Goal: Book appointment/travel/reservation

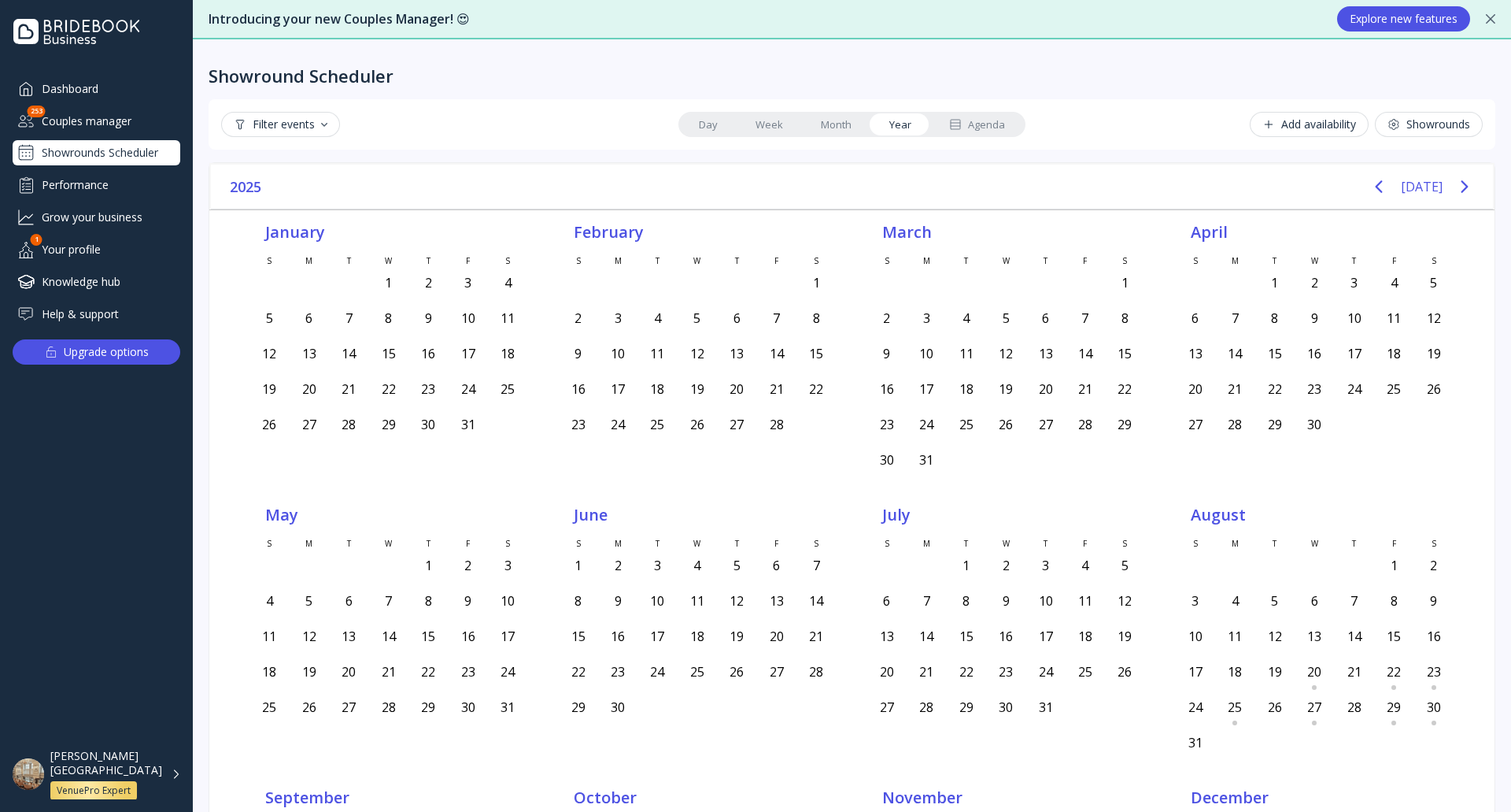
click at [94, 126] on div "Couples manager" at bounding box center [96, 121] width 168 height 26
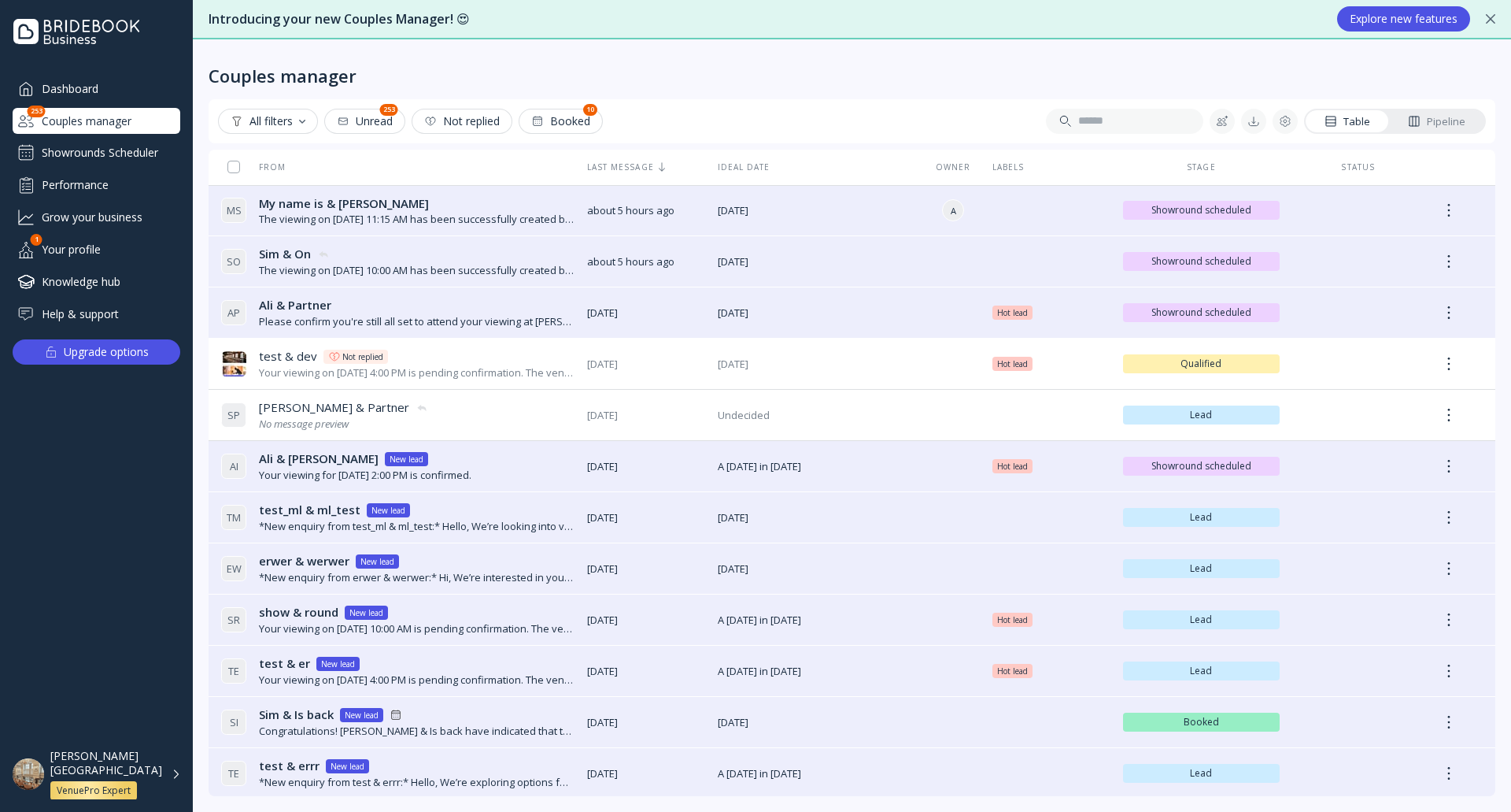
click at [297, 129] on button "All filters" at bounding box center [268, 121] width 100 height 25
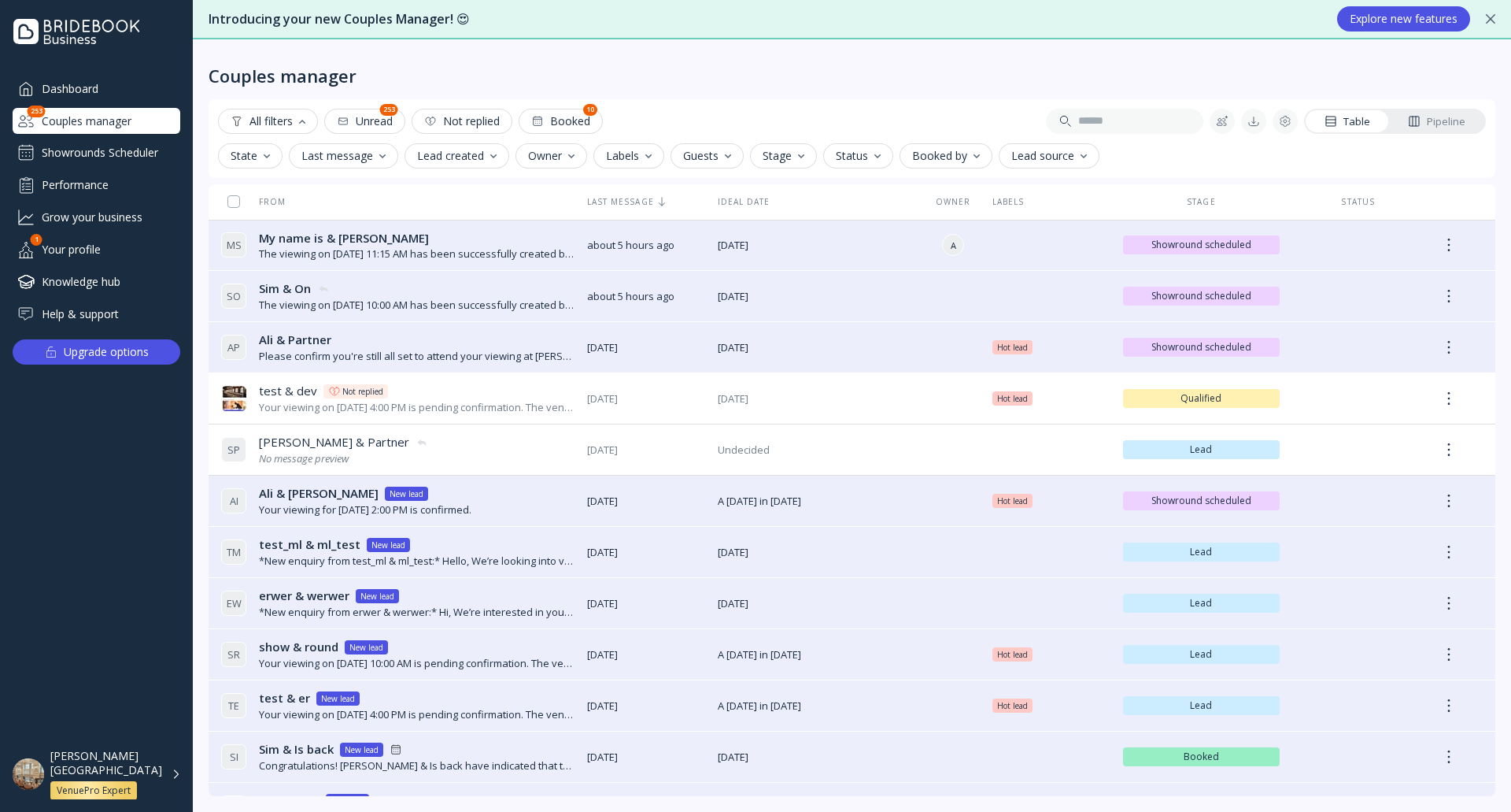
click at [1012, 157] on div "Lead source" at bounding box center [1049, 155] width 76 height 12
click at [1088, 250] on div "Imported Lead" at bounding box center [1071, 253] width 76 height 14
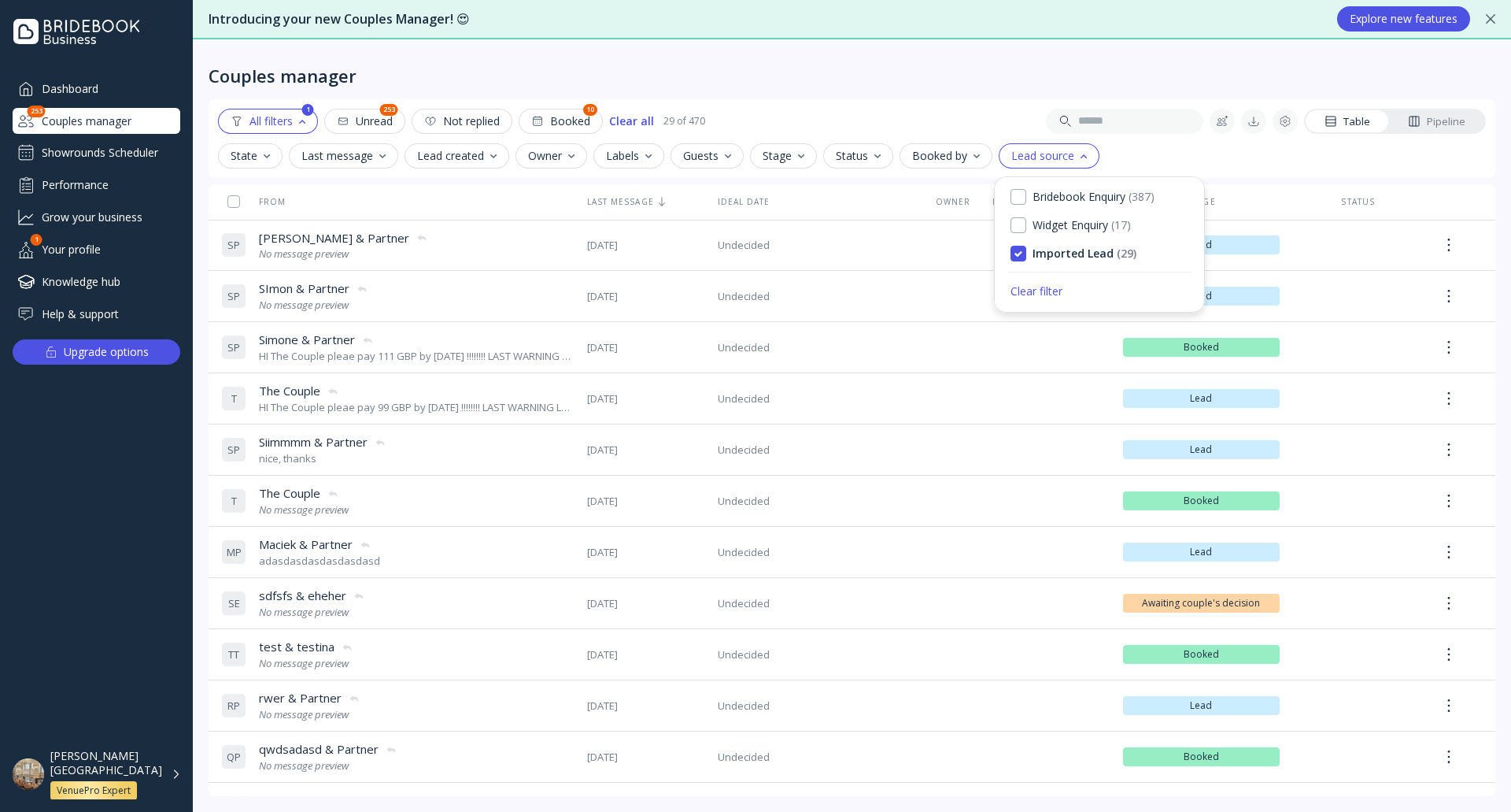
click at [865, 68] on div "Couples manager" at bounding box center [852, 62] width 1287 height 47
click at [116, 149] on div "Showrounds Scheduler" at bounding box center [96, 152] width 168 height 25
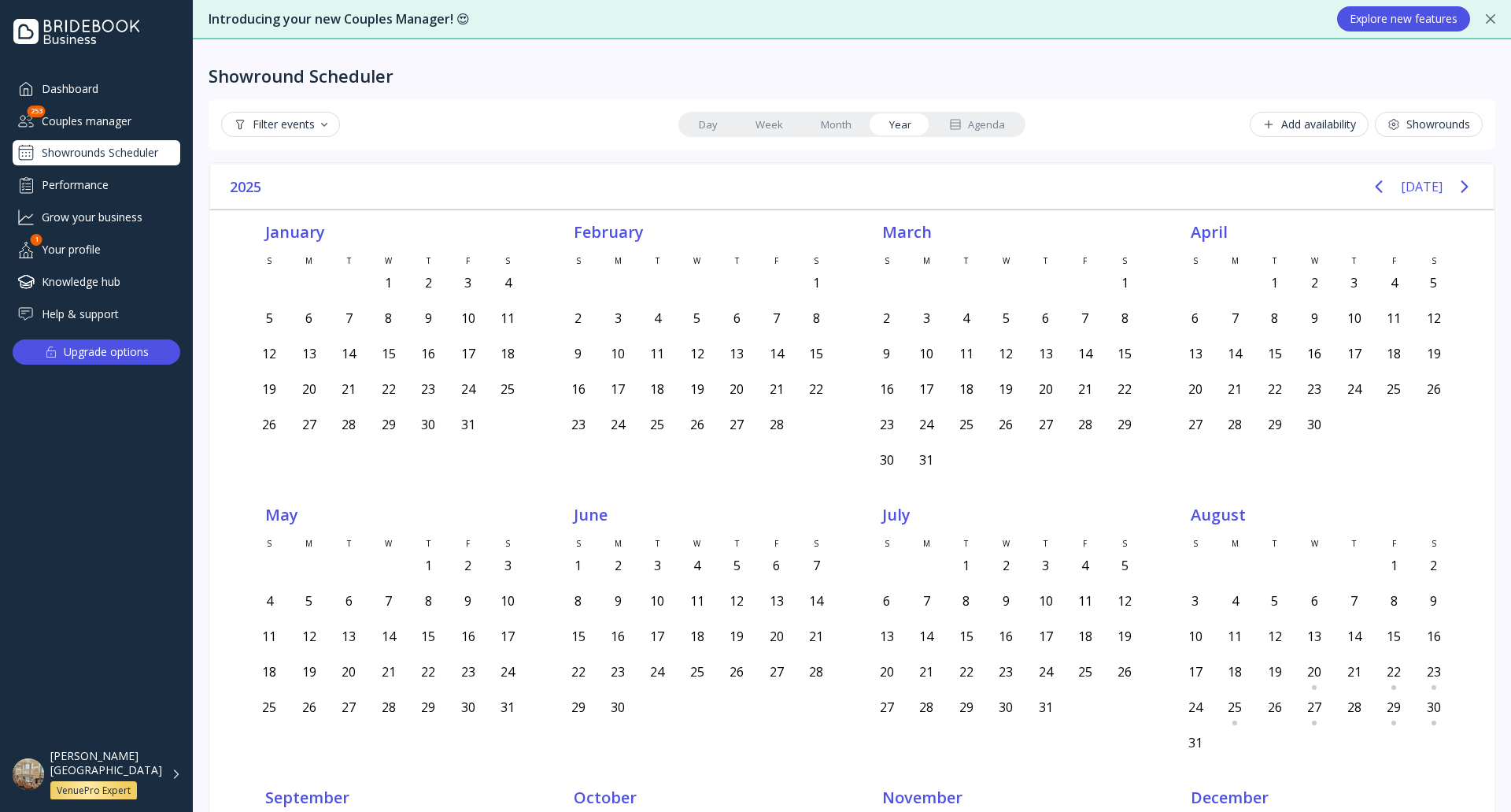
click at [774, 130] on link "Week" at bounding box center [769, 124] width 65 height 22
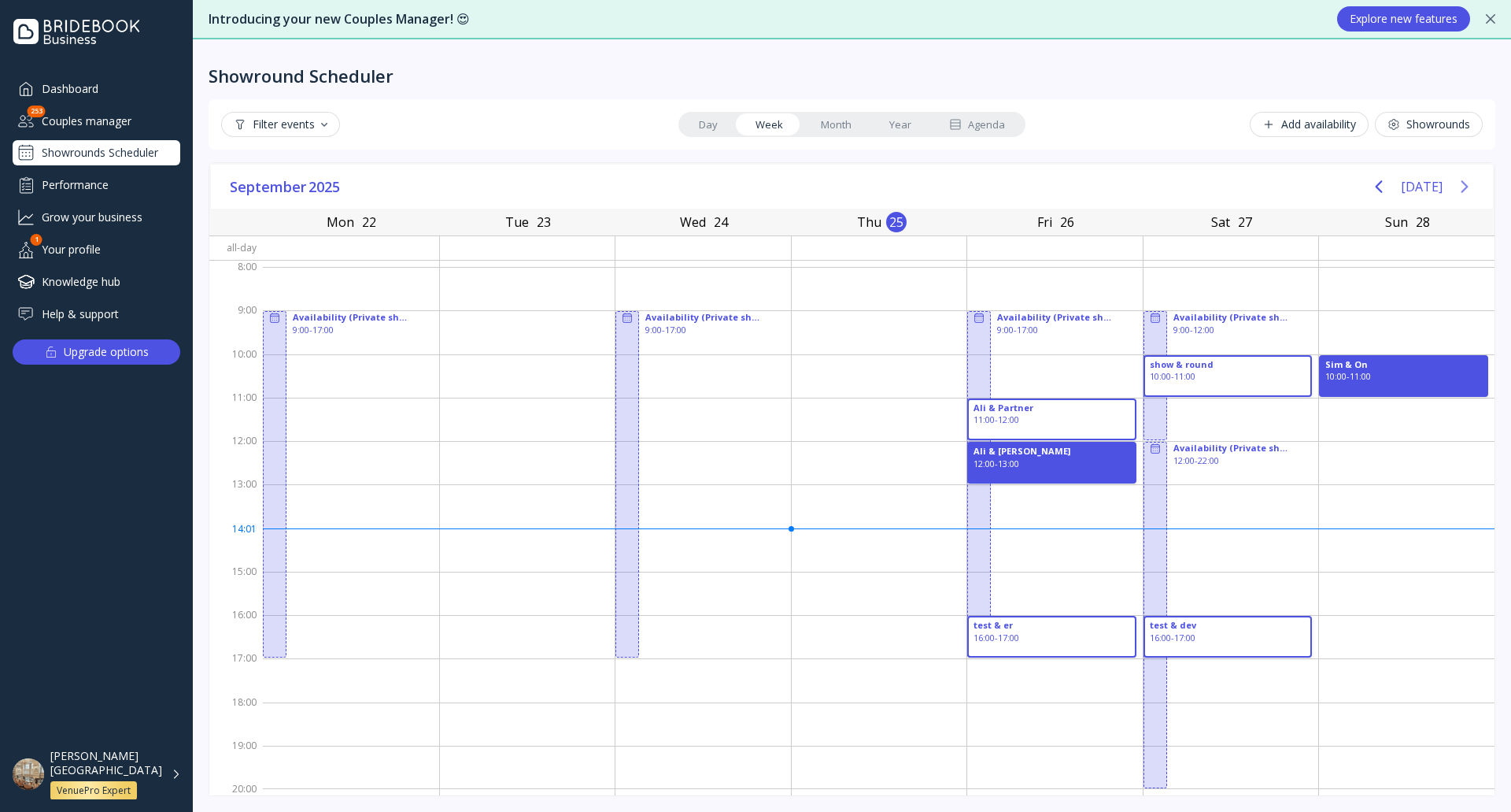
click at [1474, 190] on icon "Next page" at bounding box center [1465, 187] width 19 height 19
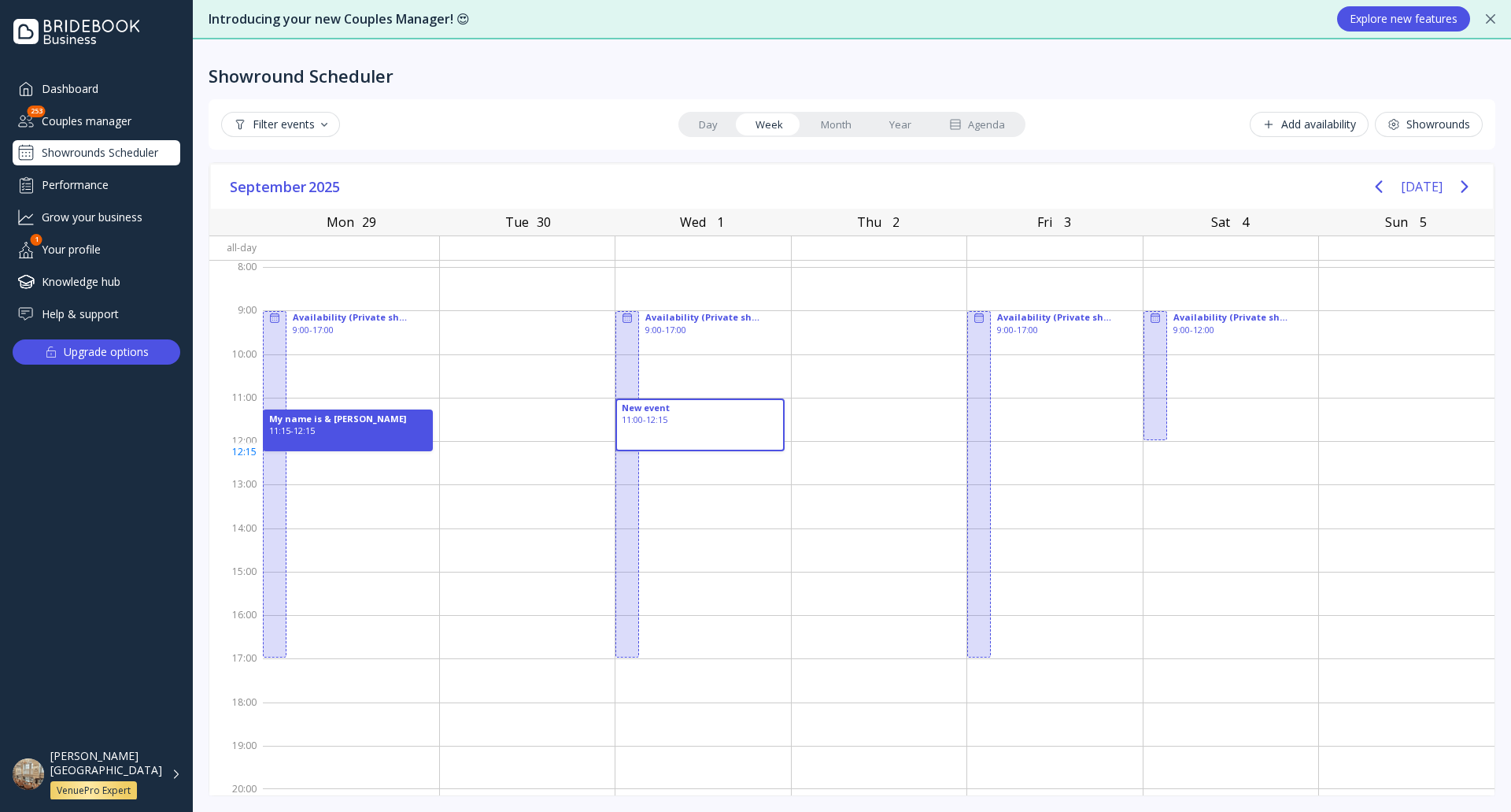
drag, startPoint x: 670, startPoint y: 423, endPoint x: 722, endPoint y: 446, distance: 56.9
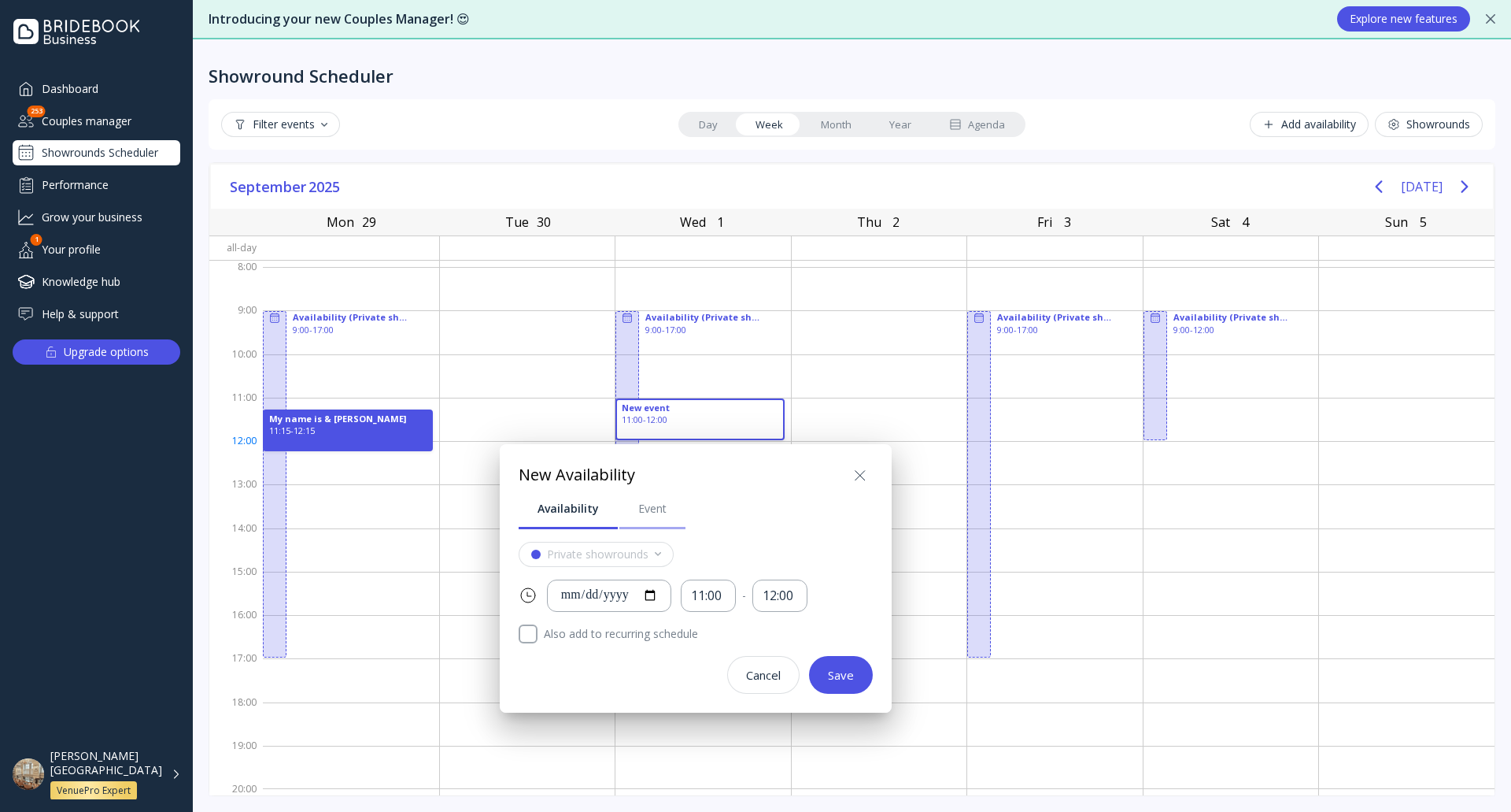
click at [657, 514] on div "Event" at bounding box center [653, 508] width 29 height 15
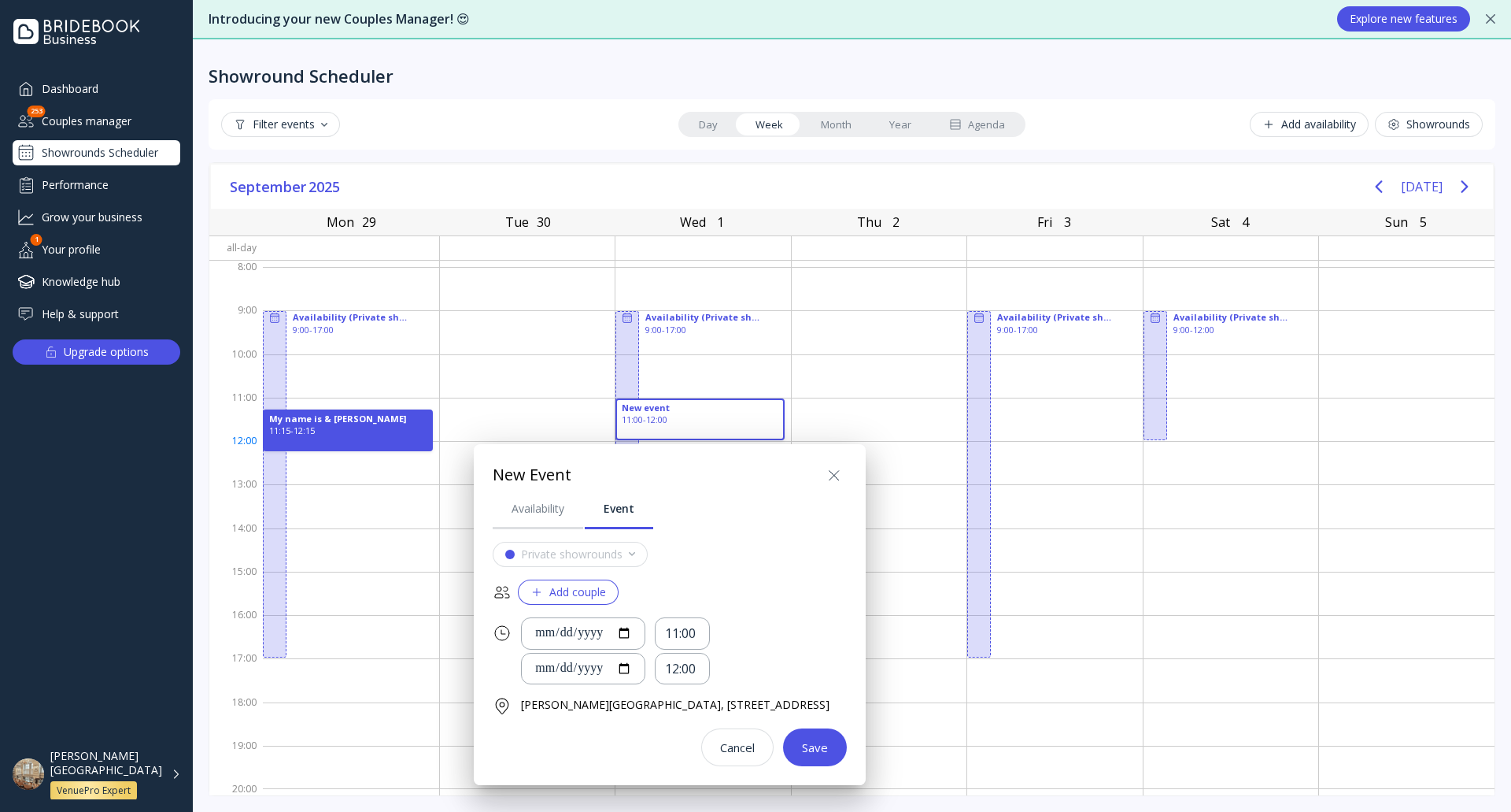
click at [580, 595] on div "Add couple" at bounding box center [568, 592] width 76 height 12
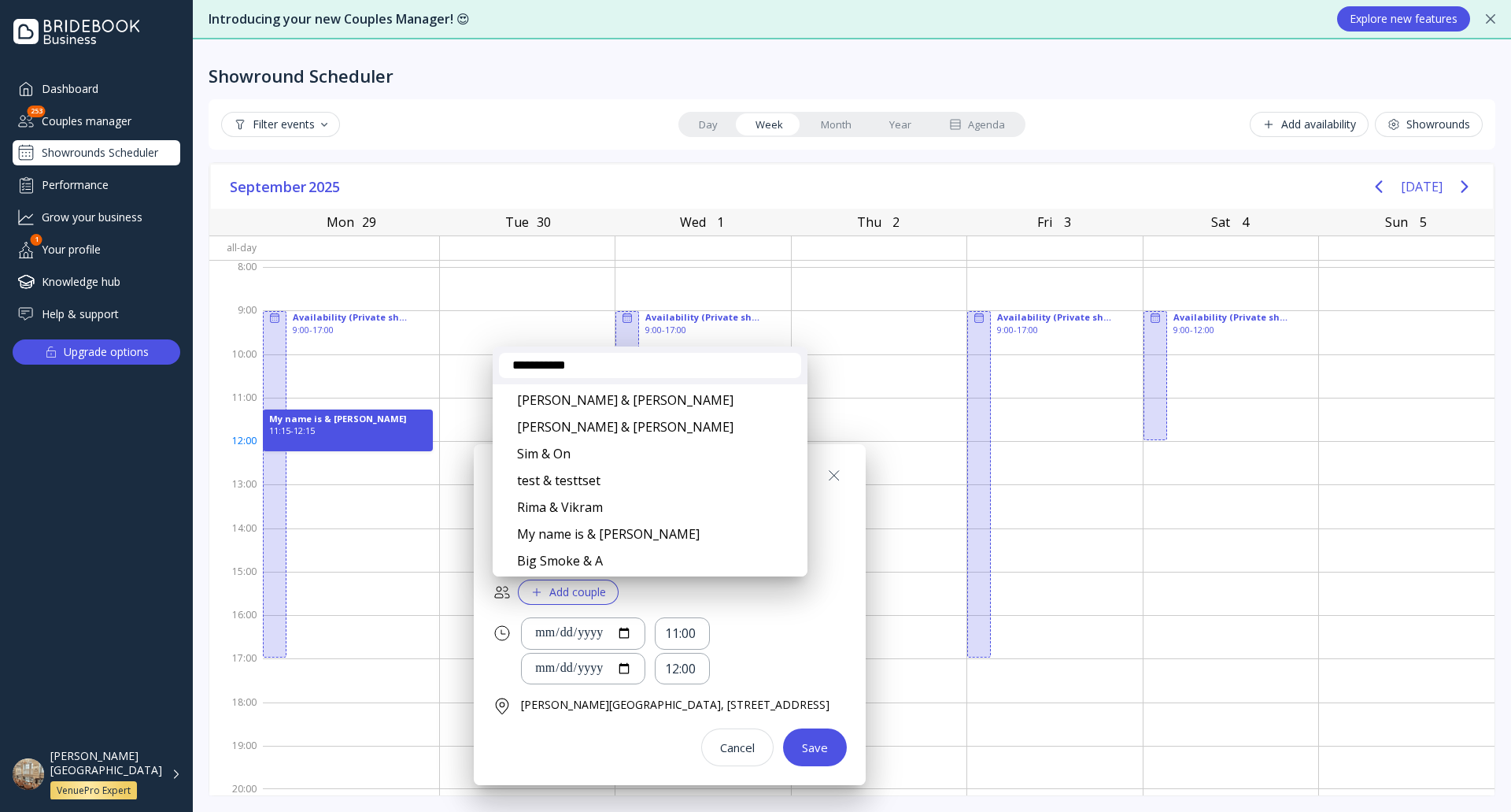
type input "**********"
click at [613, 372] on input "**********" at bounding box center [650, 365] width 303 height 25
type input "*"
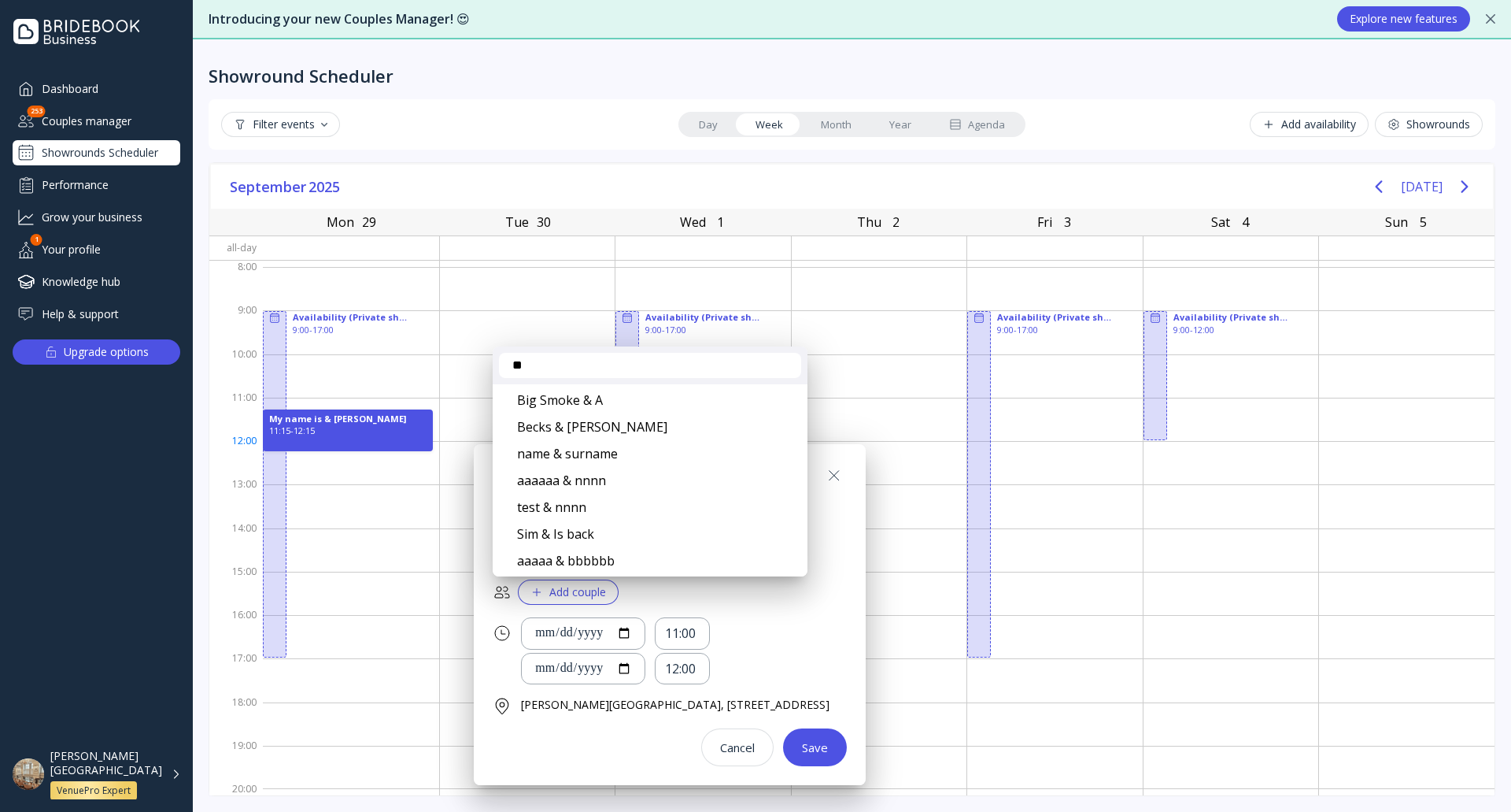
type input "*"
click at [859, 613] on div at bounding box center [755, 405] width 1763 height 1064
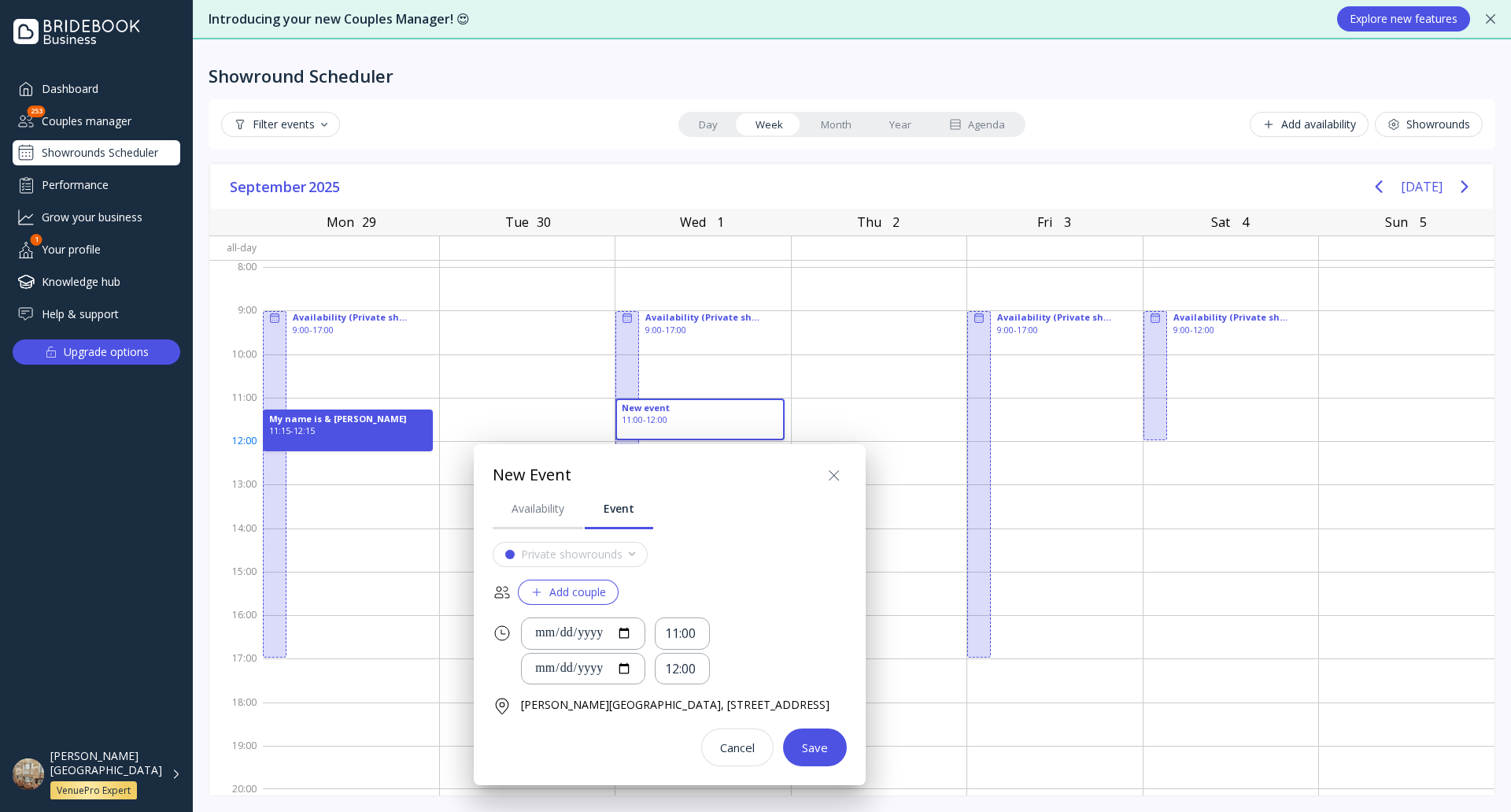
click at [579, 586] on div "Add couple" at bounding box center [568, 592] width 76 height 12
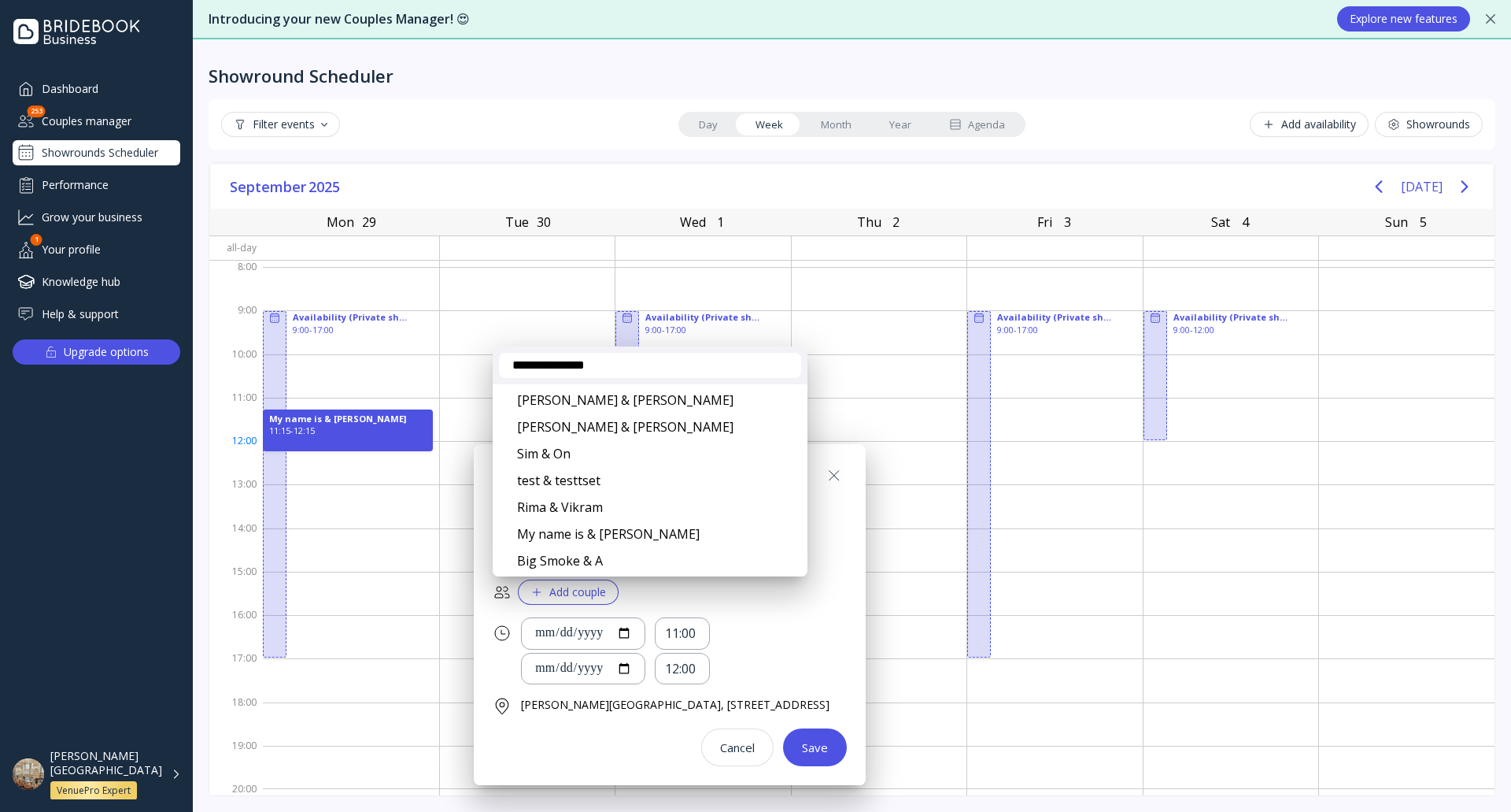
type input "**********"
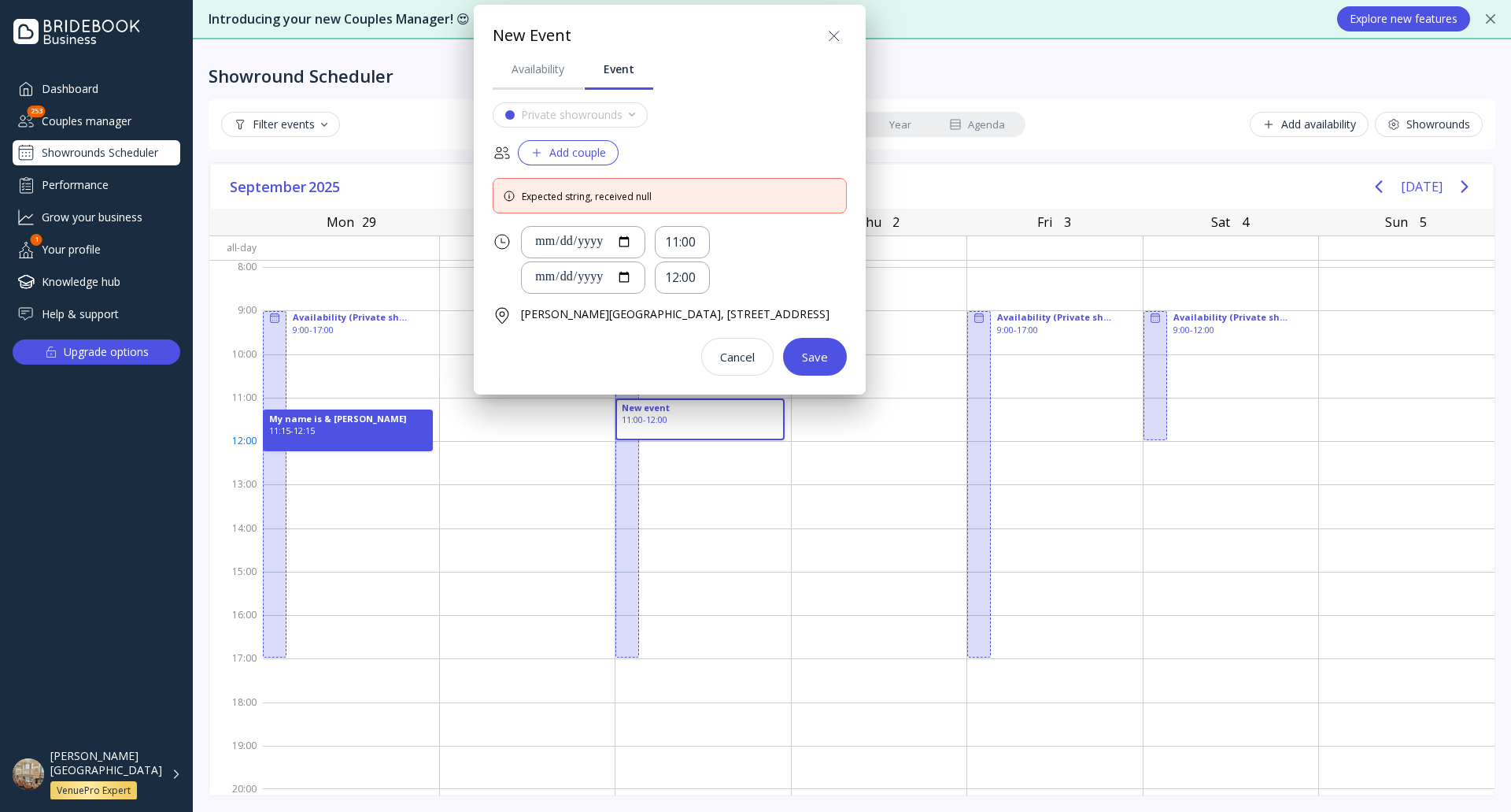
click at [844, 37] on icon at bounding box center [835, 36] width 19 height 19
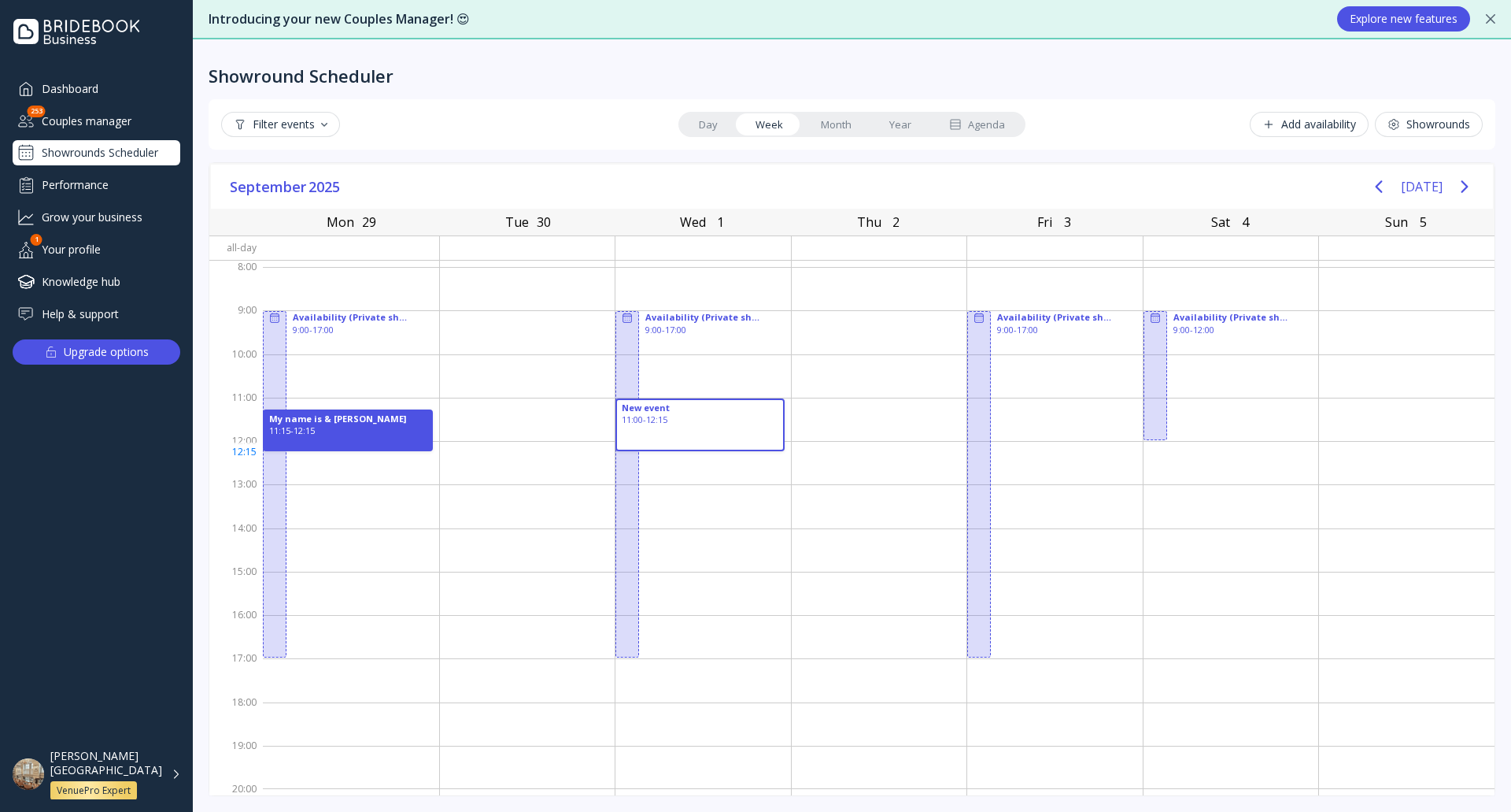
drag, startPoint x: 649, startPoint y: 405, endPoint x: 733, endPoint y: 448, distance: 94.4
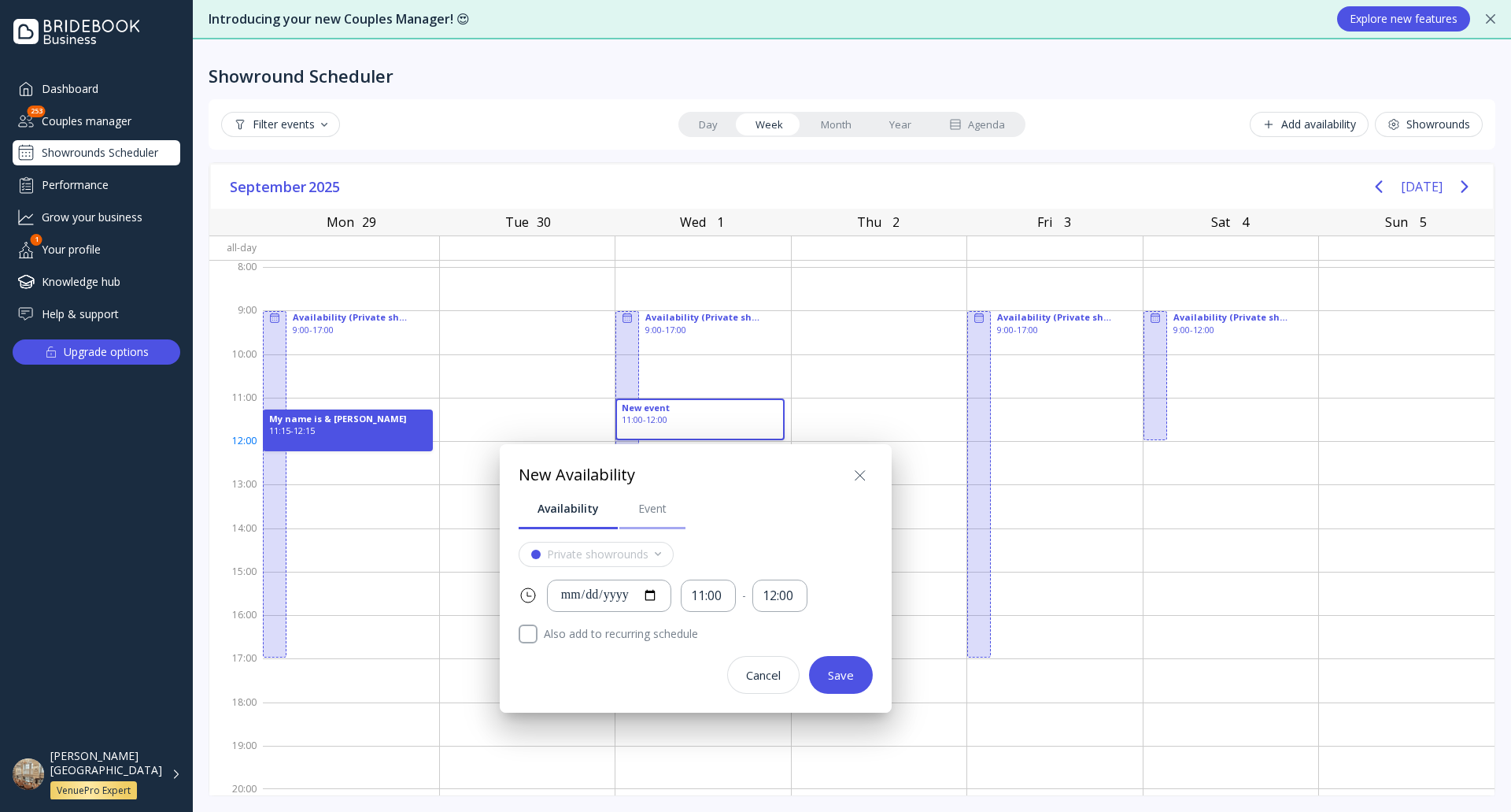
click at [661, 518] on link "Event" at bounding box center [652, 508] width 66 height 41
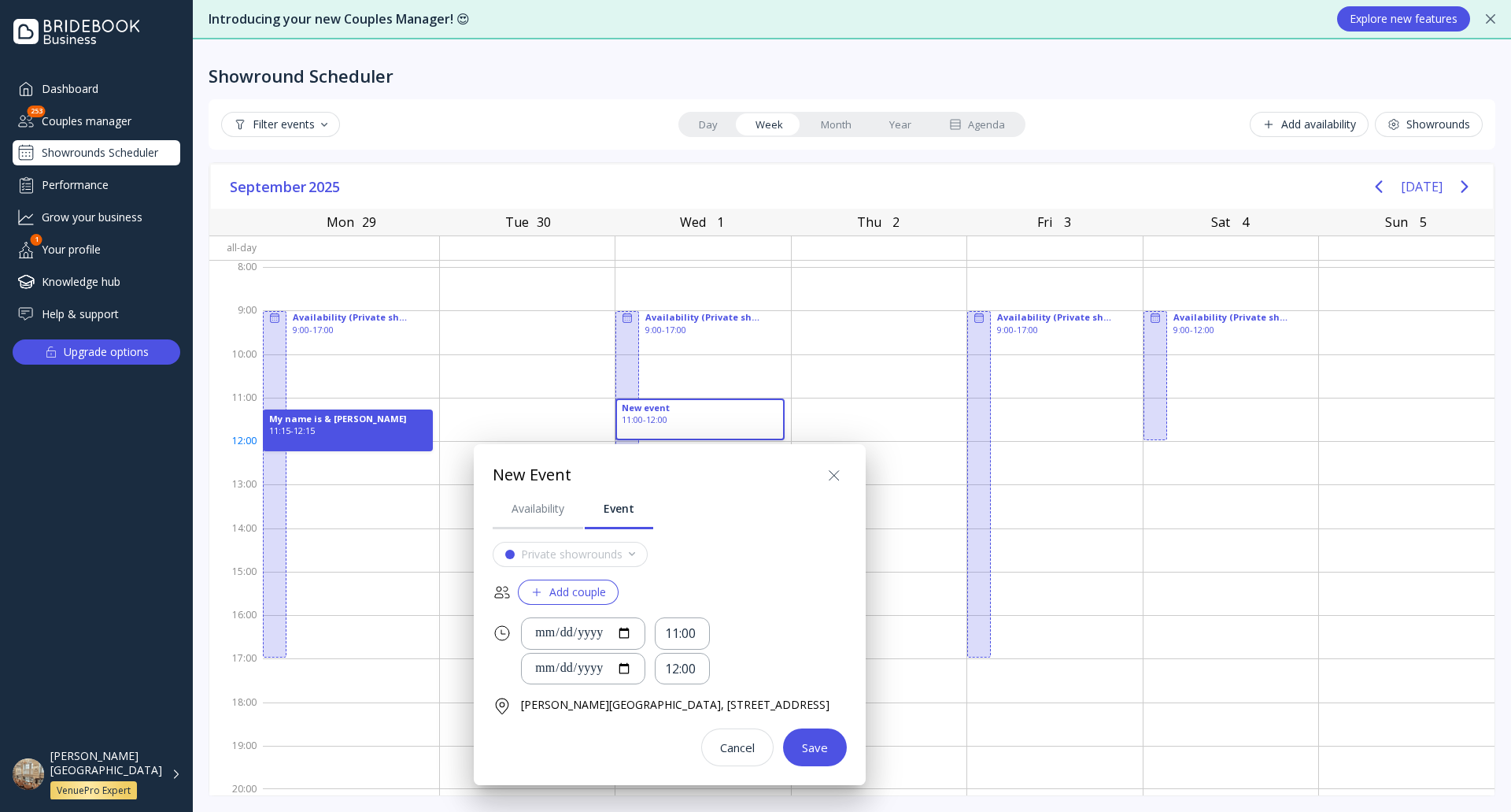
click at [583, 594] on div "Add couple" at bounding box center [568, 592] width 76 height 12
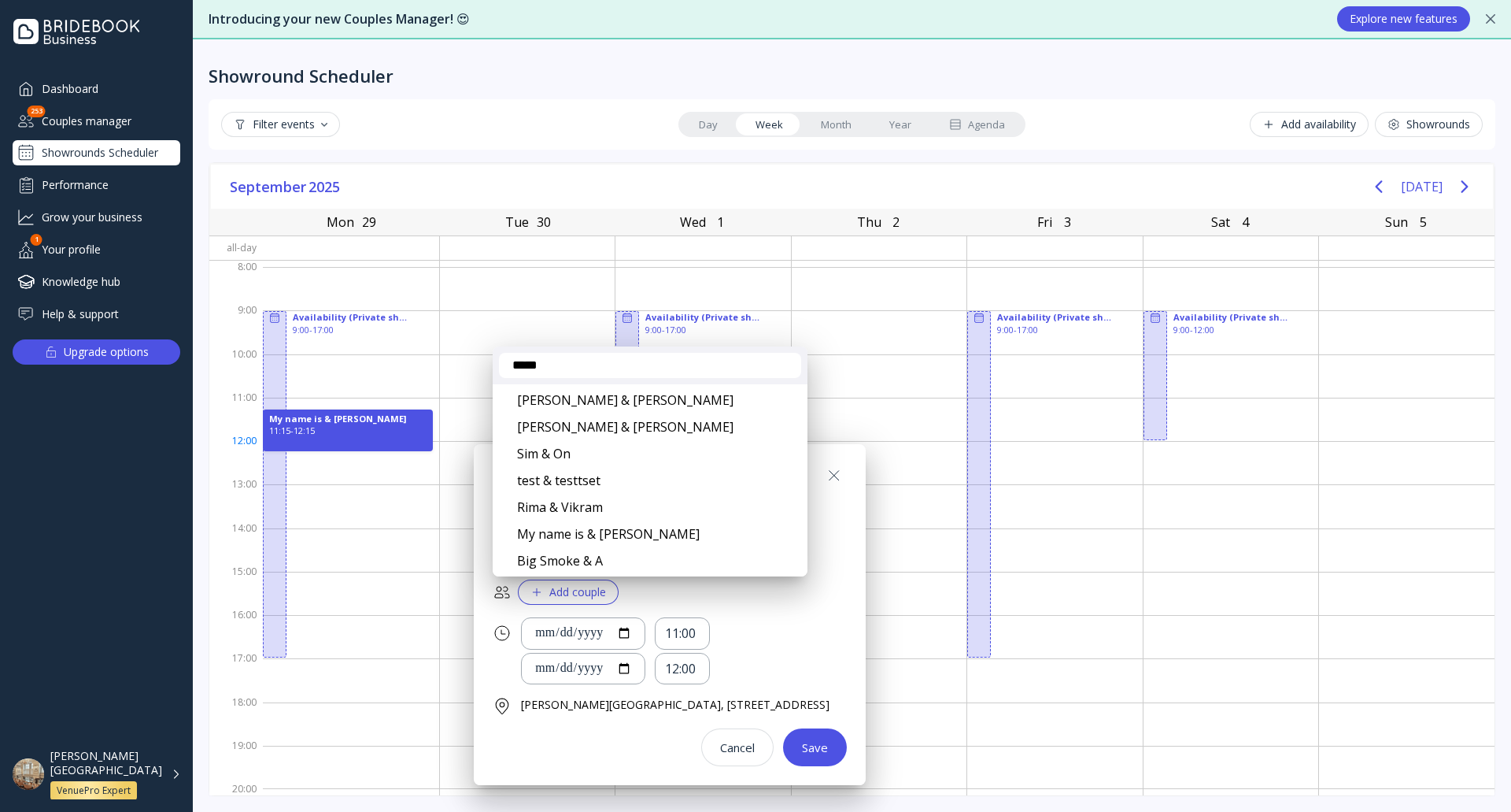
type input "*****"
click at [831, 542] on div at bounding box center [755, 405] width 1763 height 1064
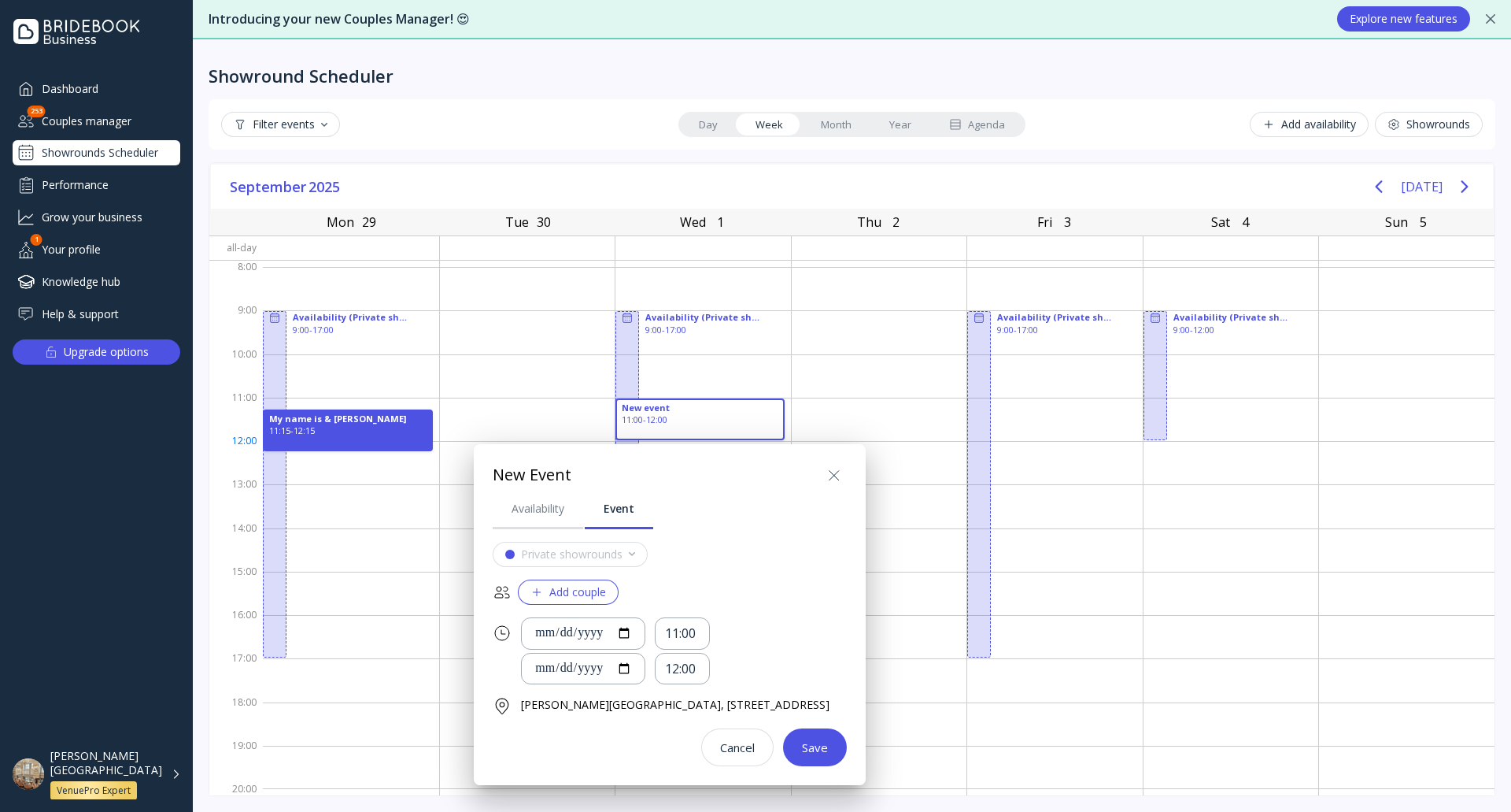
click at [844, 472] on icon at bounding box center [835, 476] width 19 height 19
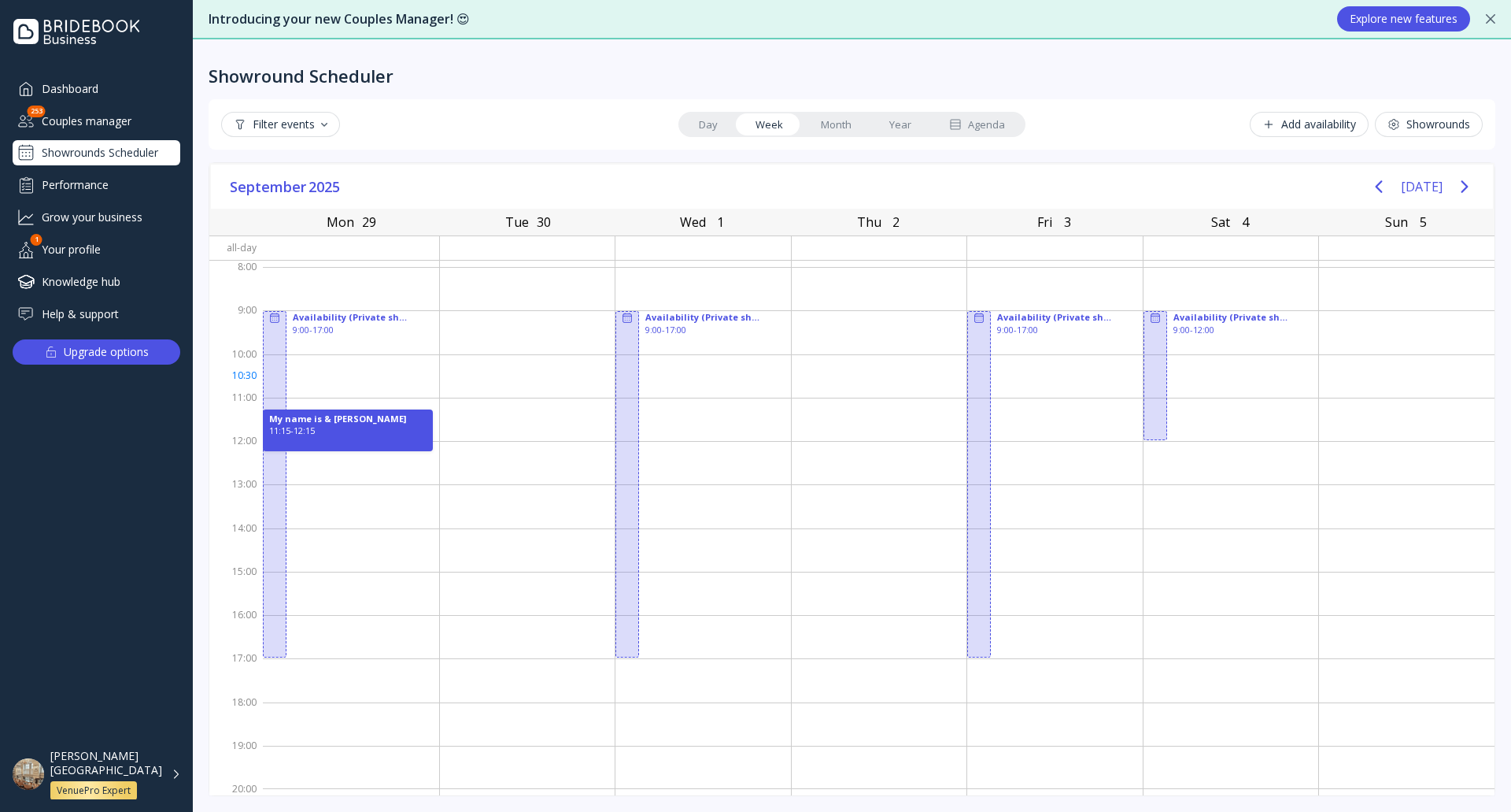
drag, startPoint x: 628, startPoint y: 364, endPoint x: 665, endPoint y: 379, distance: 39.9
click at [665, 379] on div "Availability (Private showrounds) 9:00 - 17:00" at bounding box center [703, 528] width 175 height 522
drag, startPoint x: 650, startPoint y: 368, endPoint x: 714, endPoint y: 396, distance: 69.9
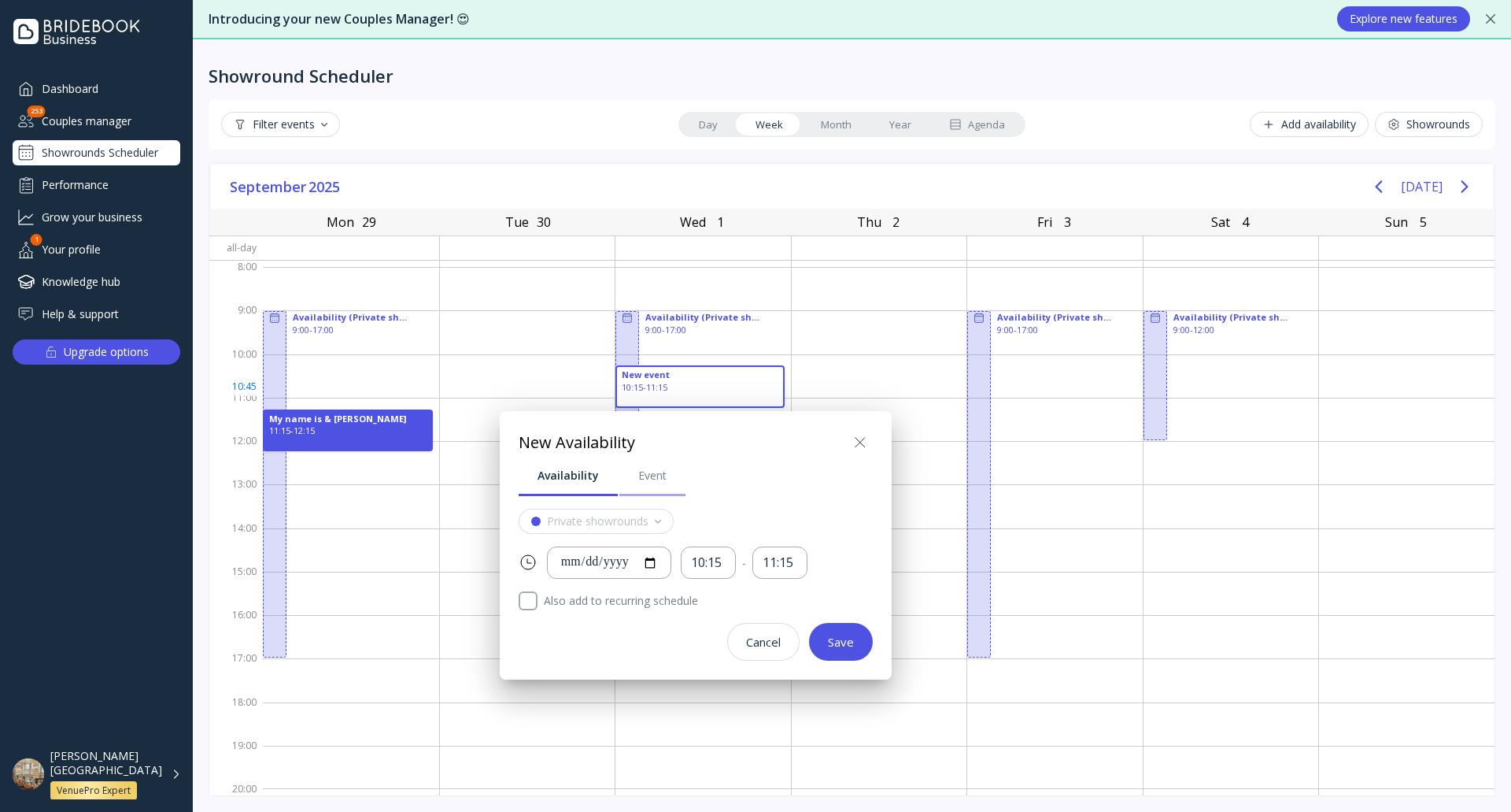
click at [649, 476] on div "Event" at bounding box center [653, 475] width 29 height 15
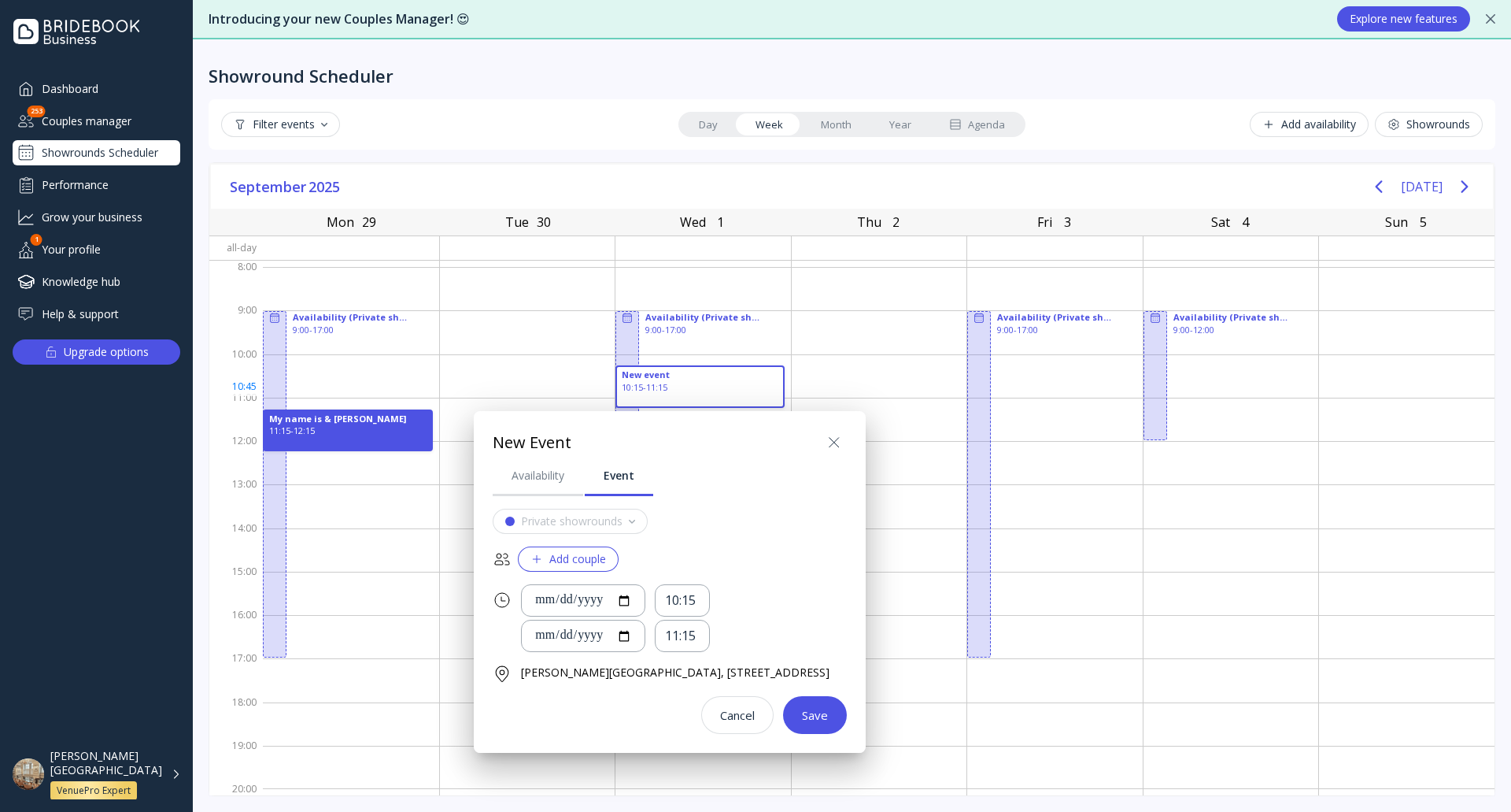
click at [598, 557] on div "Add couple" at bounding box center [568, 558] width 76 height 12
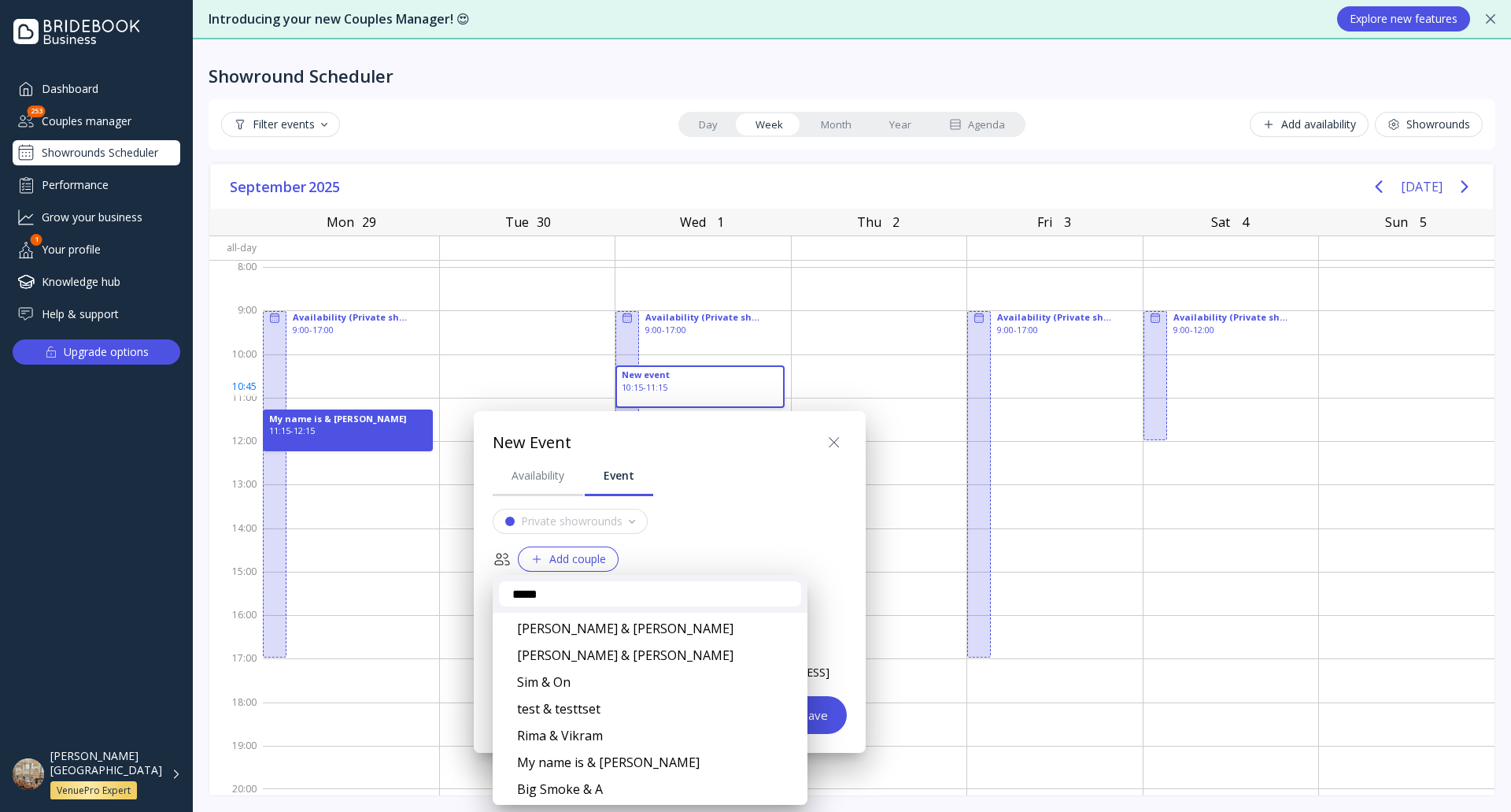
click at [723, 596] on input "*****" at bounding box center [650, 594] width 303 height 25
type input "*****"
click at [684, 586] on input "*****" at bounding box center [650, 594] width 303 height 25
click at [607, 591] on input "*****" at bounding box center [650, 594] width 303 height 25
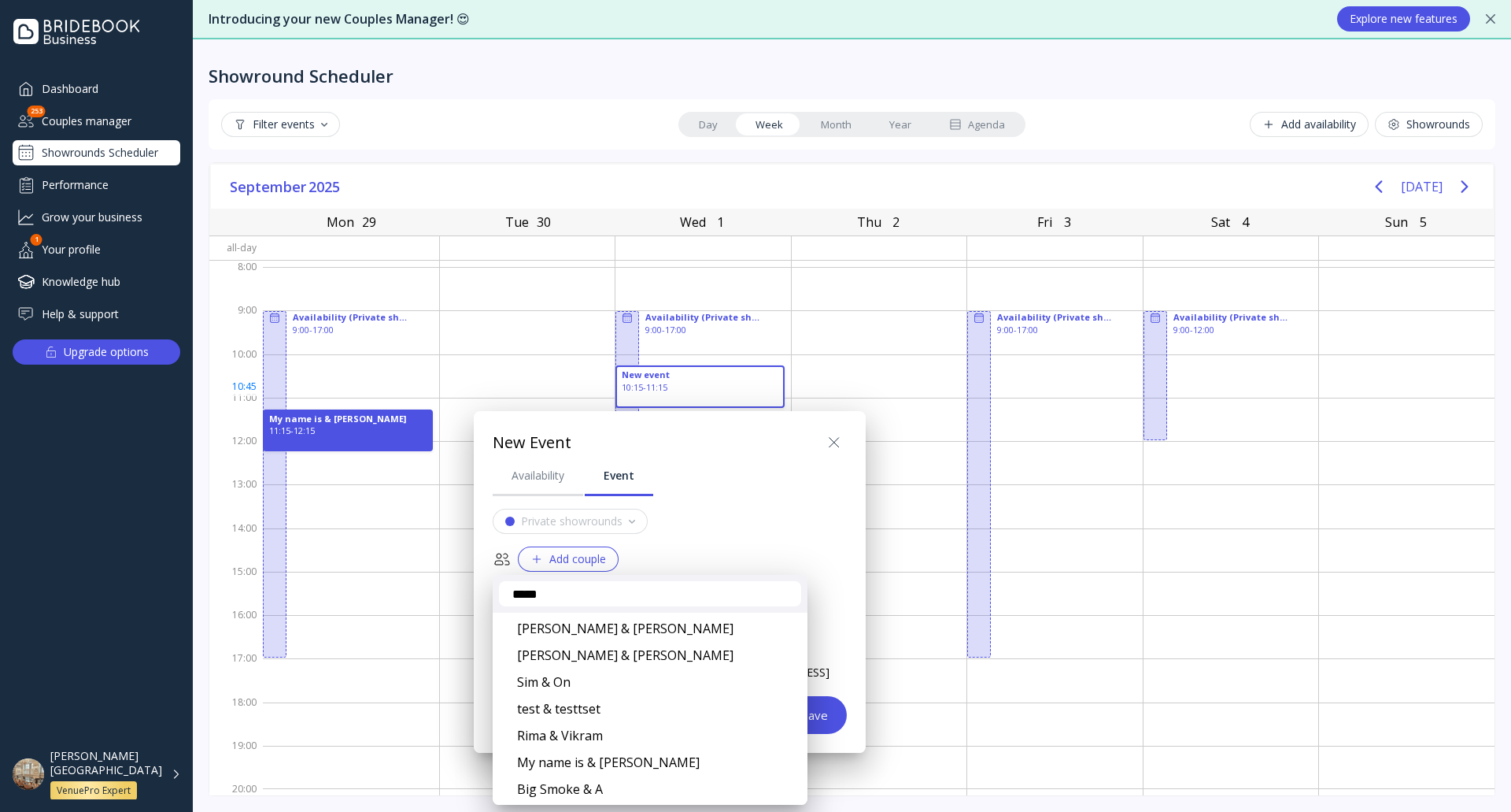
click at [607, 591] on input "*****" at bounding box center [650, 594] width 303 height 25
click at [660, 588] on input at bounding box center [650, 594] width 303 height 25
type input "**********"
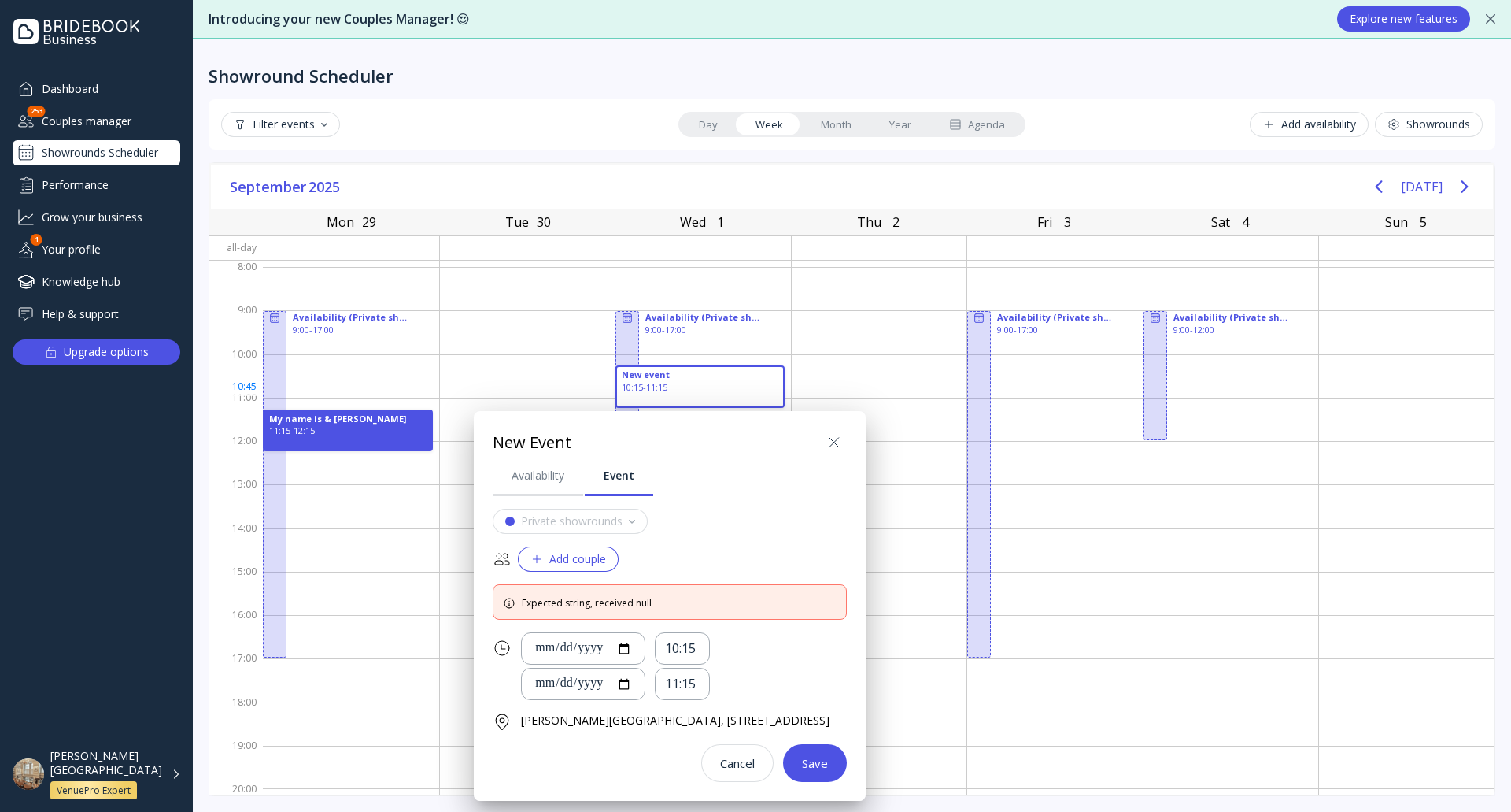
click at [593, 565] on div "Add couple" at bounding box center [568, 558] width 76 height 12
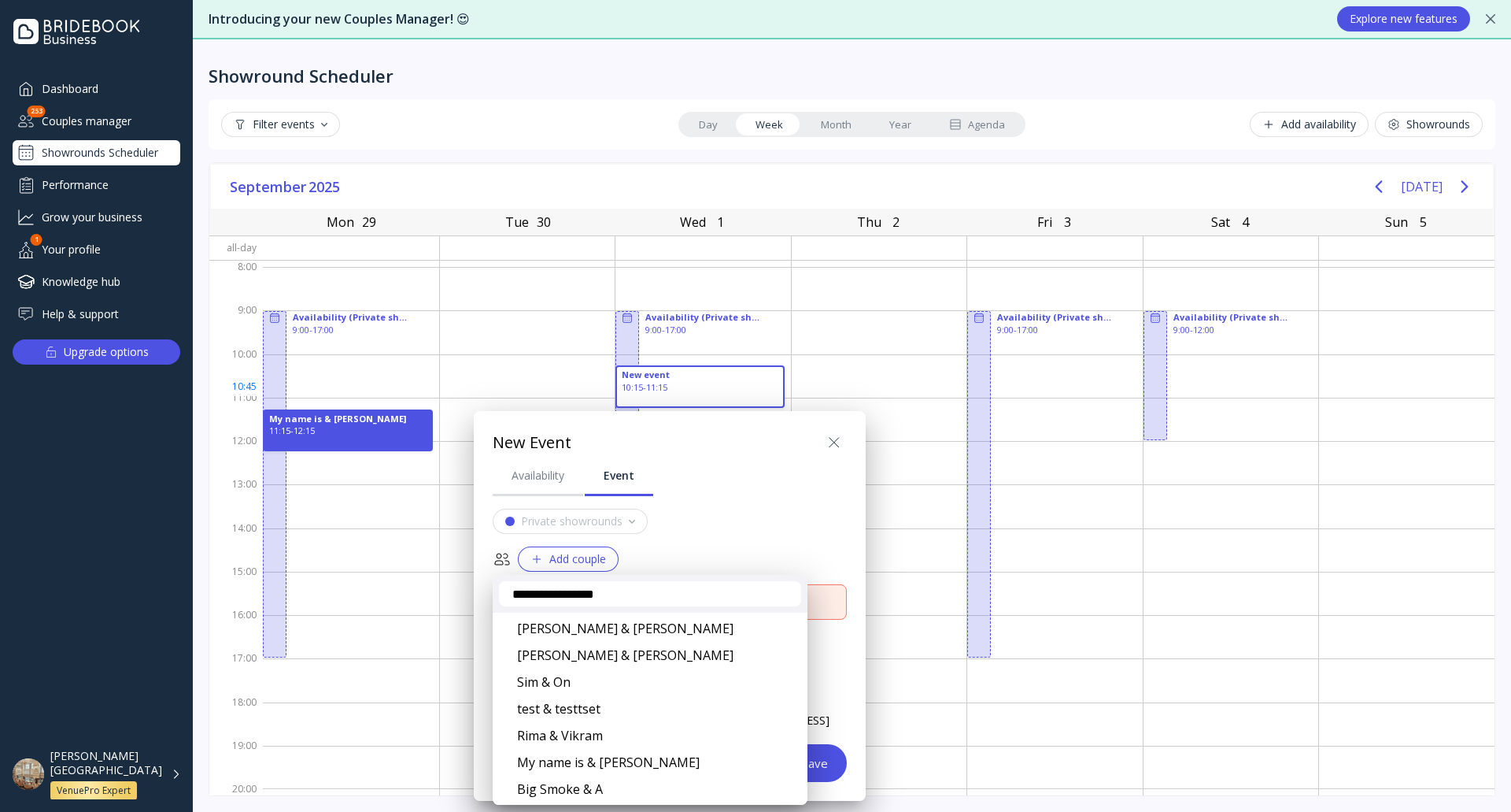
type input "**********"
click at [817, 549] on div at bounding box center [755, 405] width 1763 height 1064
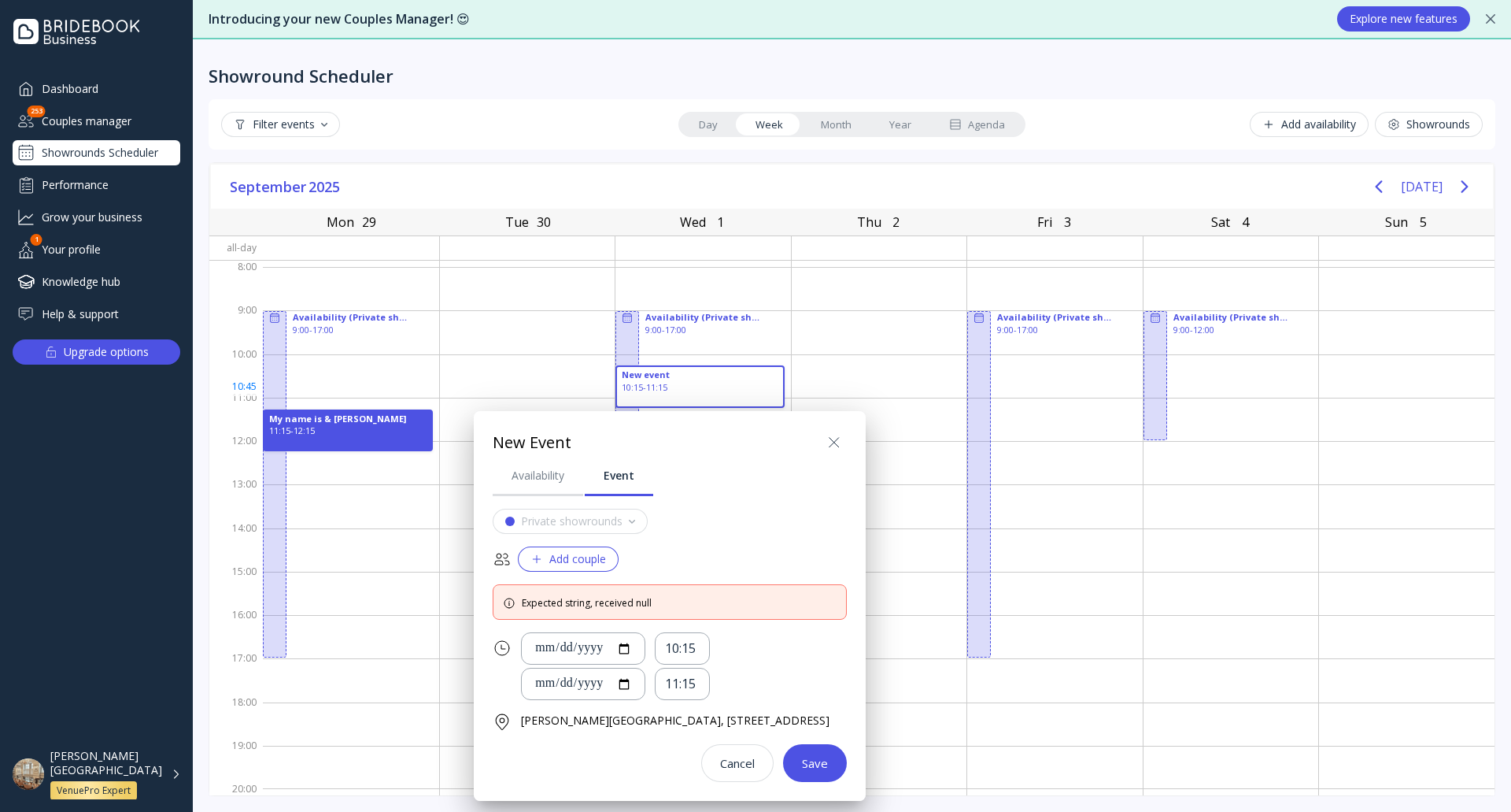
click at [844, 447] on icon at bounding box center [835, 442] width 19 height 19
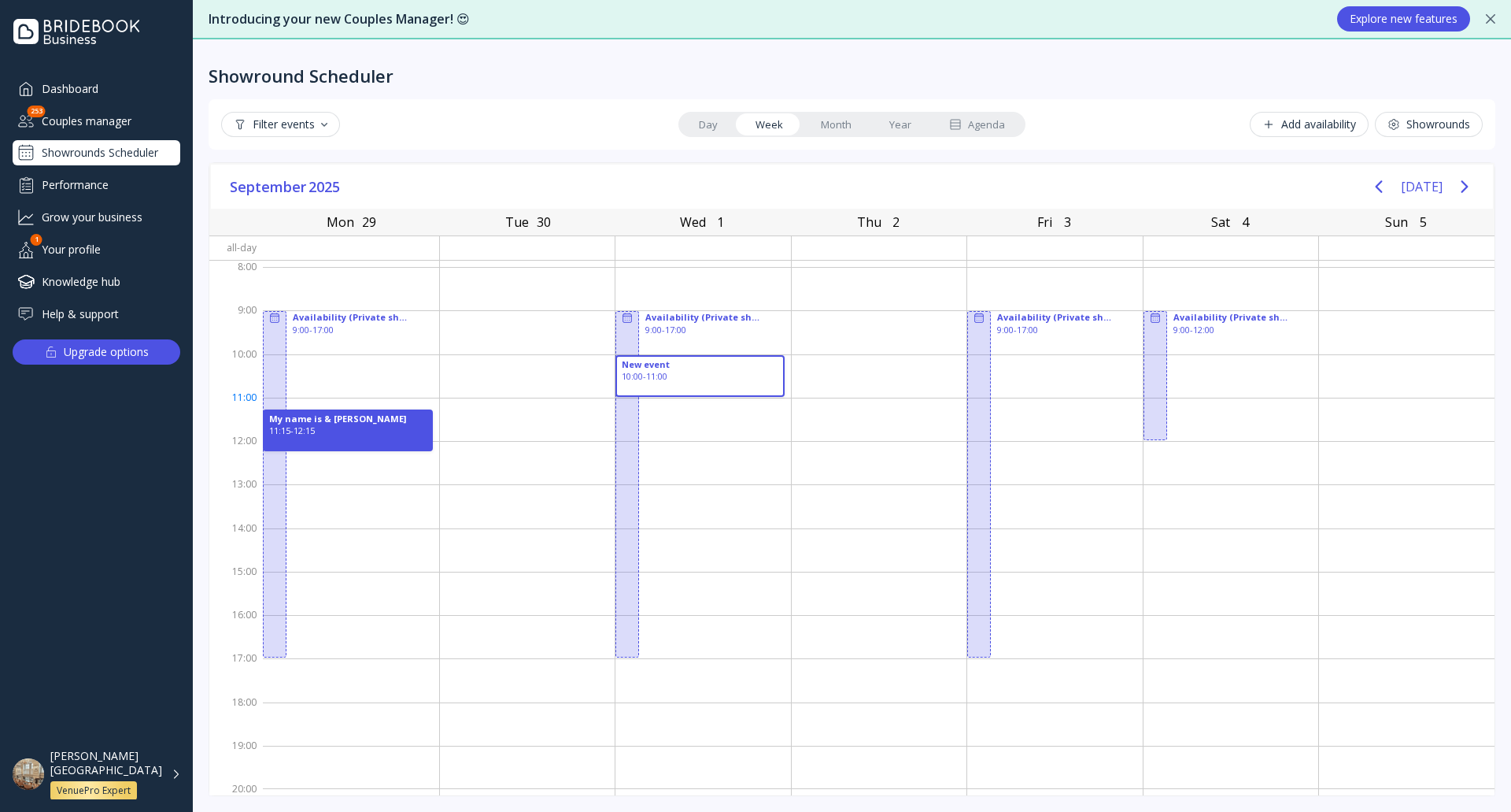
drag, startPoint x: 649, startPoint y: 359, endPoint x: 728, endPoint y: 392, distance: 85.6
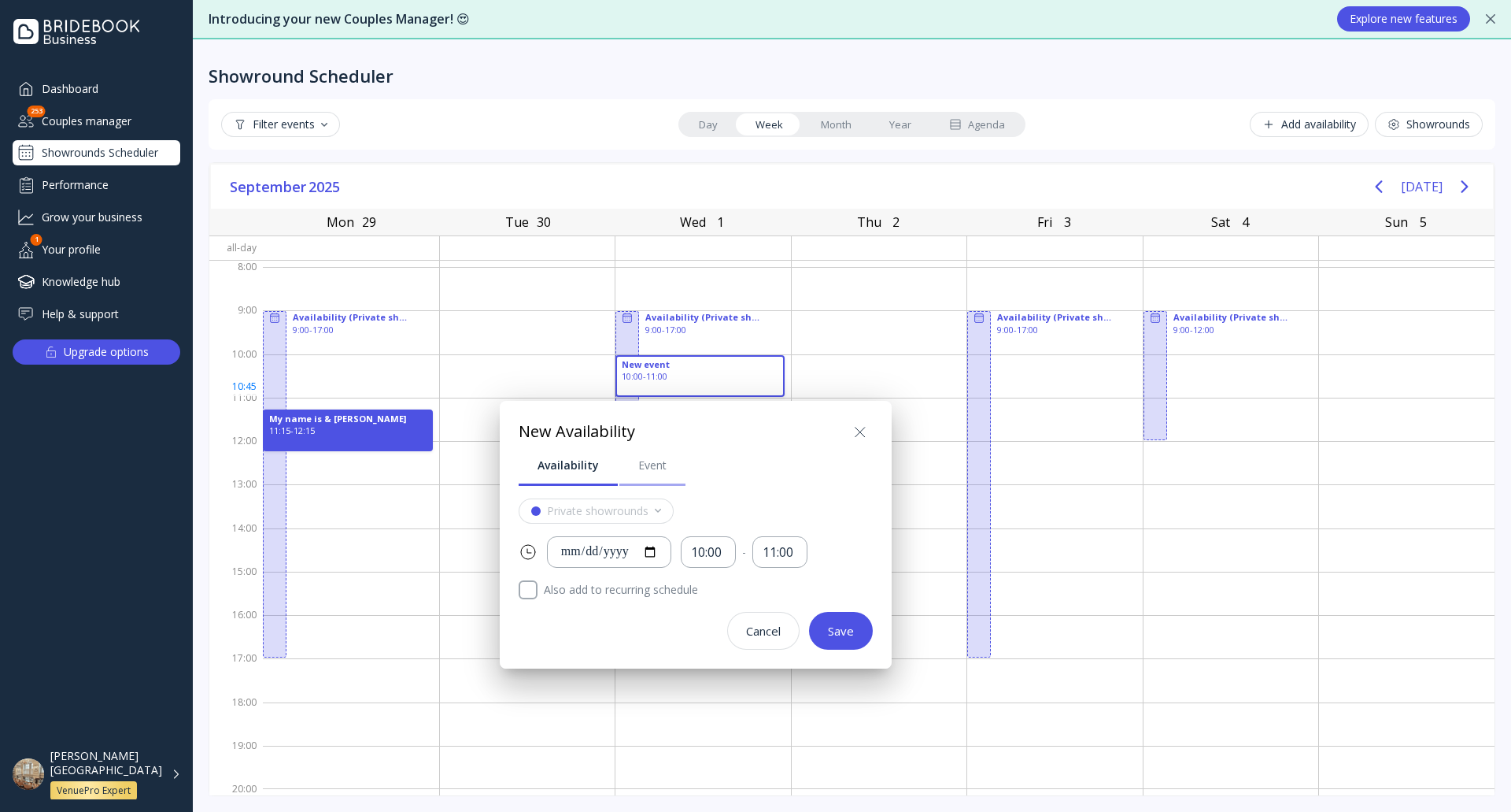
click at [649, 462] on div "Event" at bounding box center [653, 465] width 29 height 15
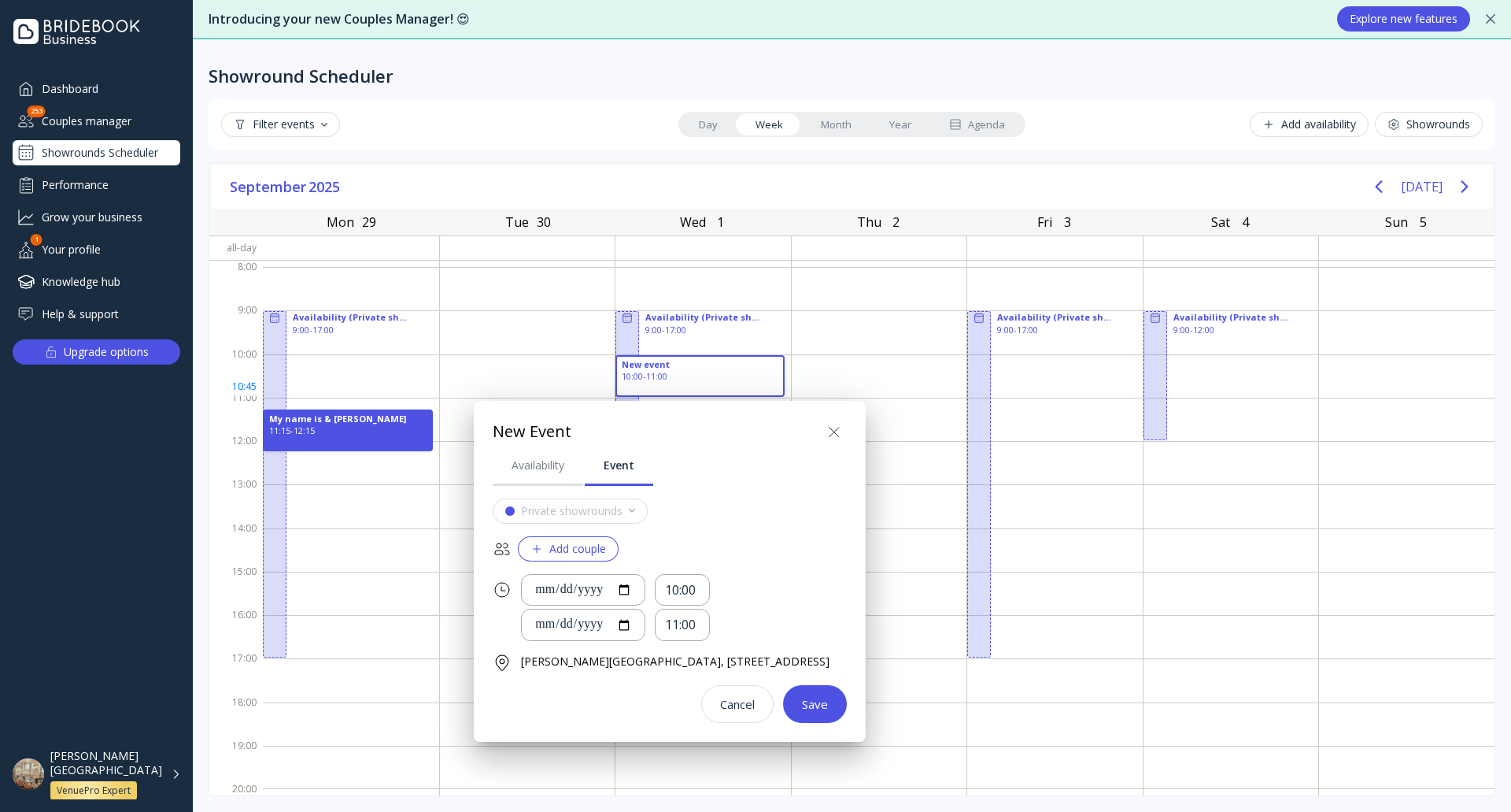
click at [574, 542] on div "Add couple" at bounding box center [568, 548] width 76 height 12
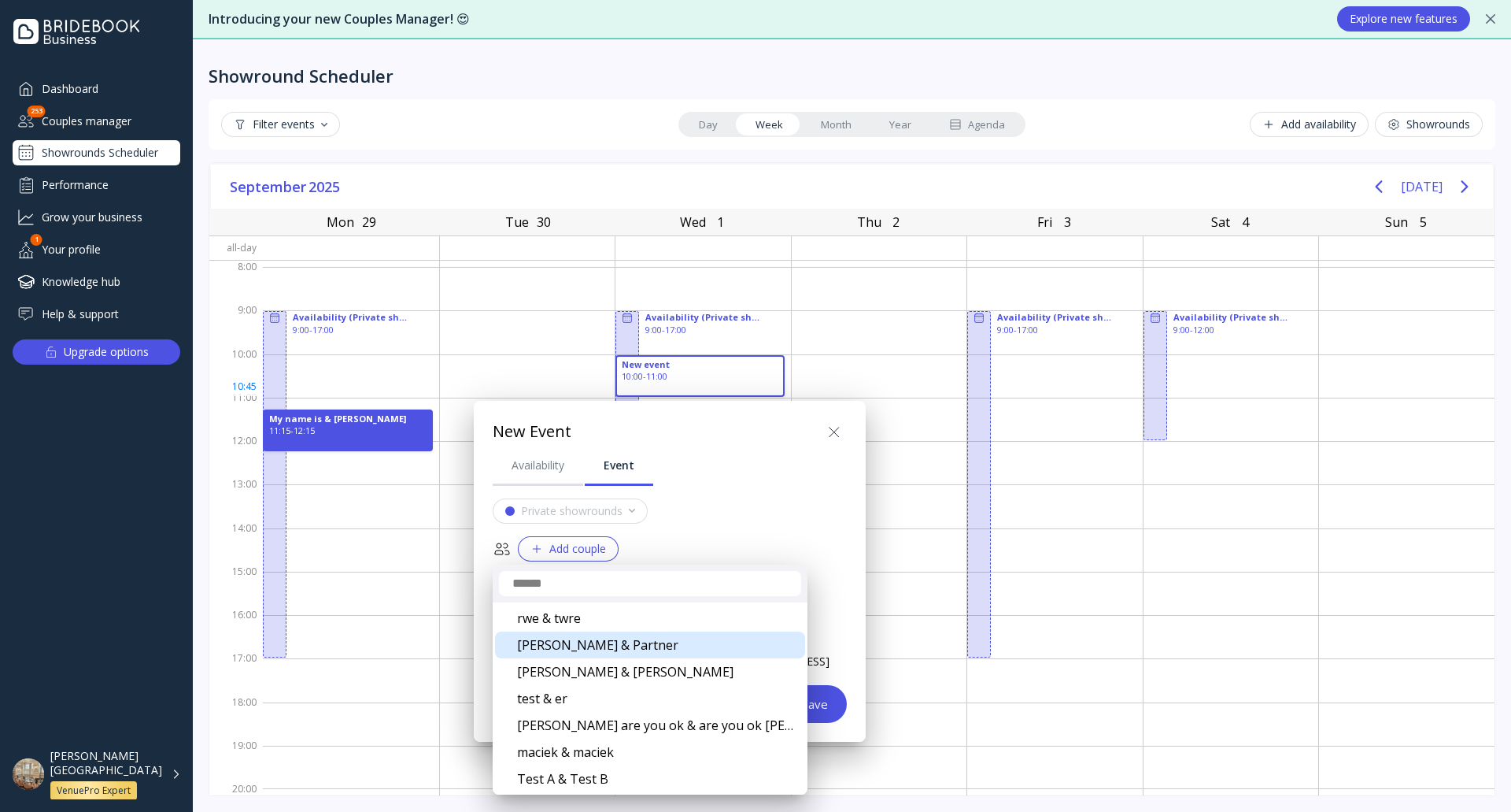
click at [611, 647] on div "[PERSON_NAME] & Partner" at bounding box center [650, 644] width 310 height 27
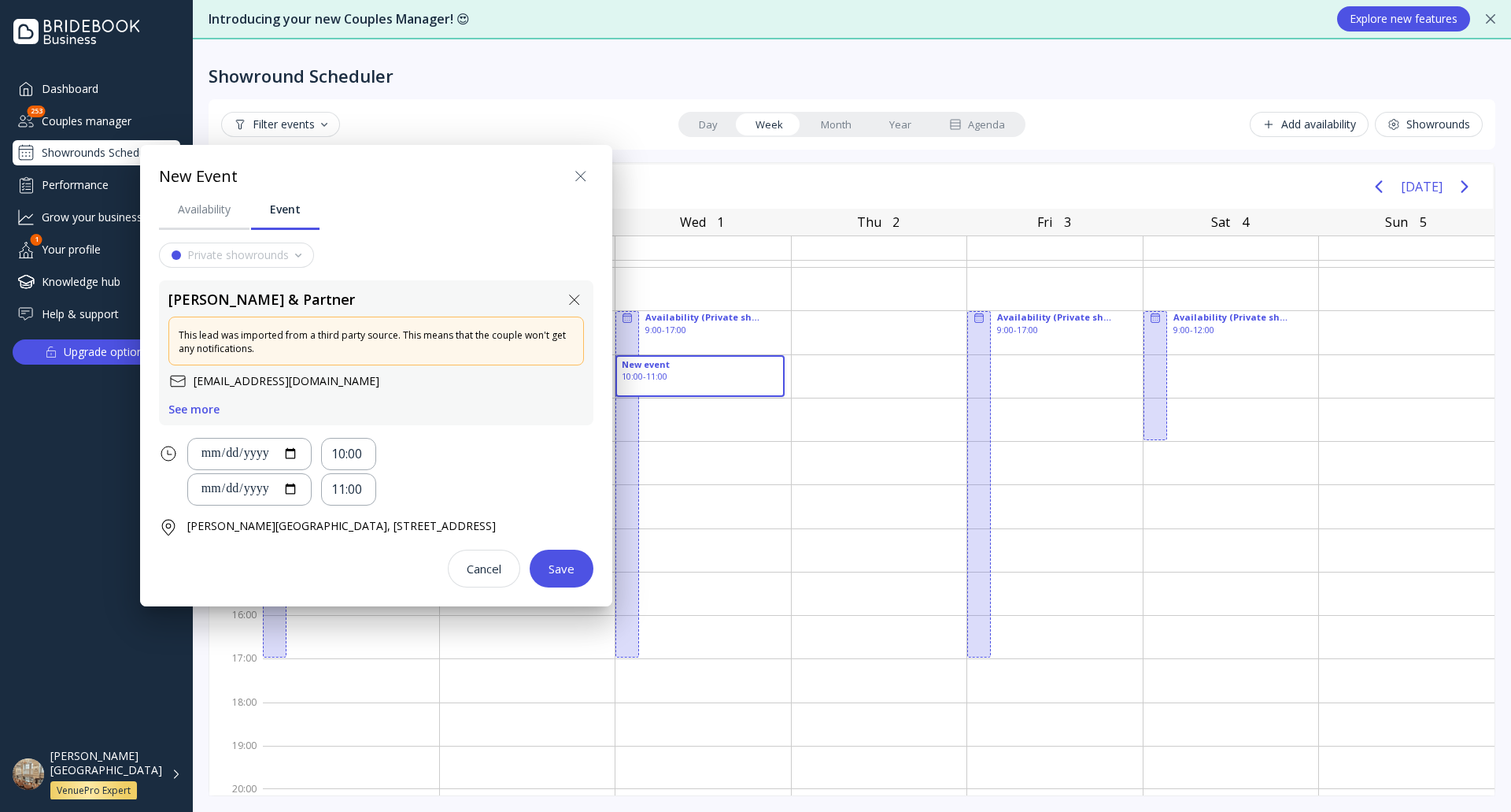
click at [564, 576] on button "Save" at bounding box center [561, 568] width 64 height 37
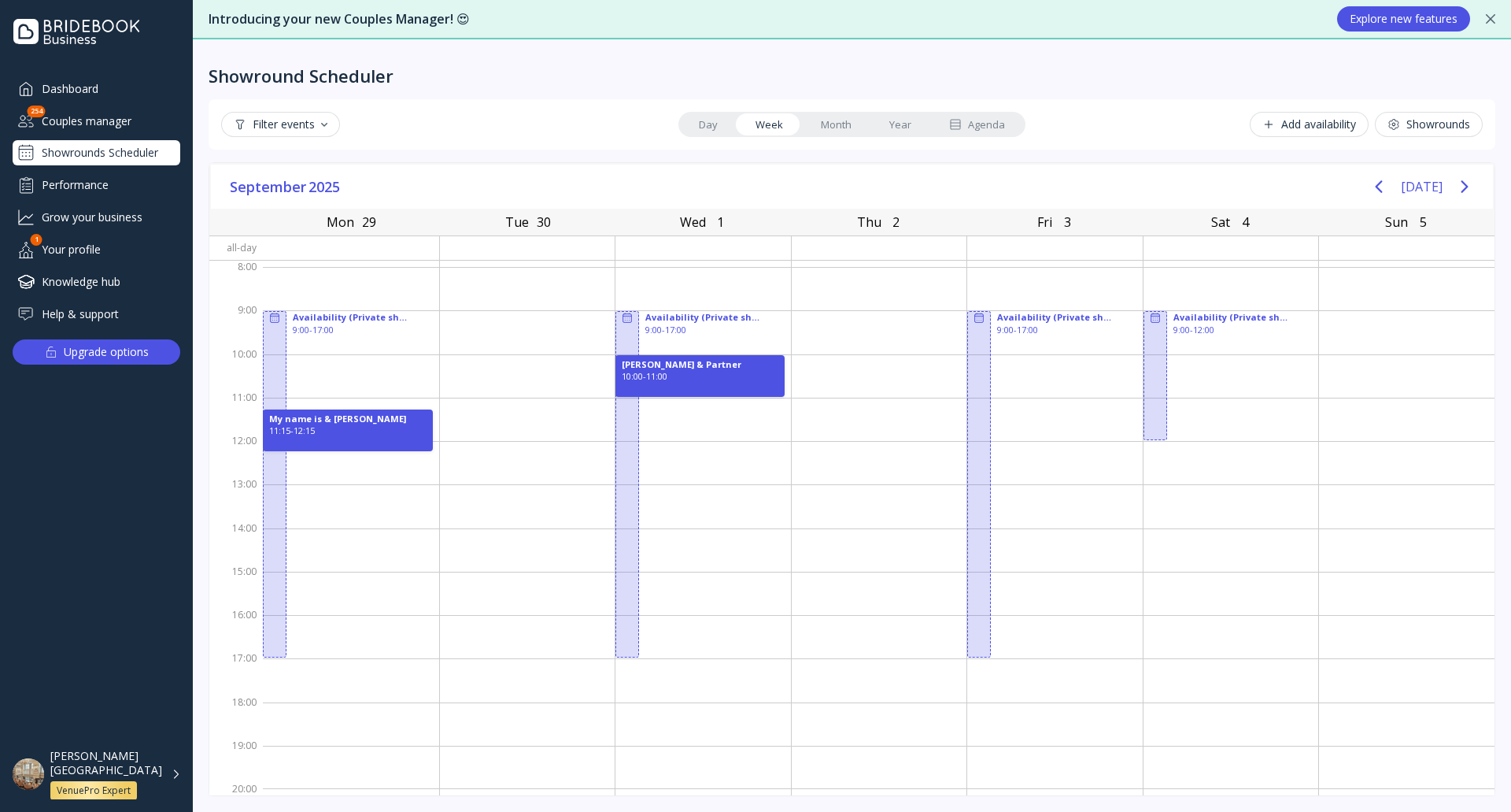
click at [122, 128] on div "Couples manager" at bounding box center [96, 121] width 168 height 26
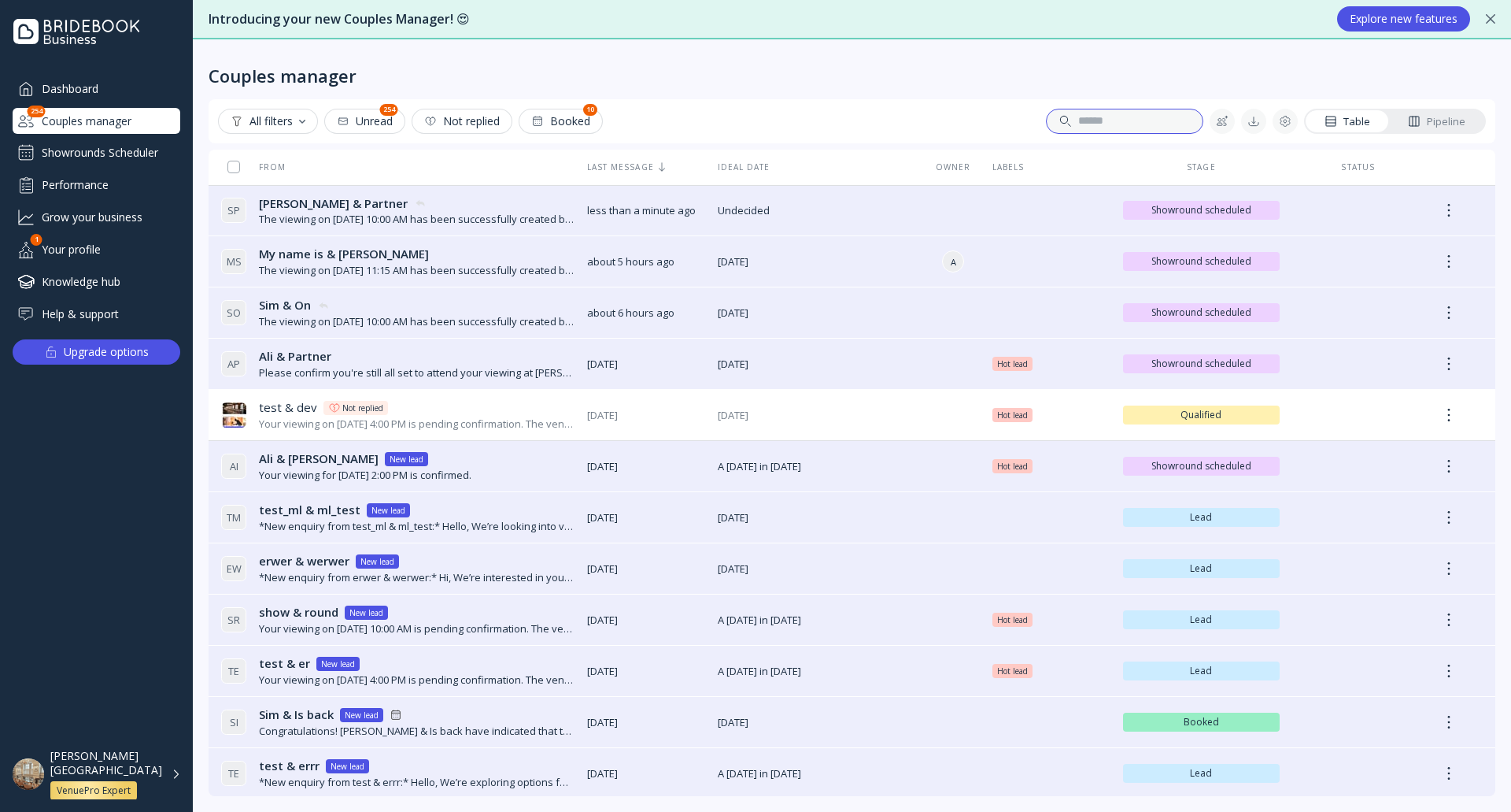
click at [1111, 117] on input at bounding box center [1134, 121] width 112 height 15
click at [1039, 121] on input "*****" at bounding box center [1071, 121] width 184 height 15
click at [1029, 117] on input "*****" at bounding box center [1071, 121] width 184 height 15
type input "**********"
click at [965, 117] on circle at bounding box center [965, 119] width 7 height 7
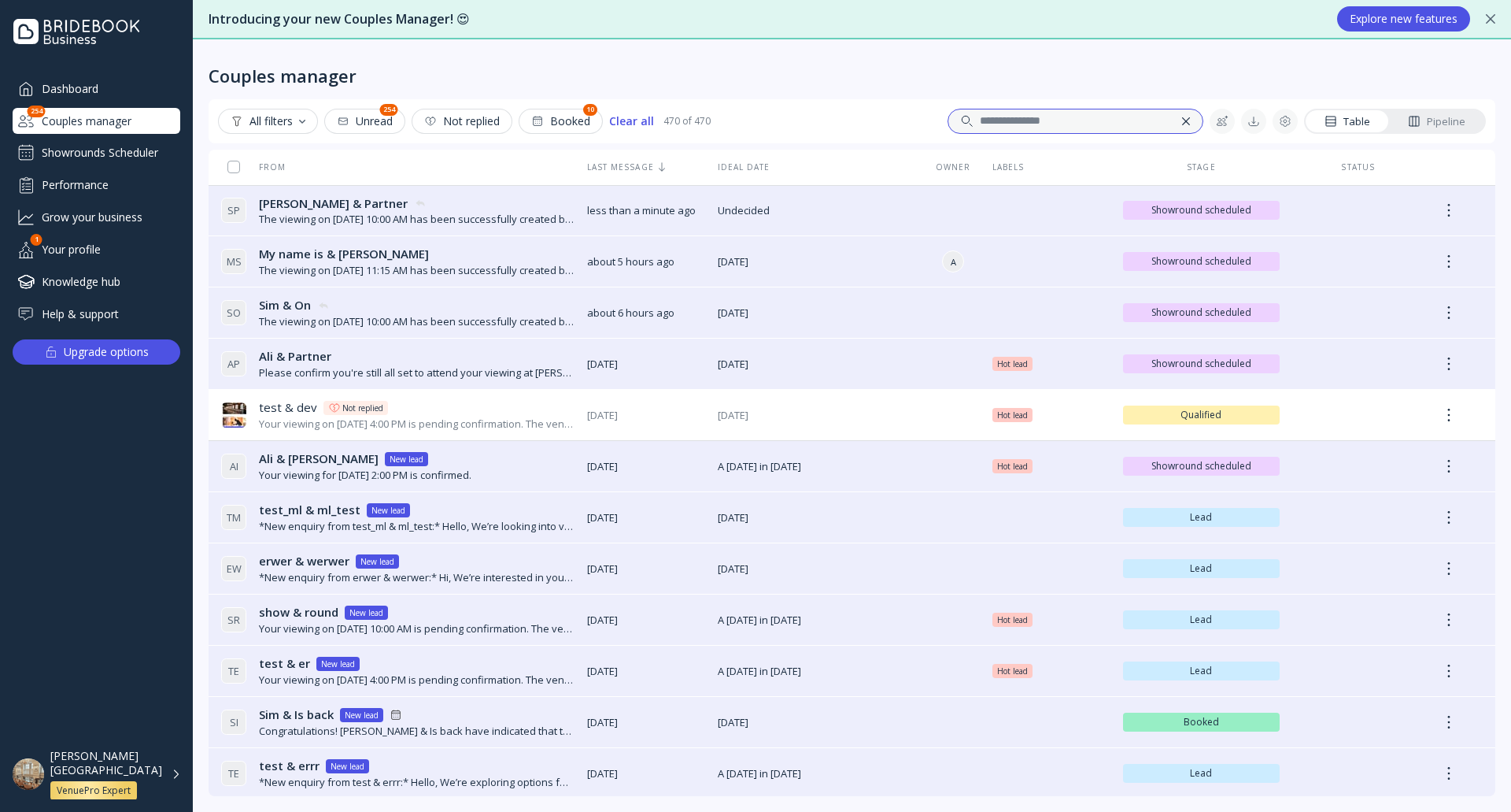
click at [1099, 122] on input "**********" at bounding box center [1071, 121] width 184 height 15
click at [634, 120] on div "Clear all" at bounding box center [631, 121] width 45 height 12
click at [285, 120] on div "All filters" at bounding box center [268, 121] width 75 height 12
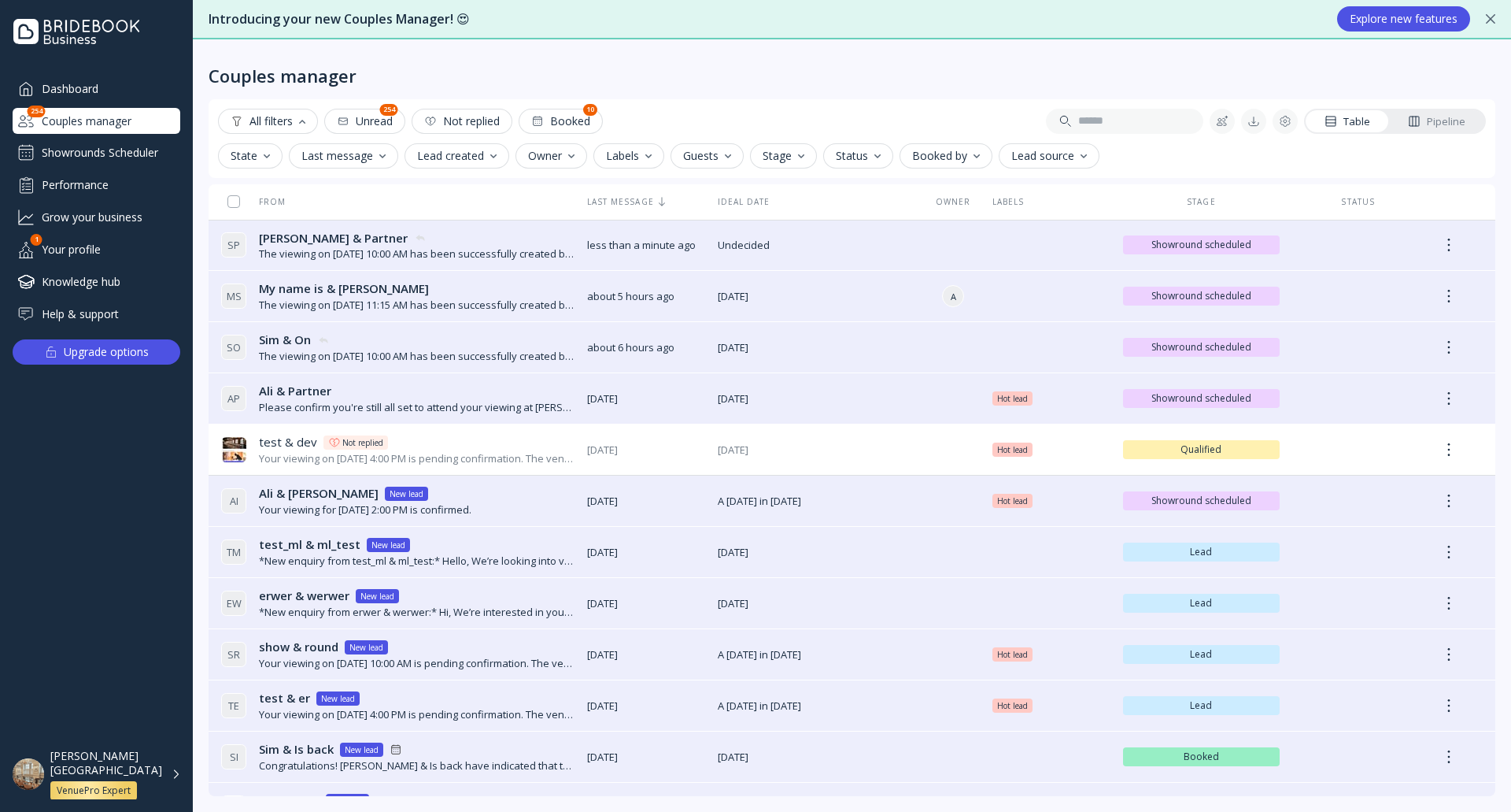
click at [1054, 149] on div "Lead source" at bounding box center [1049, 155] width 76 height 12
click at [1093, 235] on div "Widget Enquiry ( 17 )" at bounding box center [1100, 225] width 197 height 27
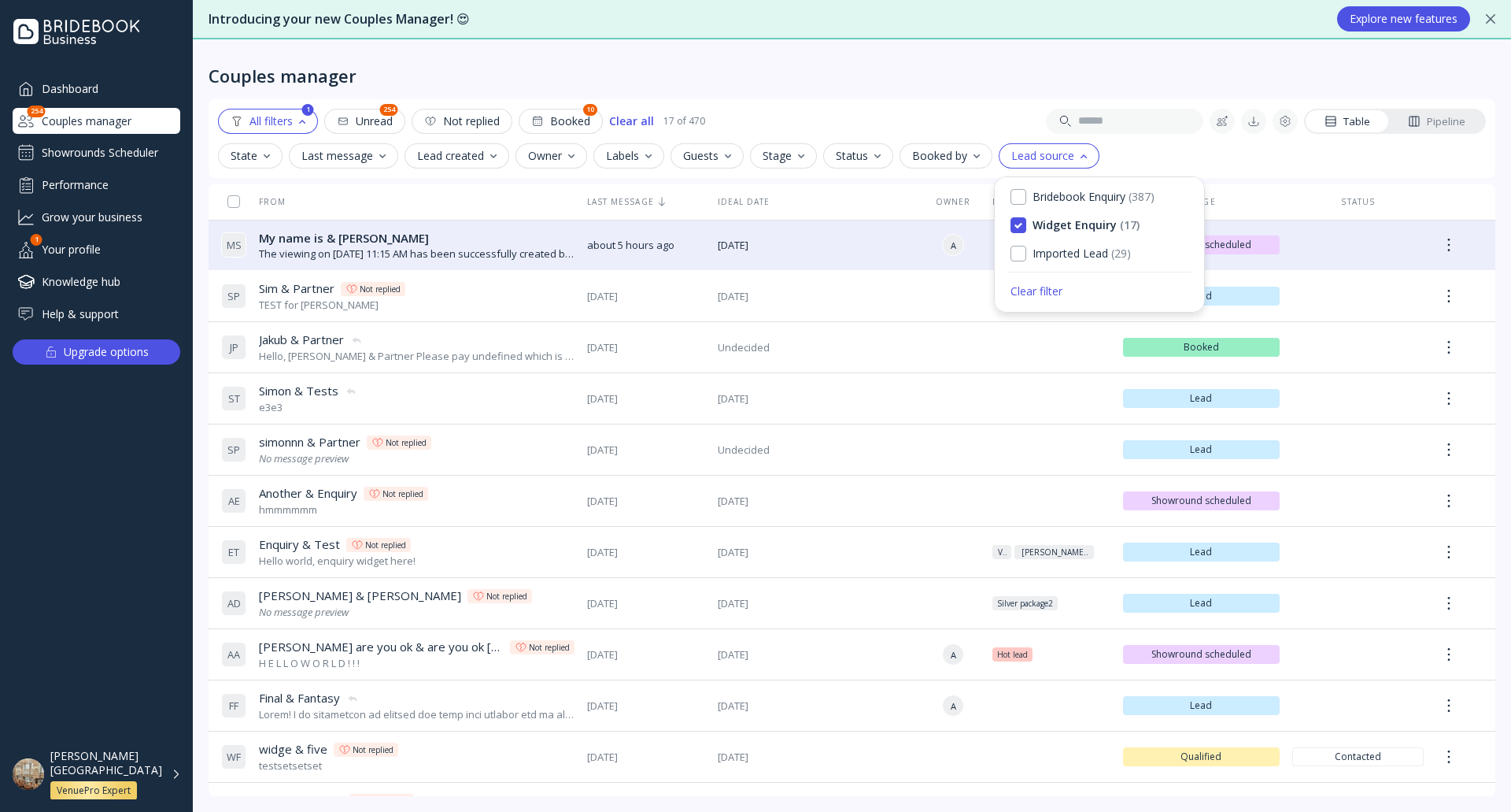
click at [866, 63] on div "Couples manager" at bounding box center [852, 62] width 1287 height 47
click at [81, 149] on div "Showrounds Scheduler" at bounding box center [96, 152] width 168 height 25
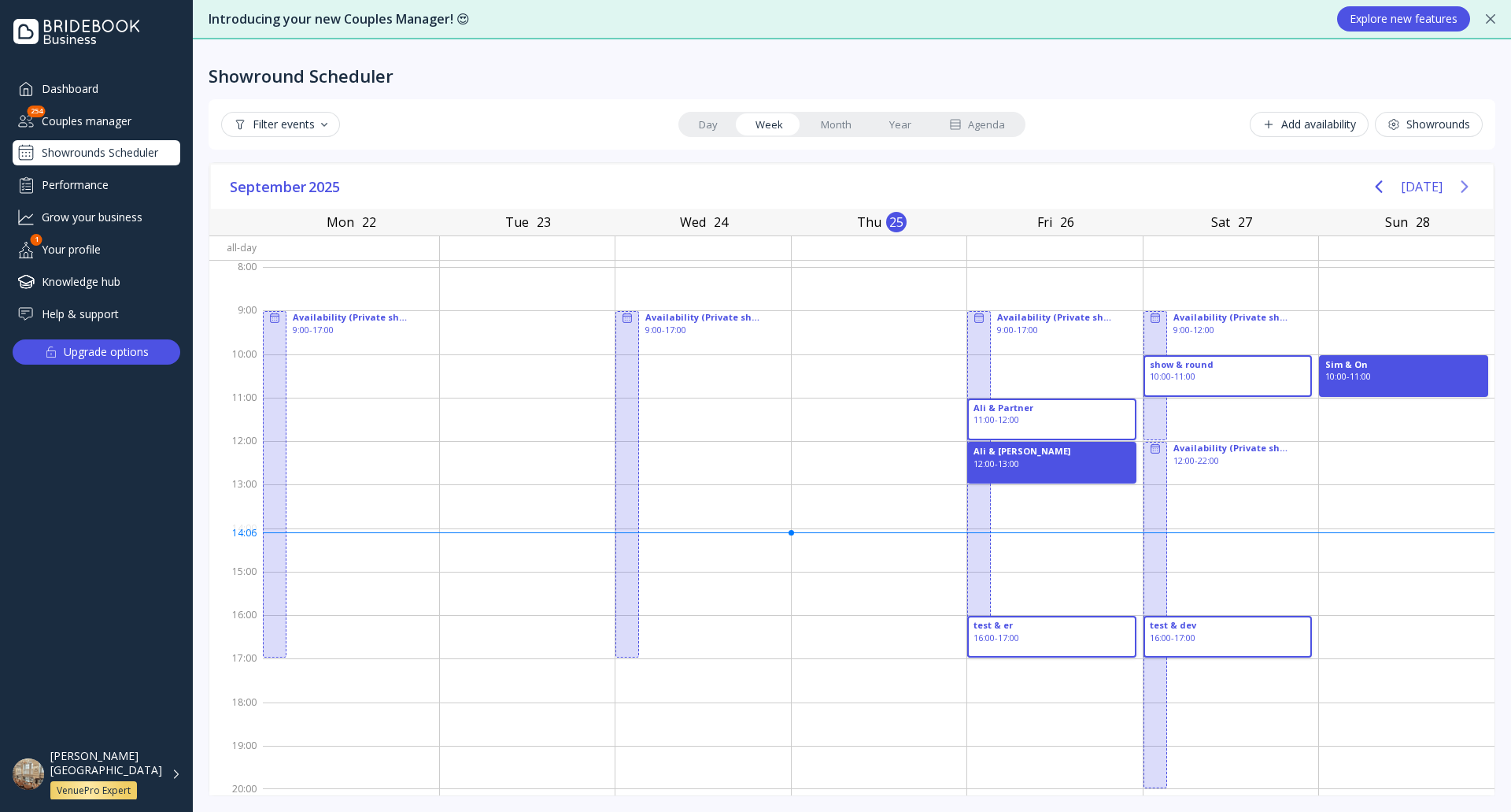
click at [1463, 177] on icon "Next page" at bounding box center [1465, 187] width 19 height 19
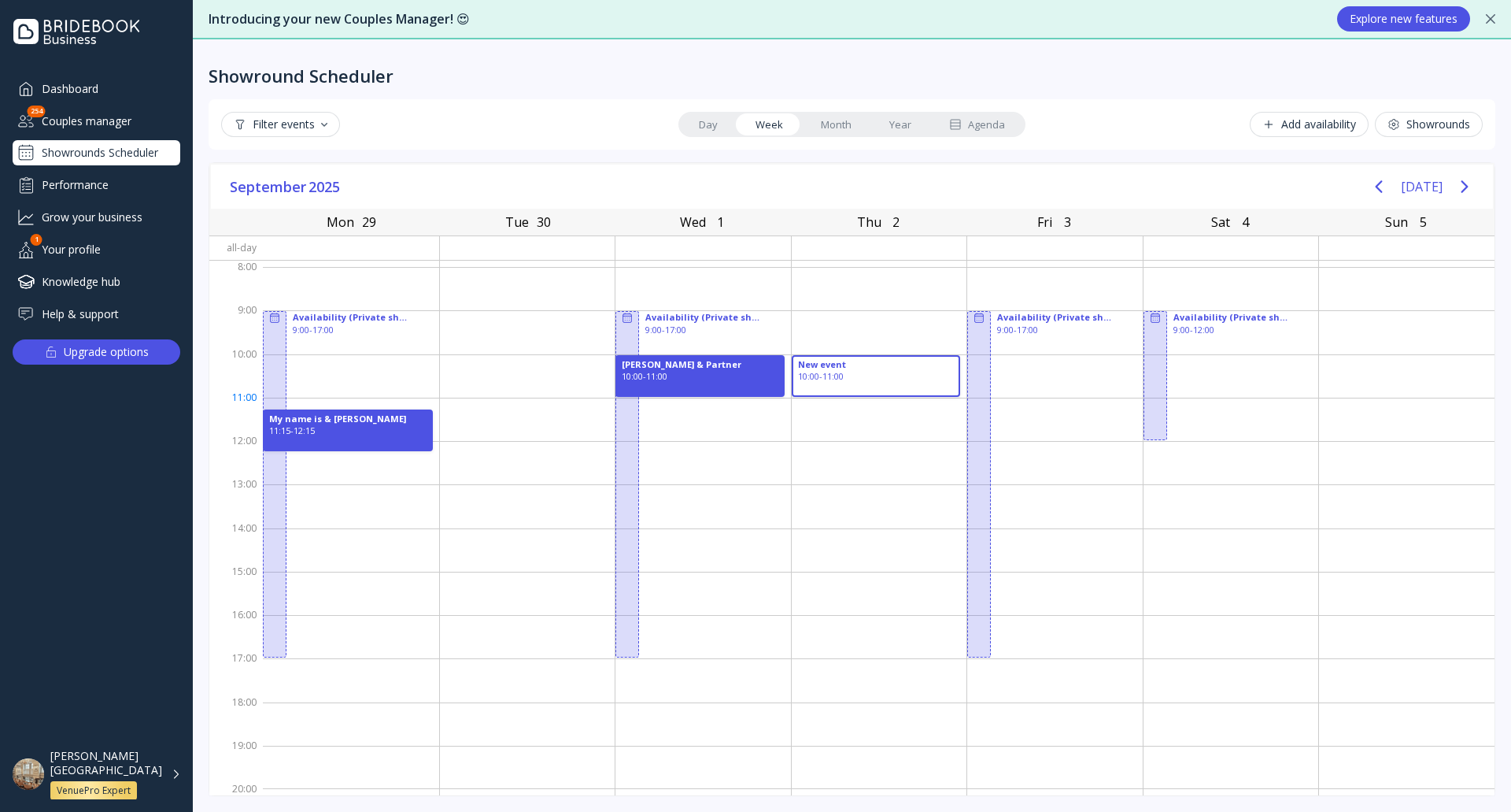
drag, startPoint x: 805, startPoint y: 361, endPoint x: 834, endPoint y: 375, distance: 32.2
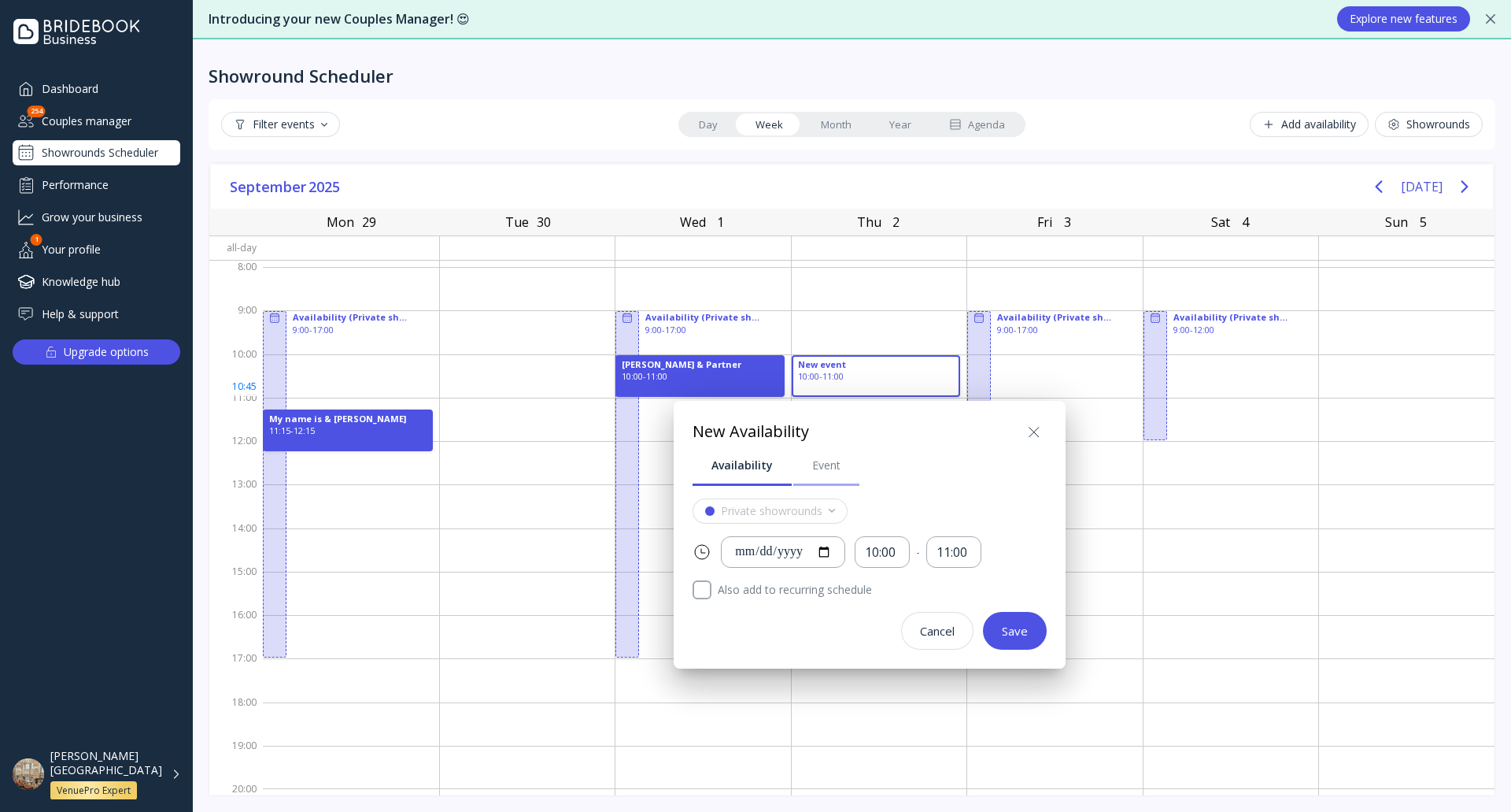
click at [823, 470] on div "Event" at bounding box center [826, 465] width 29 height 15
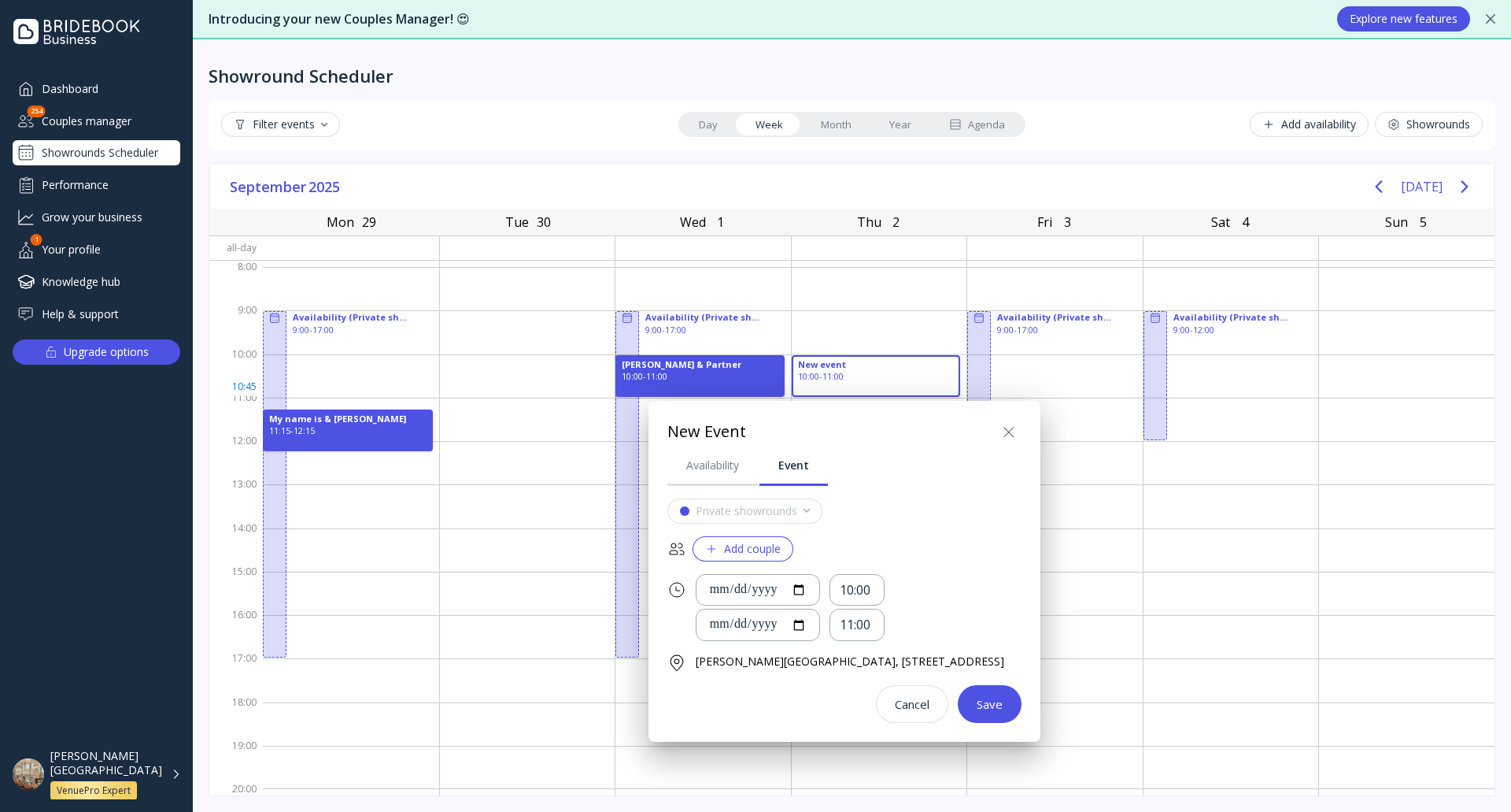
click at [745, 551] on div "Add couple" at bounding box center [743, 548] width 76 height 12
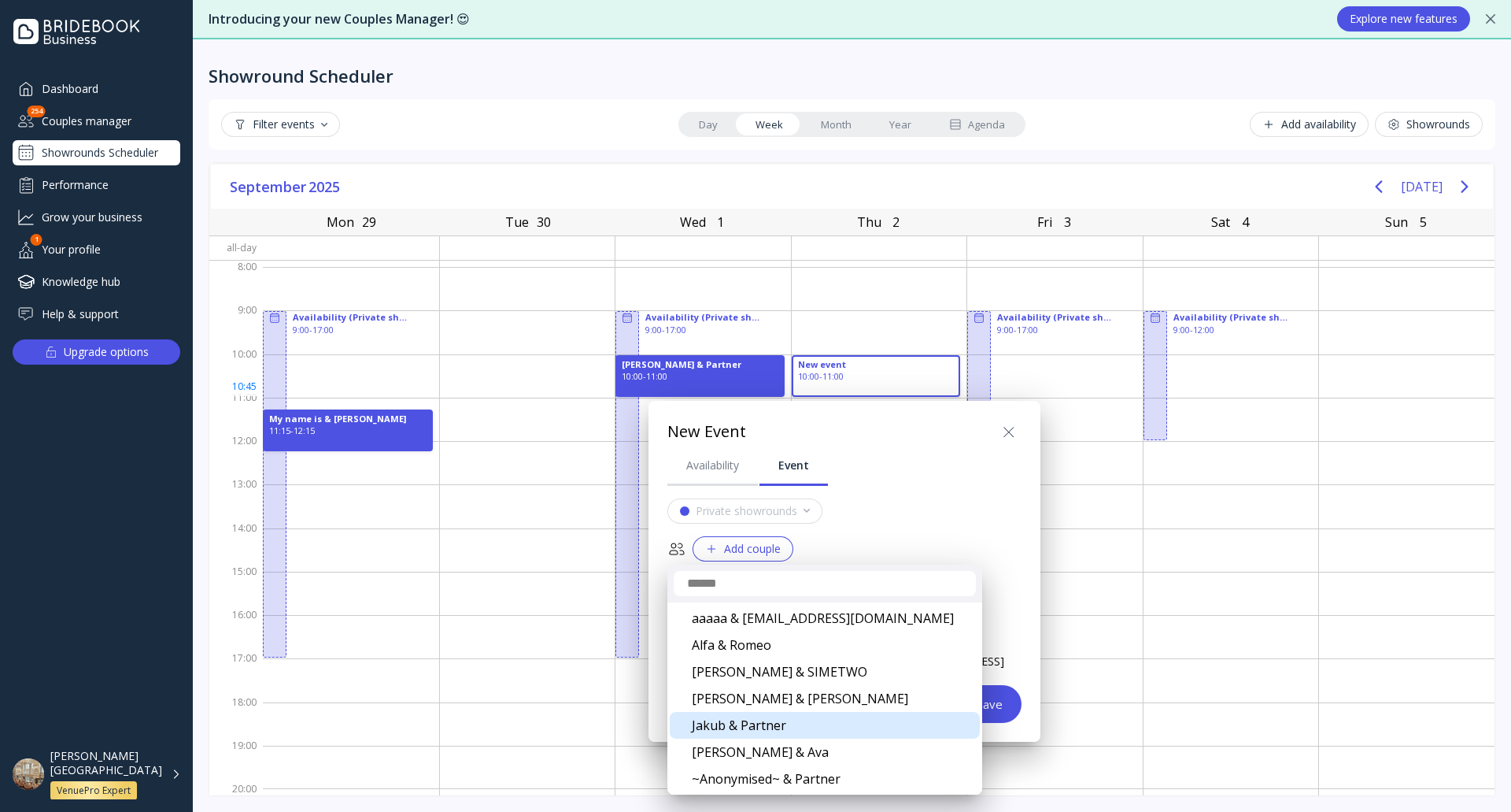
click at [809, 726] on div "Jakub & Partner" at bounding box center [825, 725] width 310 height 27
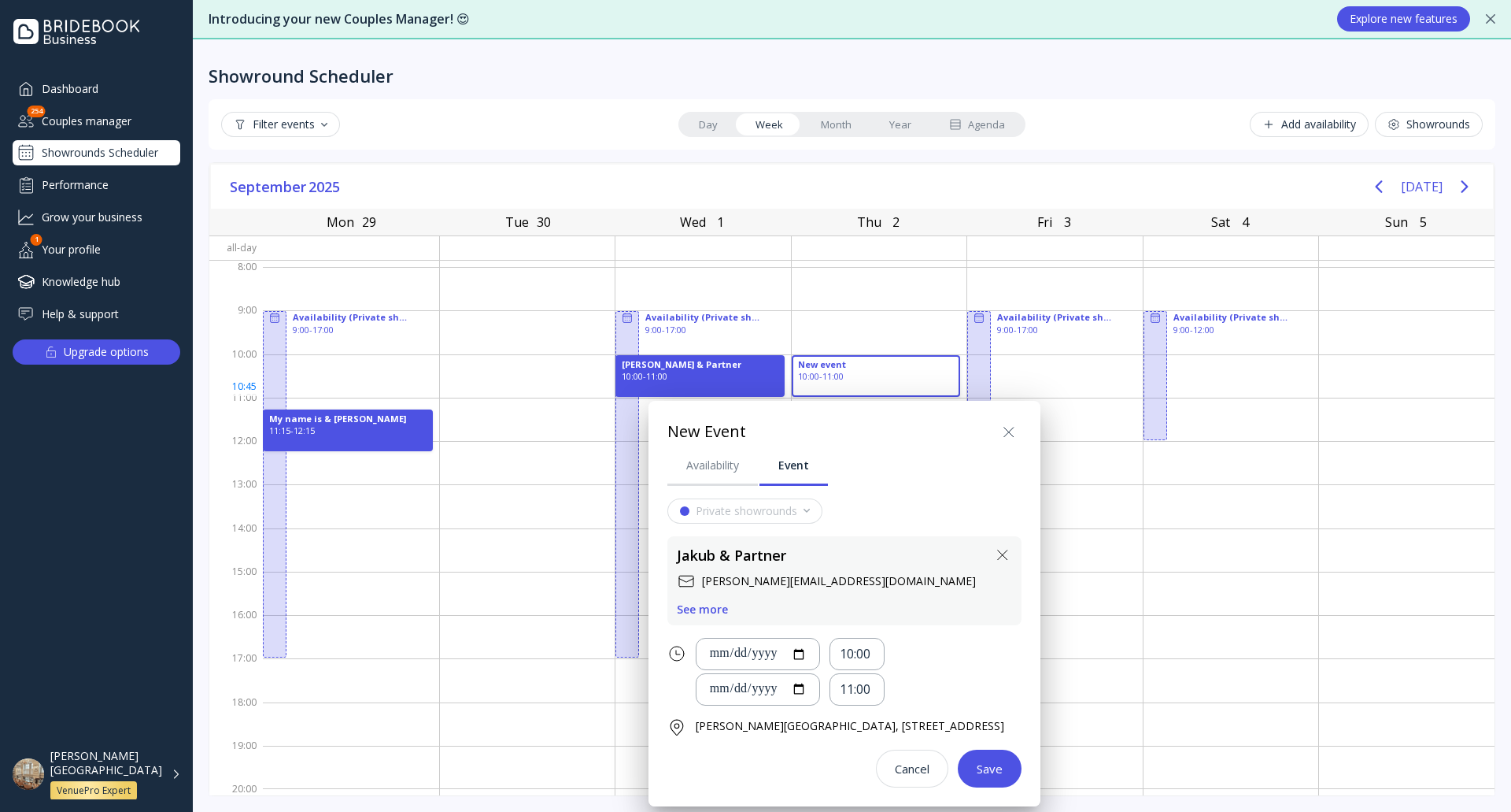
click at [1003, 769] on div "Save" at bounding box center [989, 768] width 26 height 12
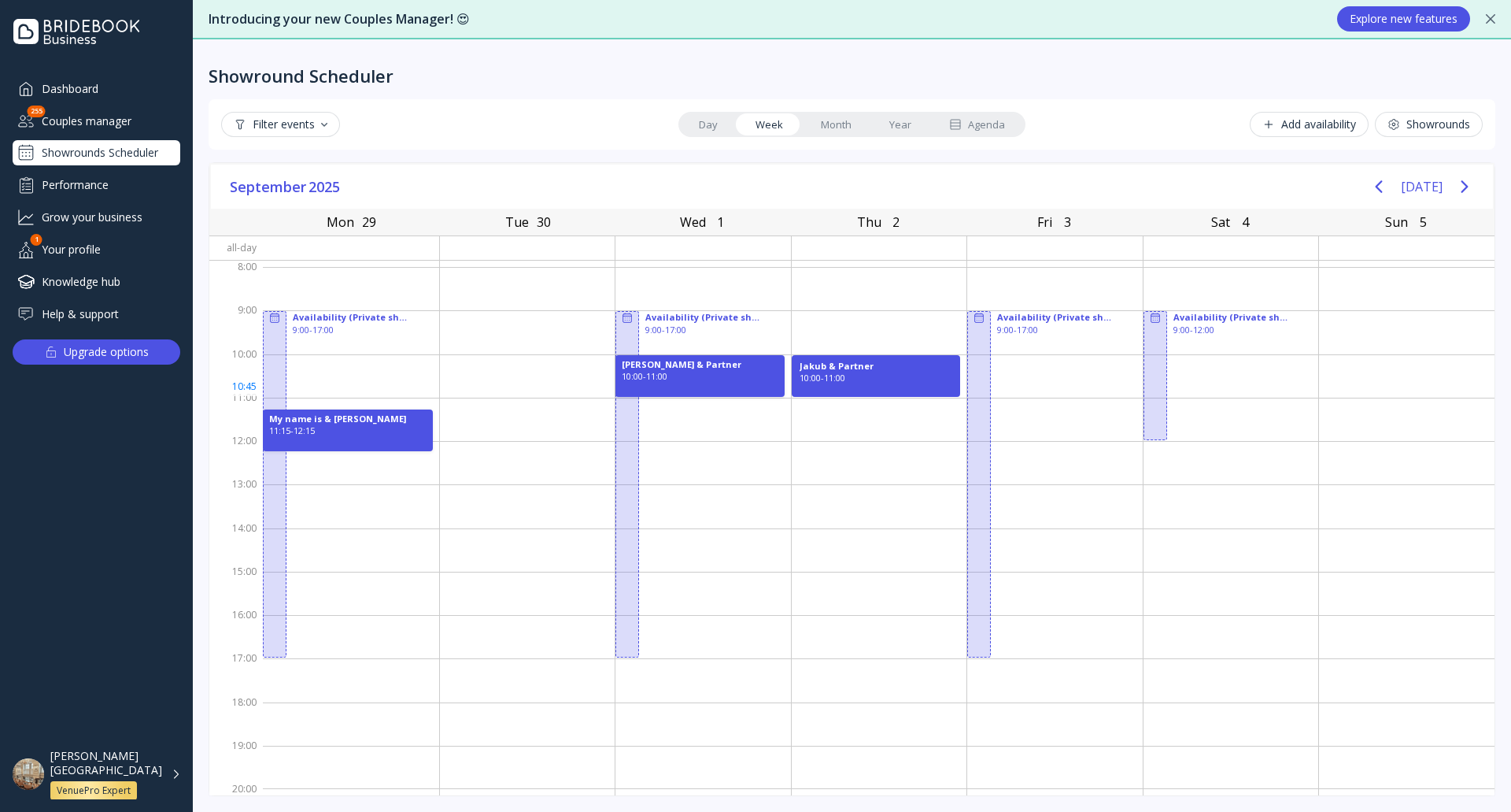
click at [854, 390] on div "[PERSON_NAME] & Partner 10:00 - 11:00" at bounding box center [876, 376] width 169 height 42
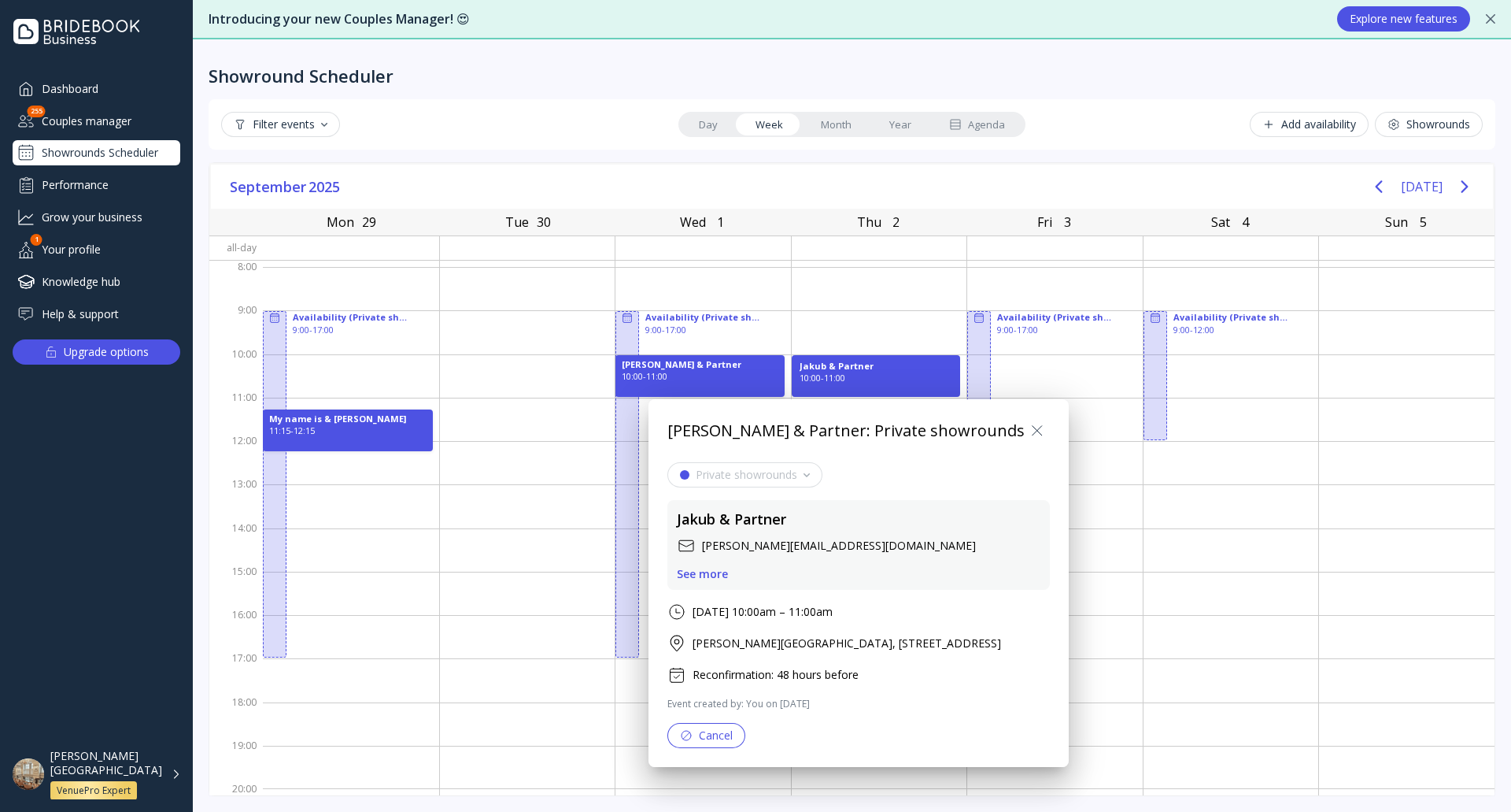
click at [723, 569] on div "See more" at bounding box center [702, 574] width 51 height 12
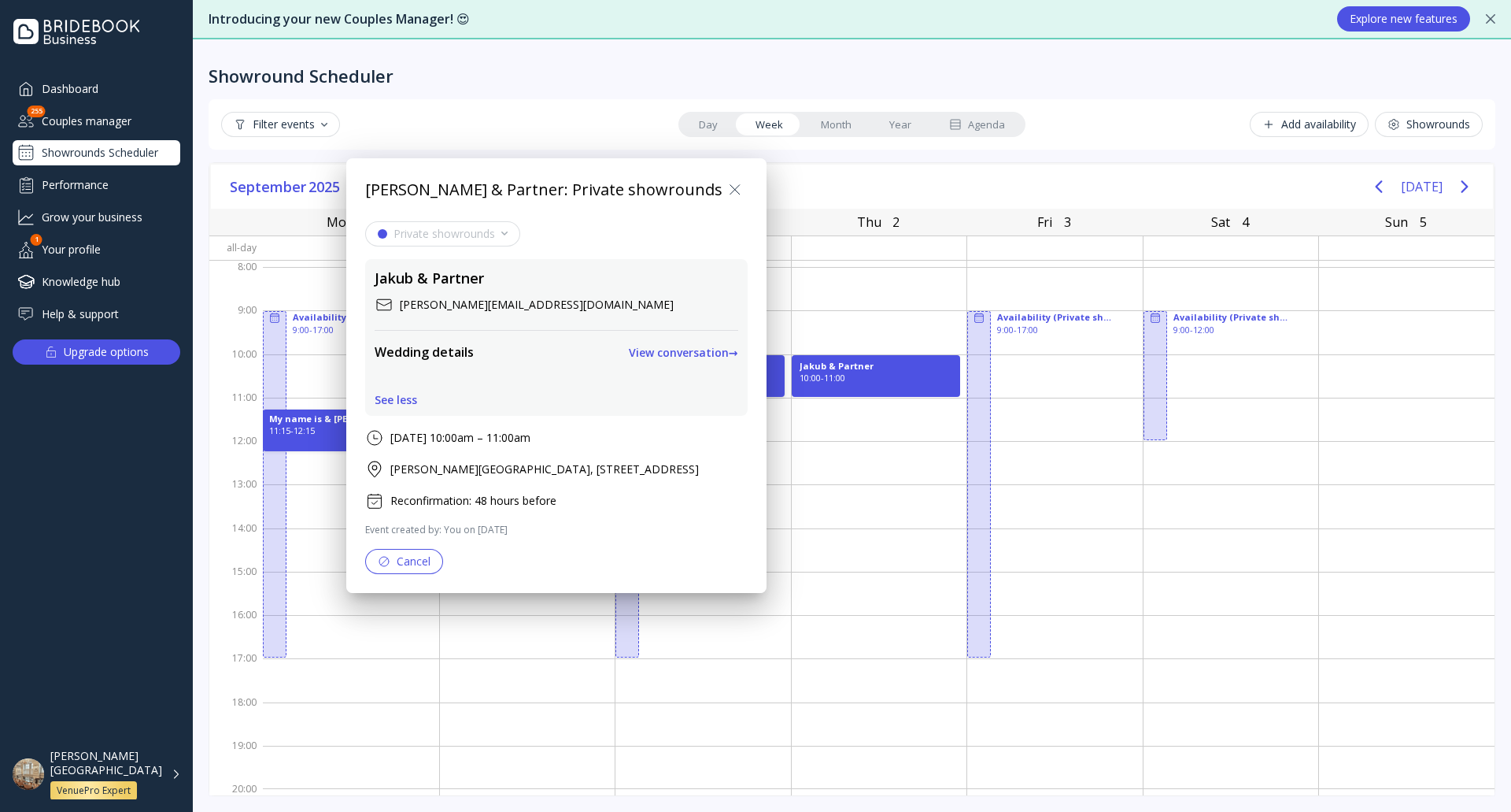
click at [728, 354] on div "View conversation →" at bounding box center [684, 352] width 109 height 12
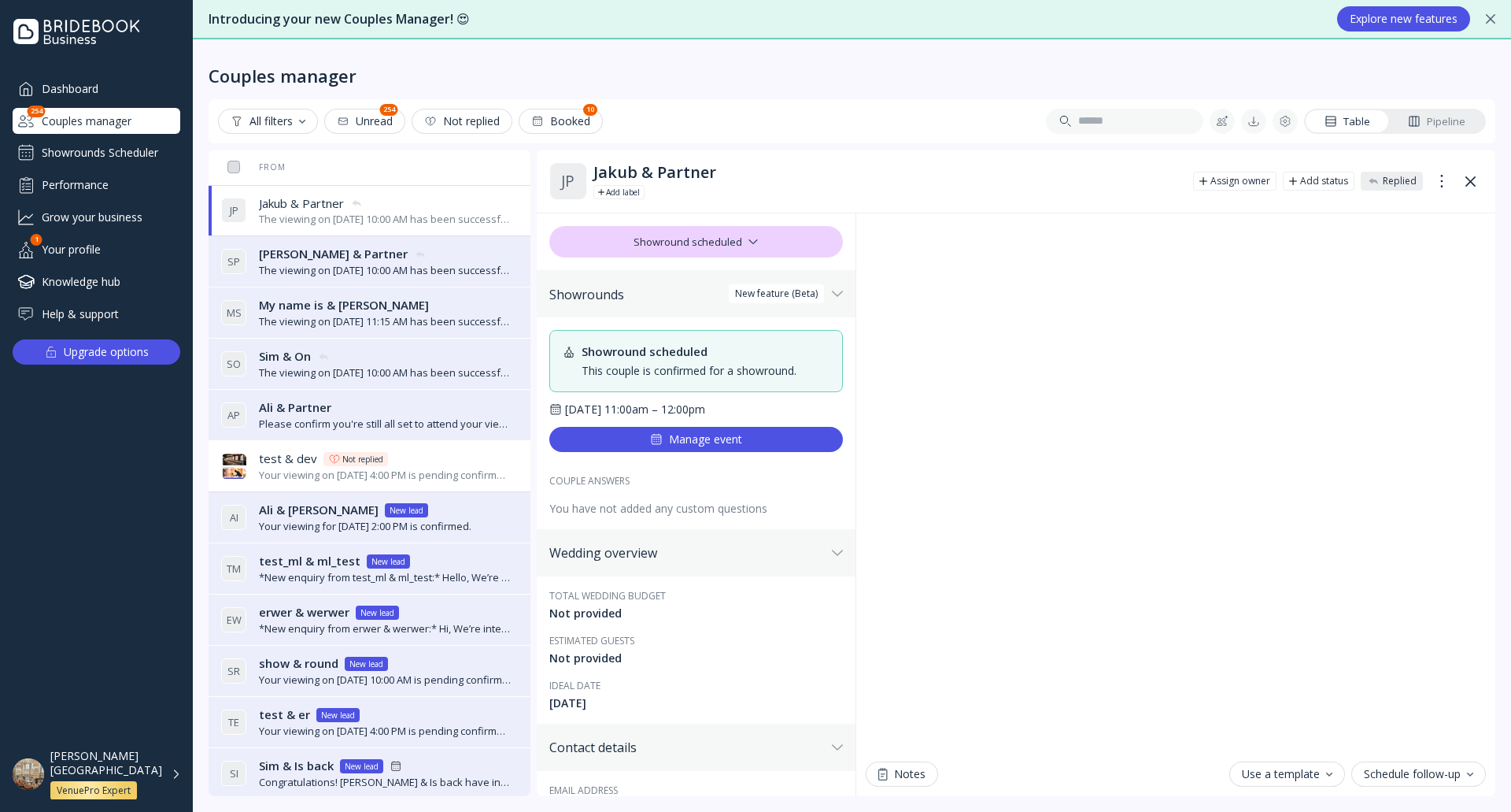
scroll to position [394, 0]
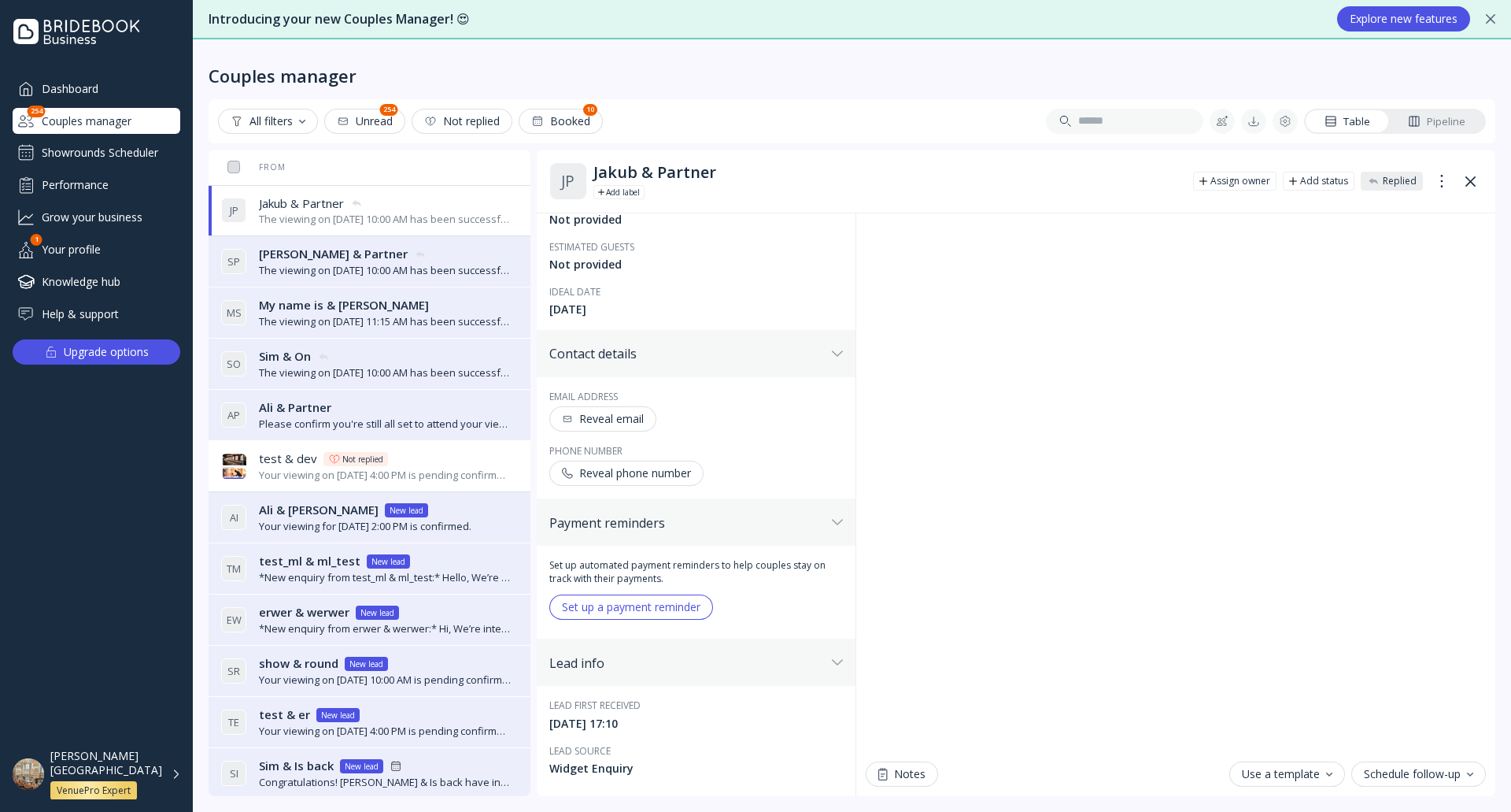
click at [428, 258] on div "[PERSON_NAME] & Partner [PERSON_NAME] & Partner" at bounding box center [385, 253] width 253 height 16
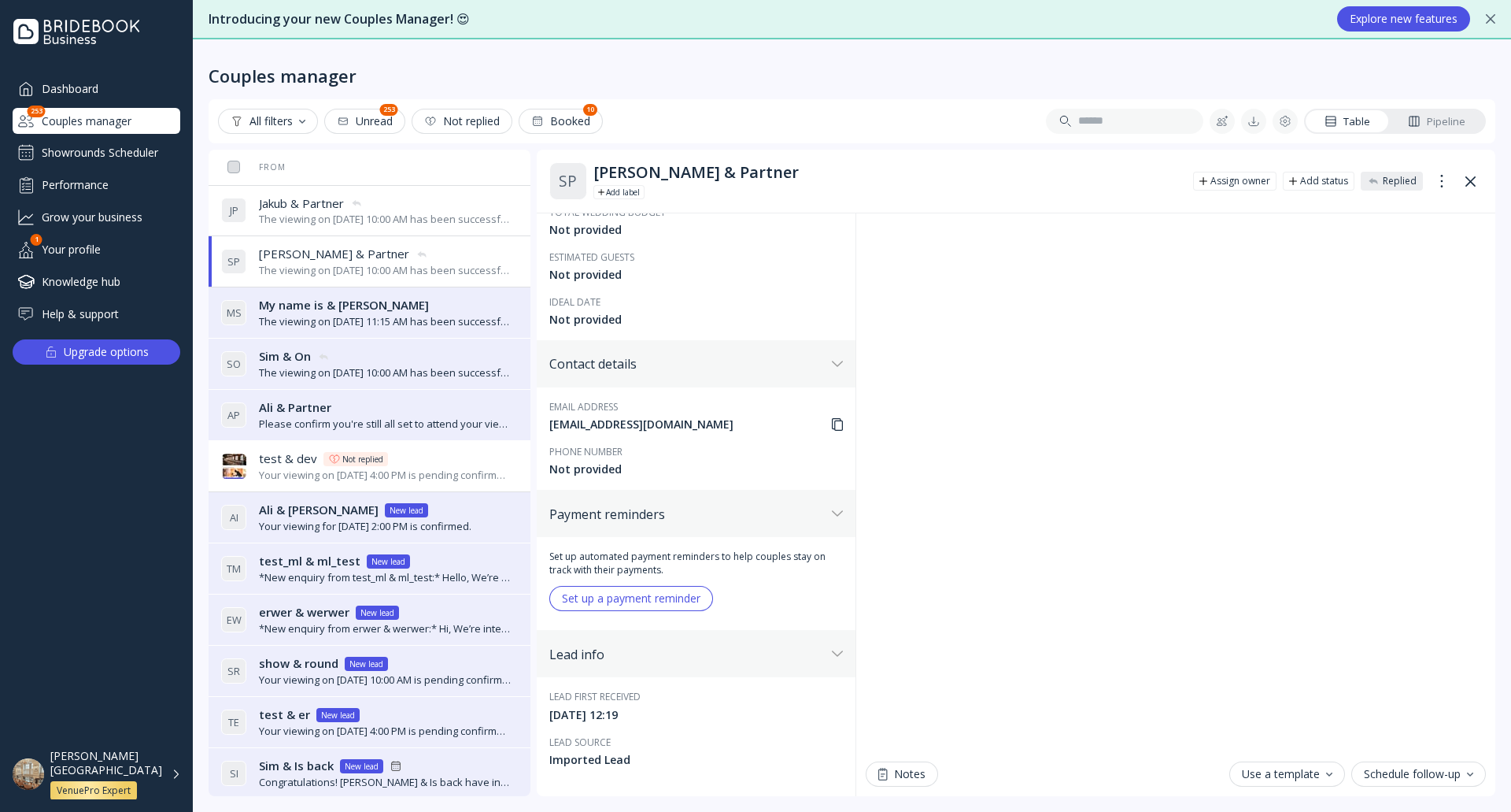
scroll to position [383, 0]
click at [415, 202] on div "Jakub & Partner Jakub & Partner" at bounding box center [385, 203] width 253 height 16
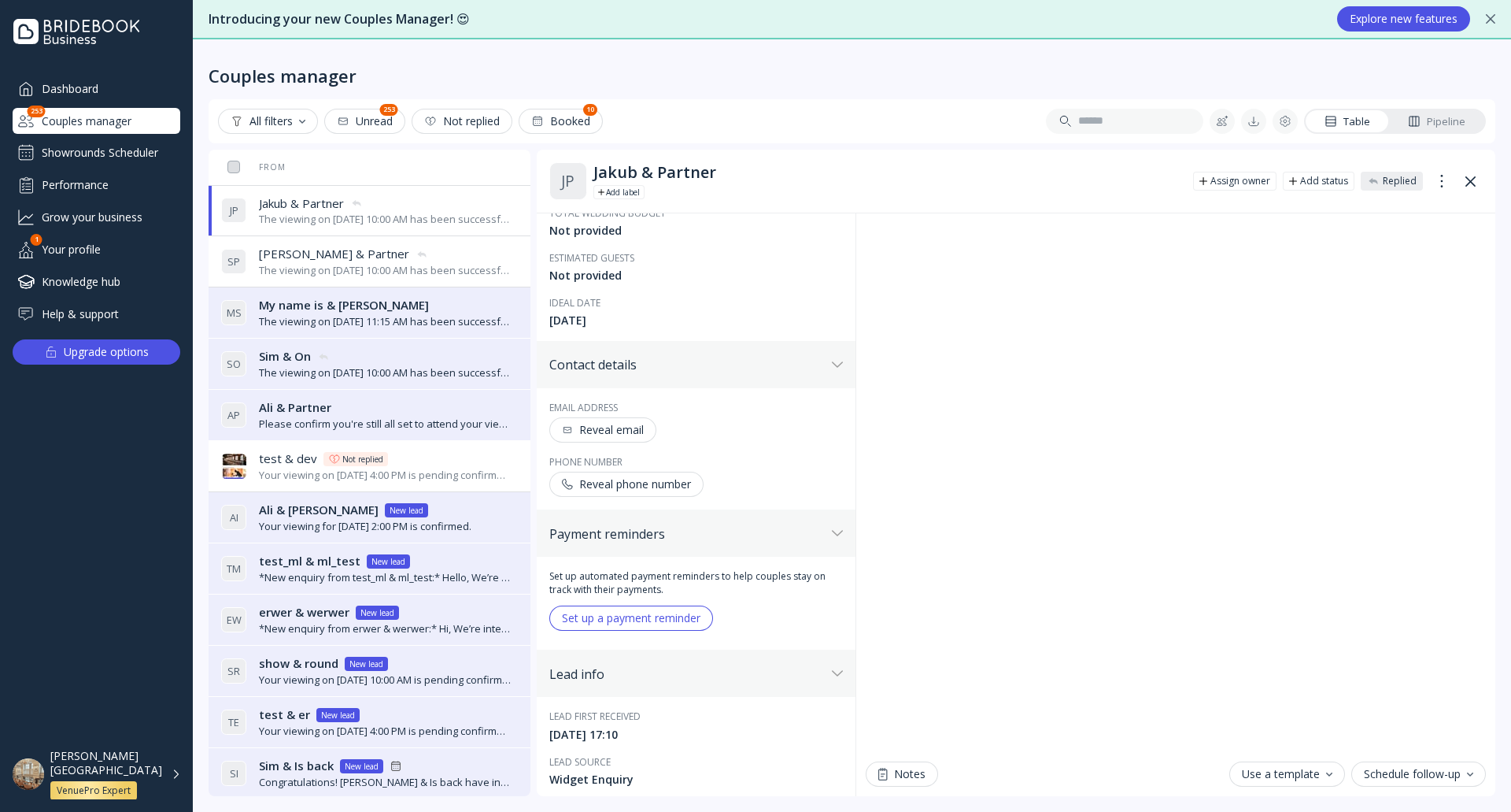
click at [432, 216] on div "The viewing on [DATE] 10:00 AM has been successfully created by [PERSON_NAME][G…" at bounding box center [385, 219] width 253 height 15
click at [666, 64] on div "Couples manager" at bounding box center [852, 62] width 1287 height 47
click at [696, 68] on div "Couples manager" at bounding box center [852, 62] width 1287 height 47
click at [446, 202] on div "Jakub & Partner Jakub & Partner" at bounding box center [385, 203] width 253 height 16
click at [613, 431] on div "Reveal email" at bounding box center [602, 429] width 81 height 12
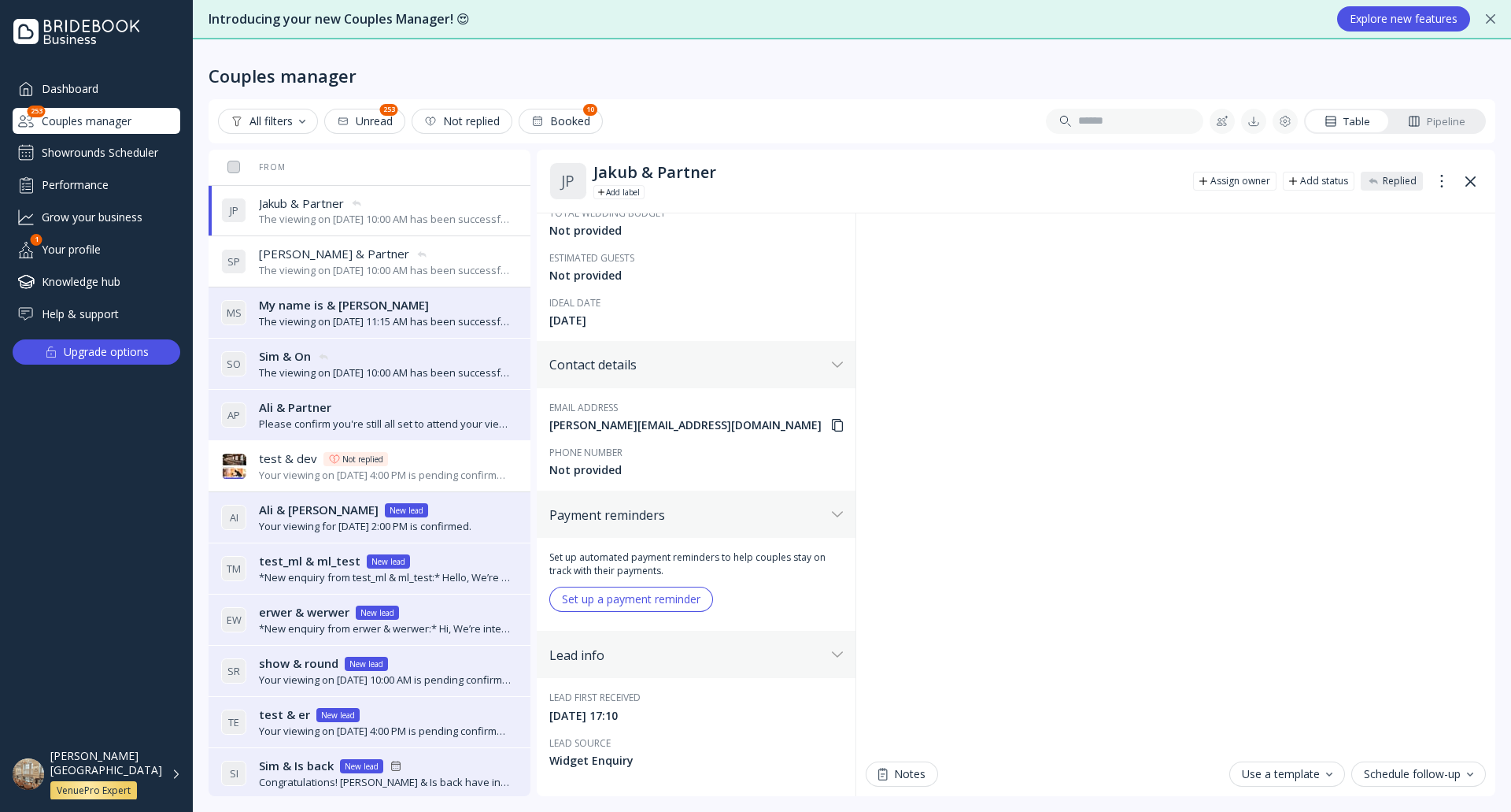
click at [275, 115] on div "All filters" at bounding box center [268, 121] width 75 height 12
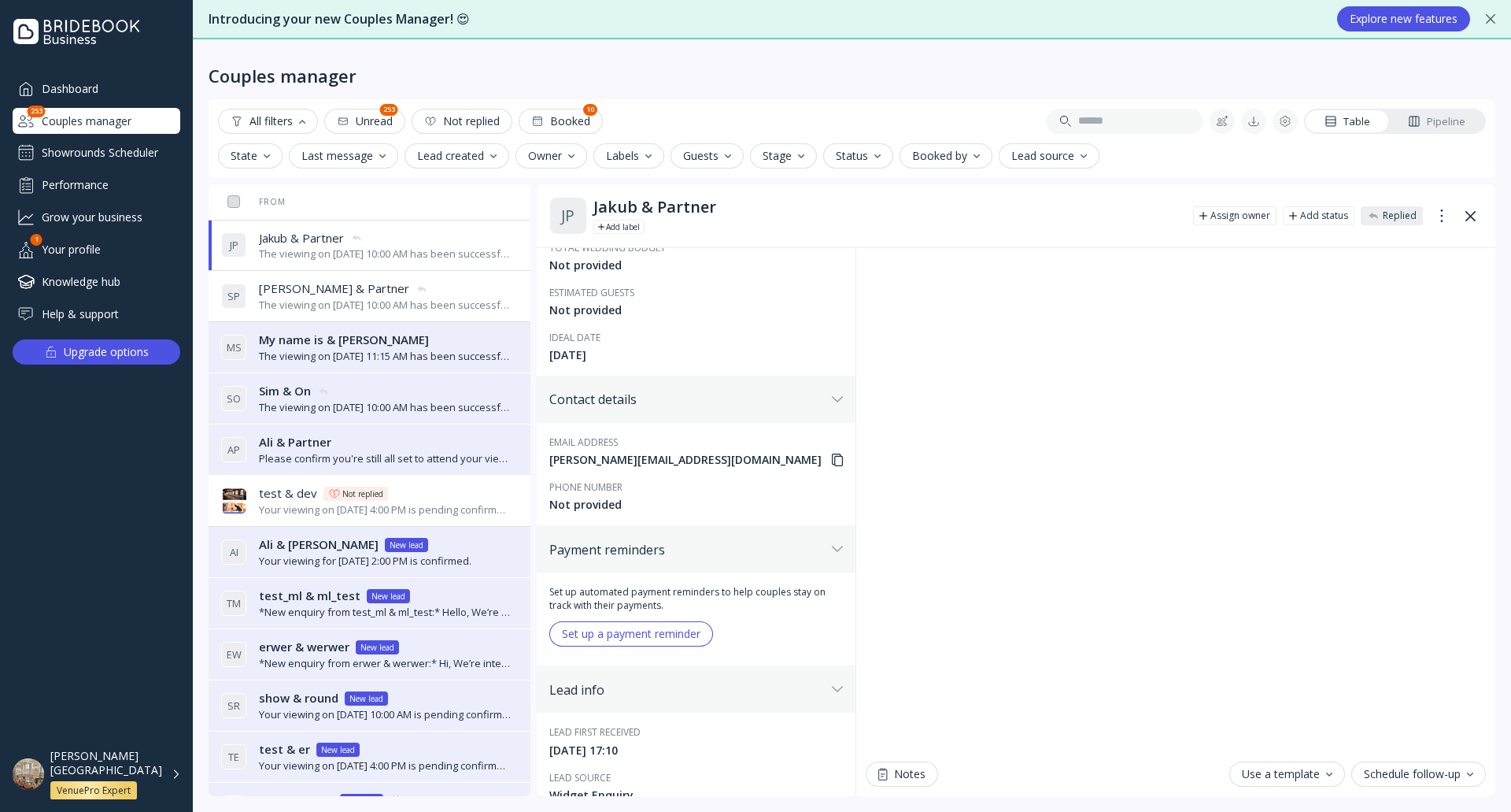
click at [444, 497] on div "test & dev test & [PERSON_NAME] Not replied" at bounding box center [385, 492] width 253 height 16
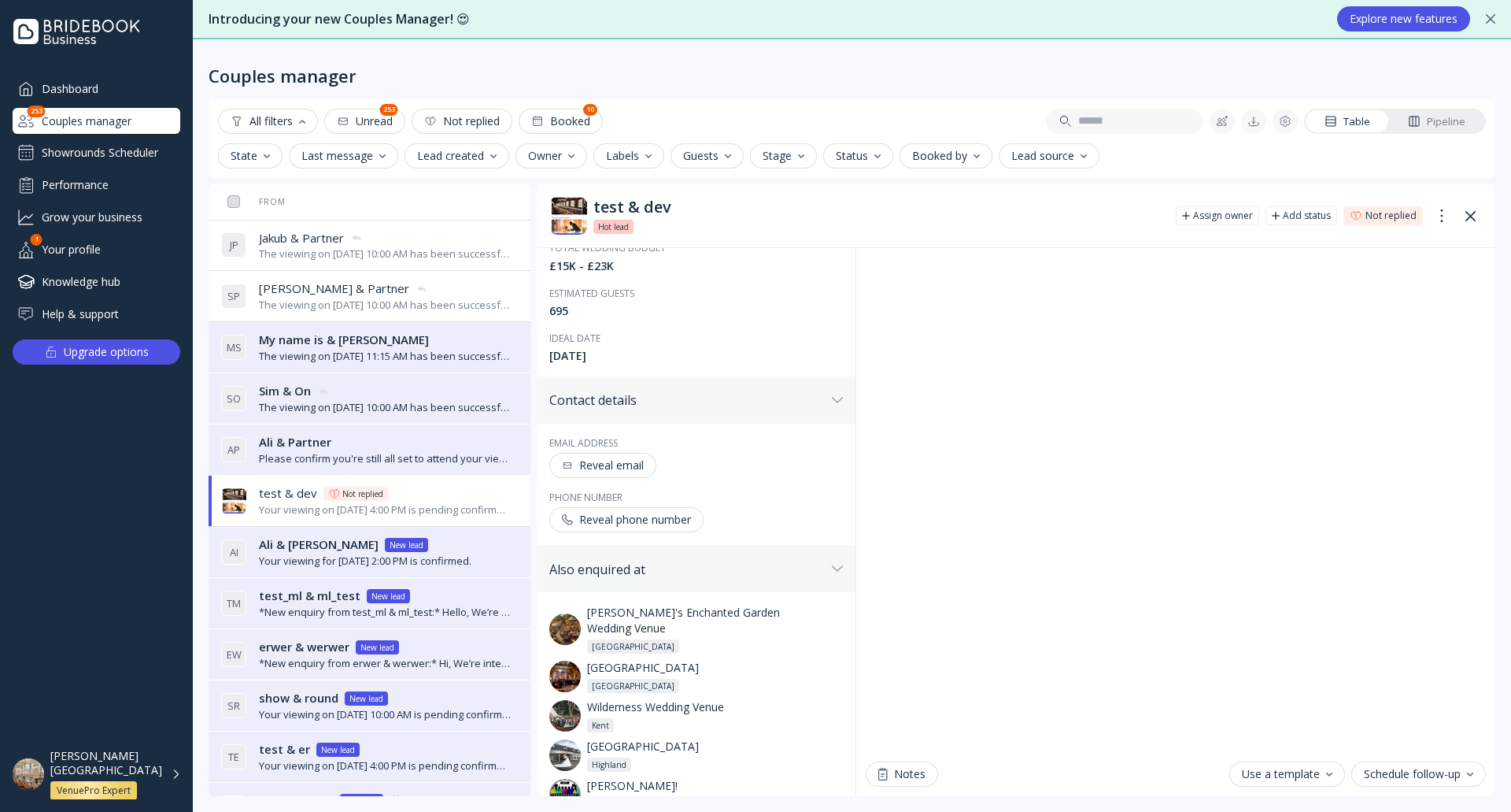
click at [81, 153] on div "Showrounds Scheduler" at bounding box center [96, 152] width 168 height 25
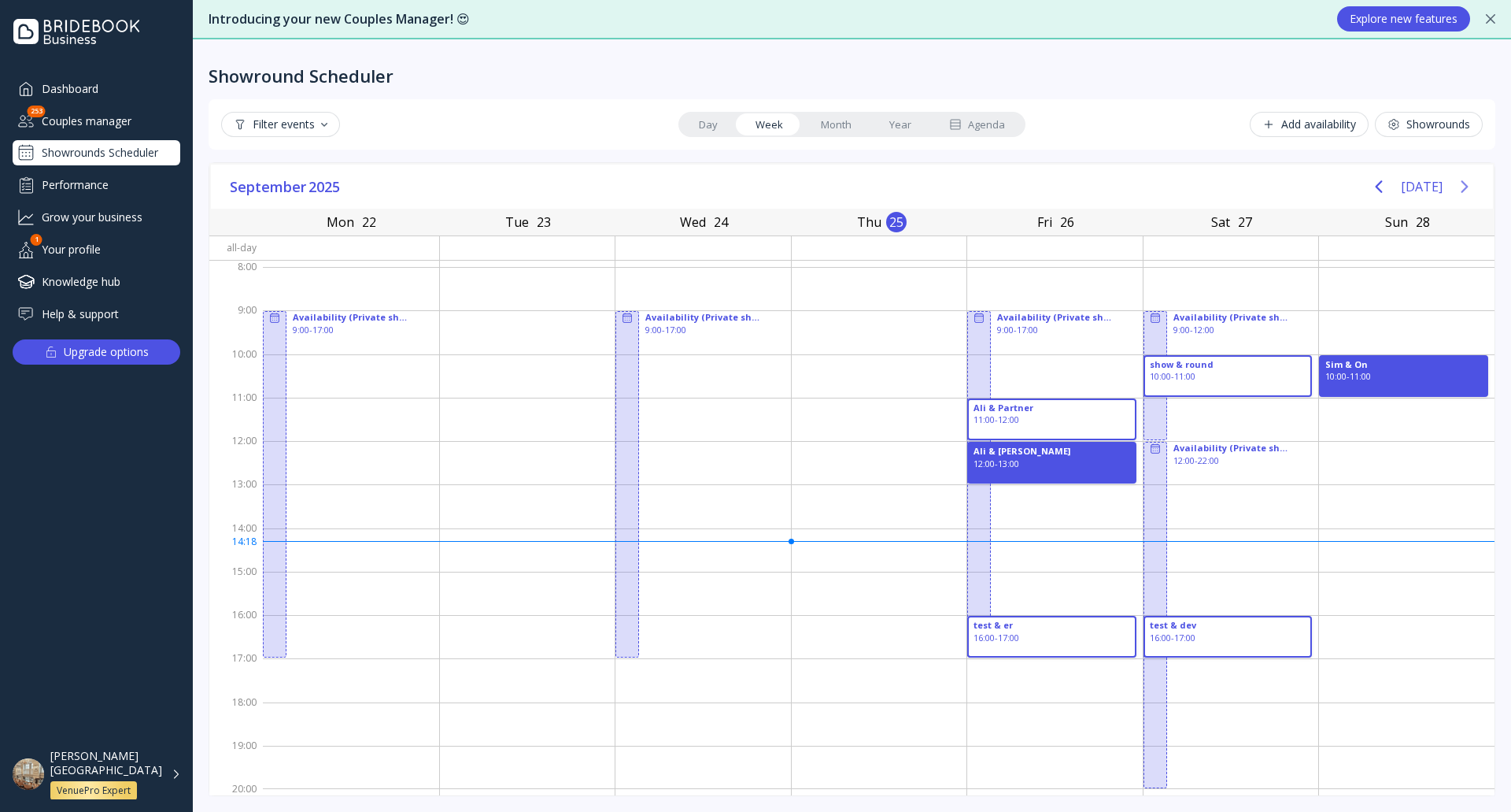
click at [1470, 184] on icon "Next page" at bounding box center [1465, 187] width 19 height 19
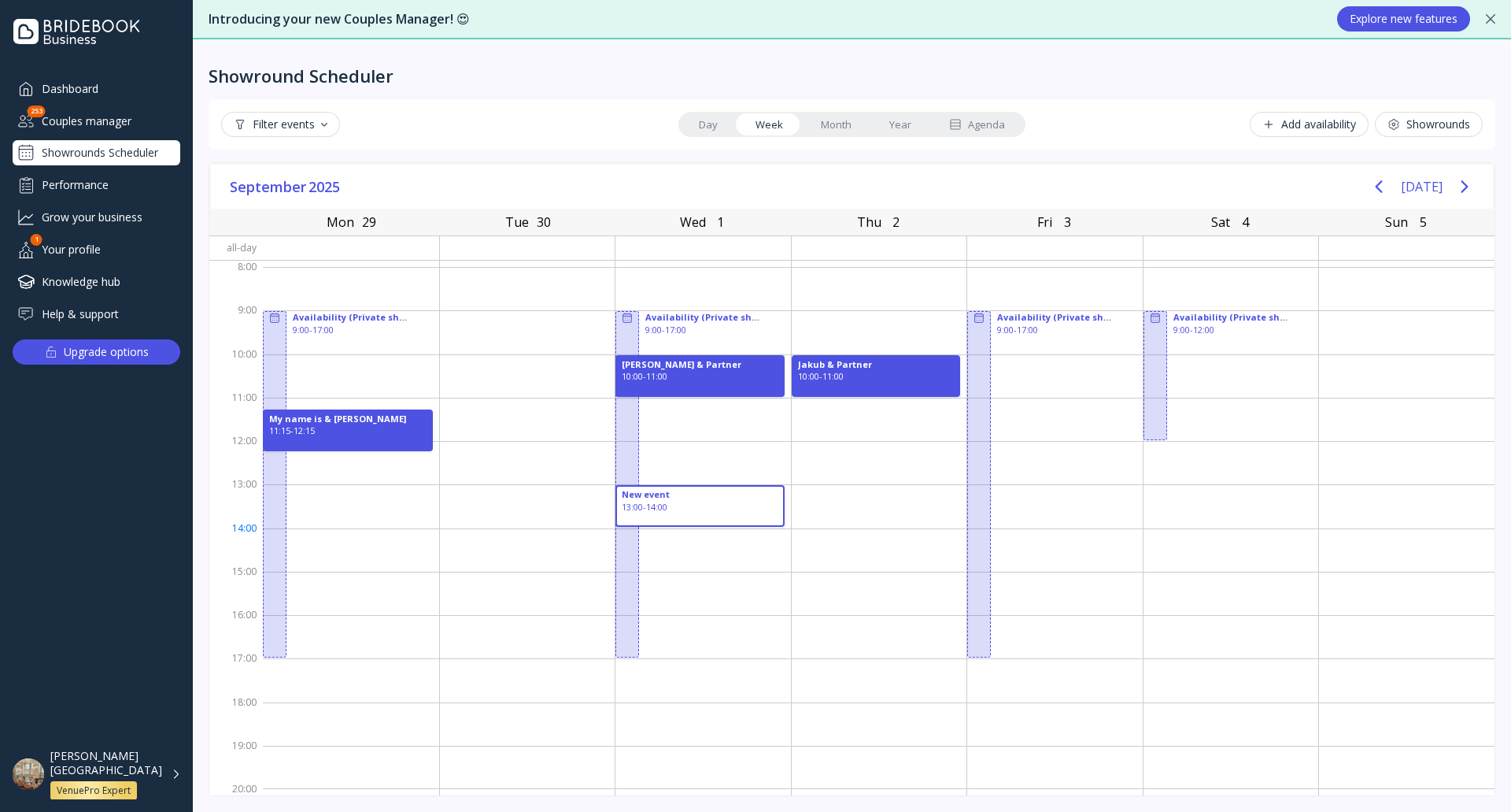
drag, startPoint x: 646, startPoint y: 488, endPoint x: 682, endPoint y: 505, distance: 39.8
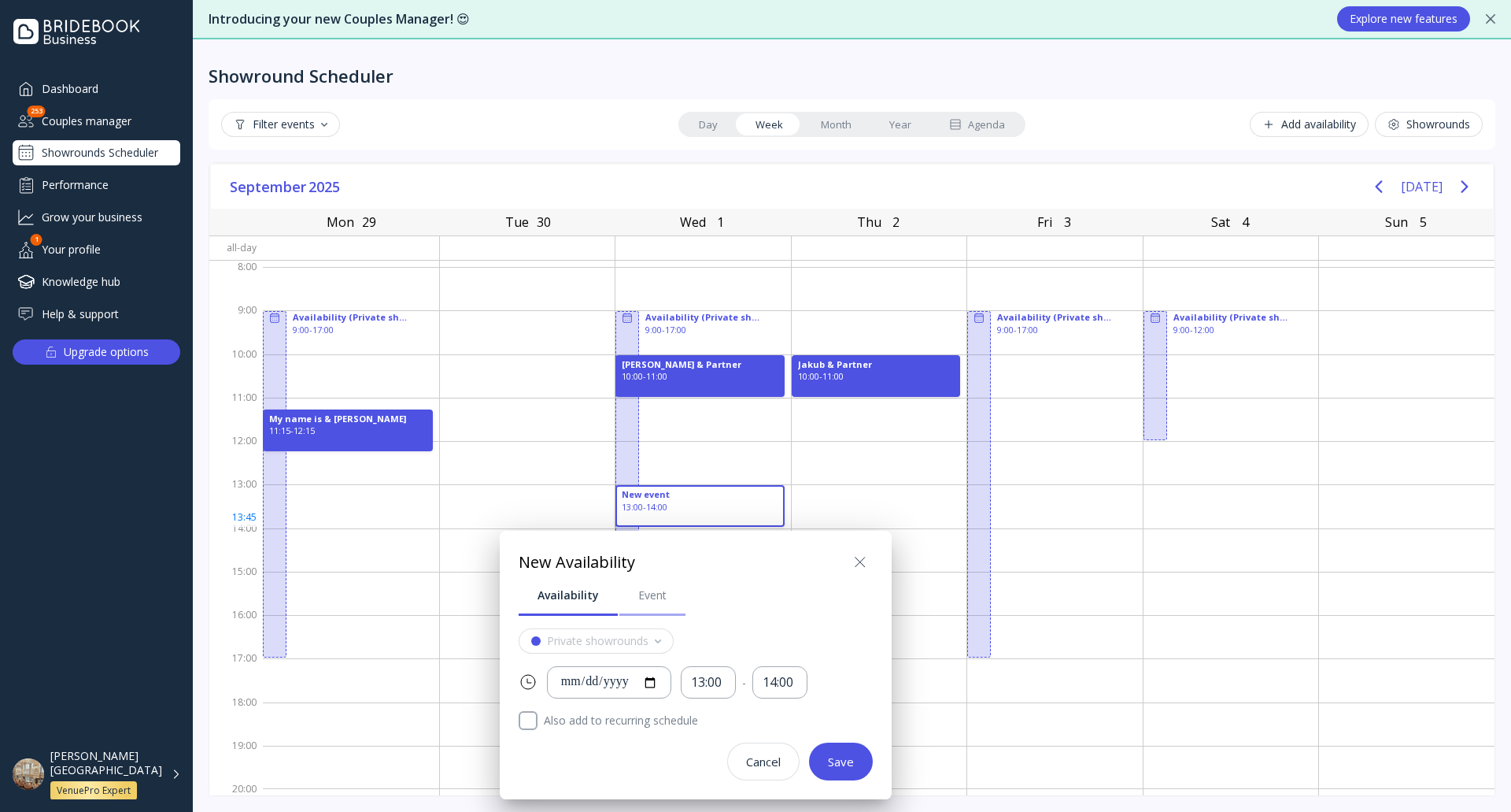
click at [659, 609] on link "Event" at bounding box center [652, 595] width 66 height 41
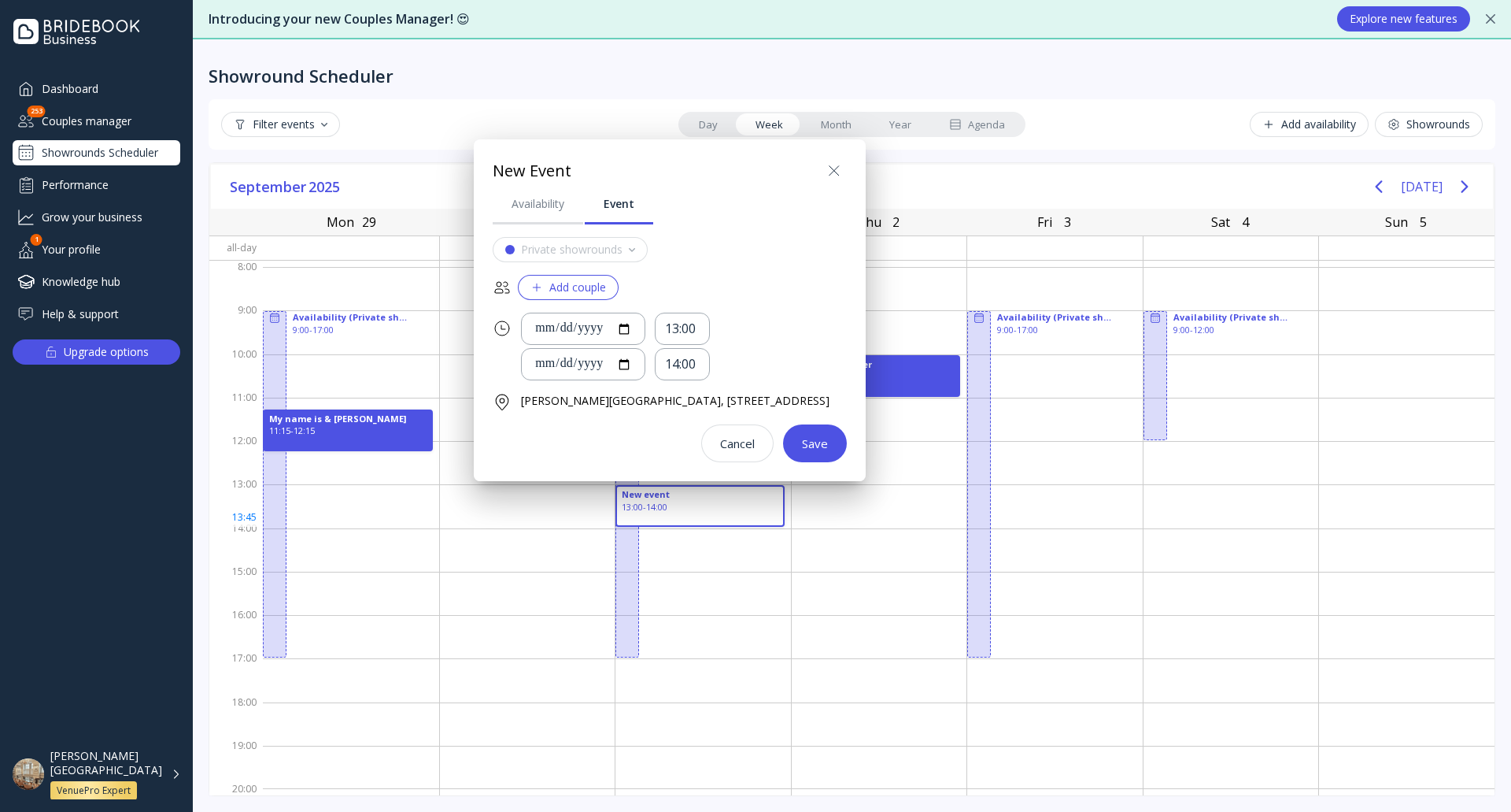
click at [587, 292] on div "Add couple" at bounding box center [568, 286] width 76 height 12
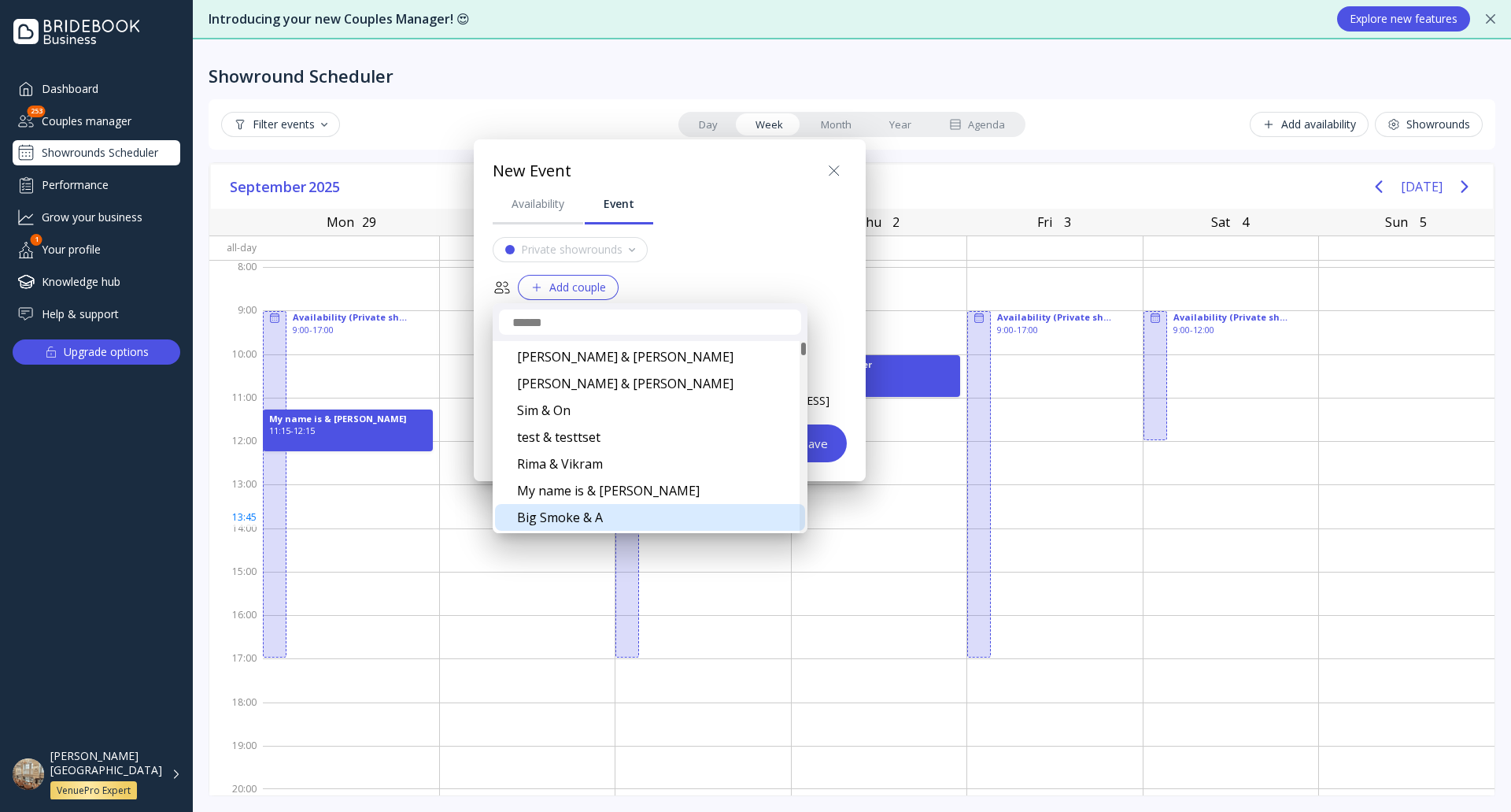
click at [640, 515] on div "Big Smoke & A" at bounding box center [650, 517] width 310 height 27
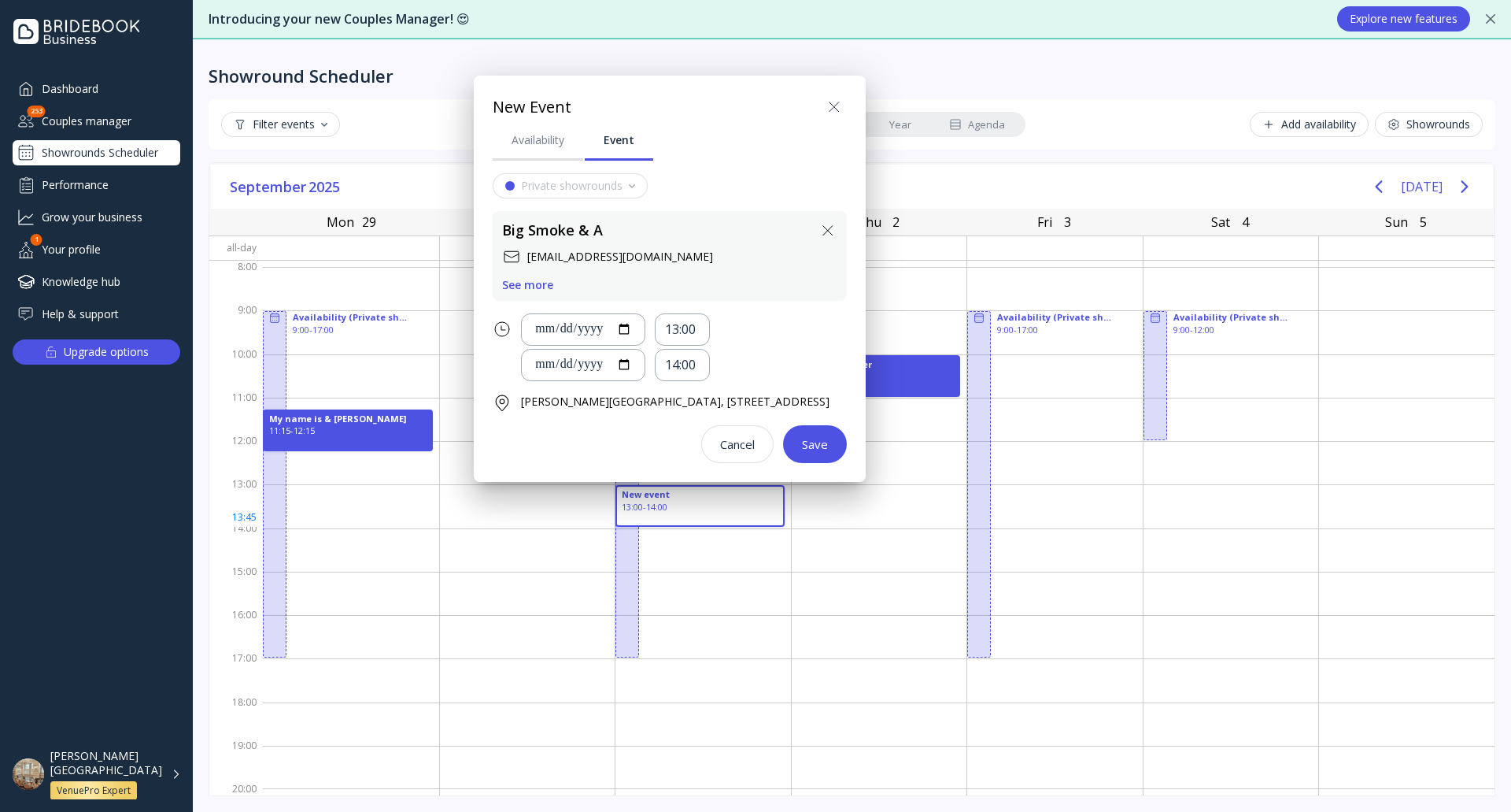
click at [828, 446] on div "Save" at bounding box center [815, 443] width 26 height 12
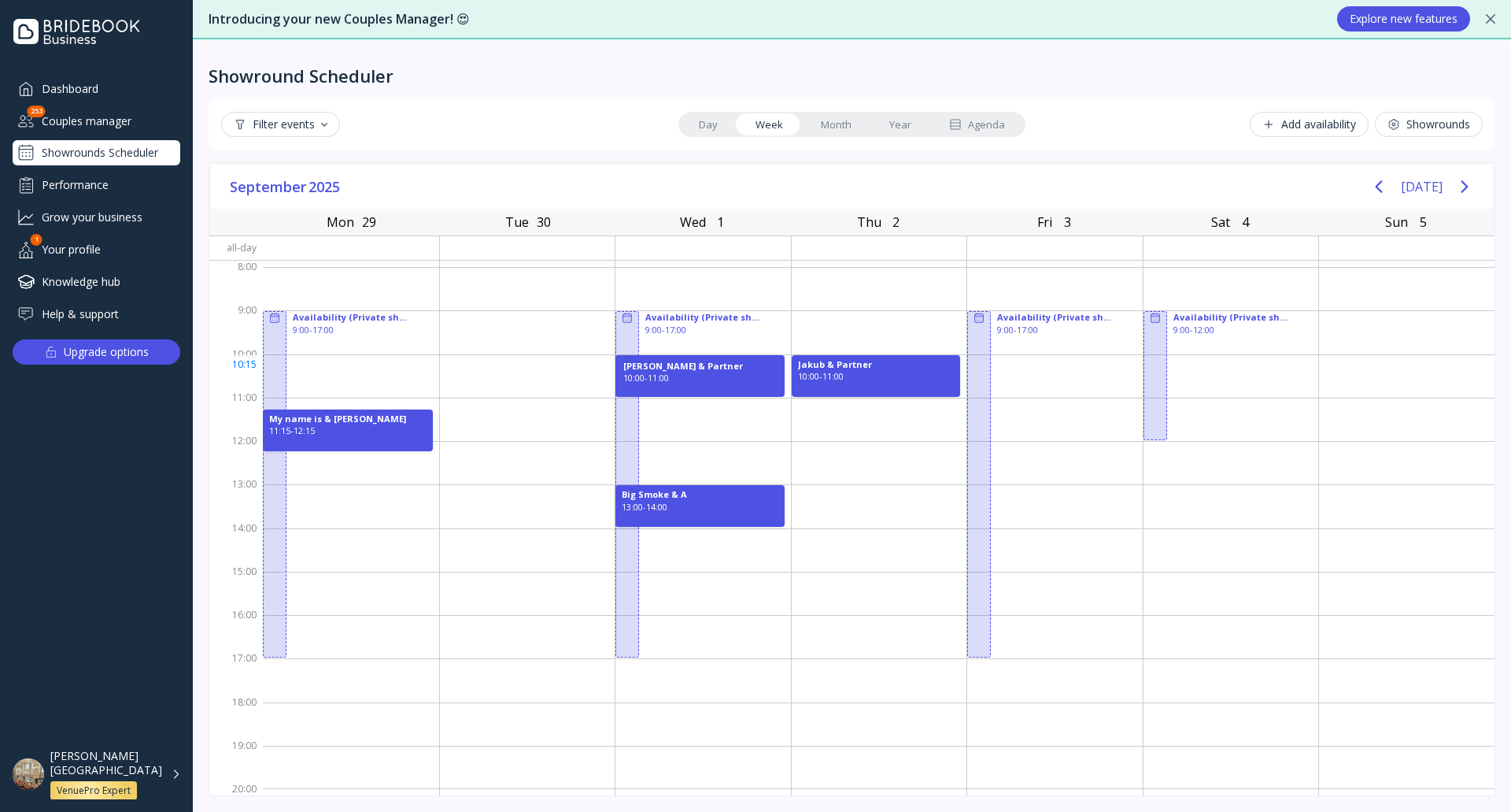
click at [727, 370] on div "[PERSON_NAME] & Partner" at bounding box center [700, 366] width 153 height 12
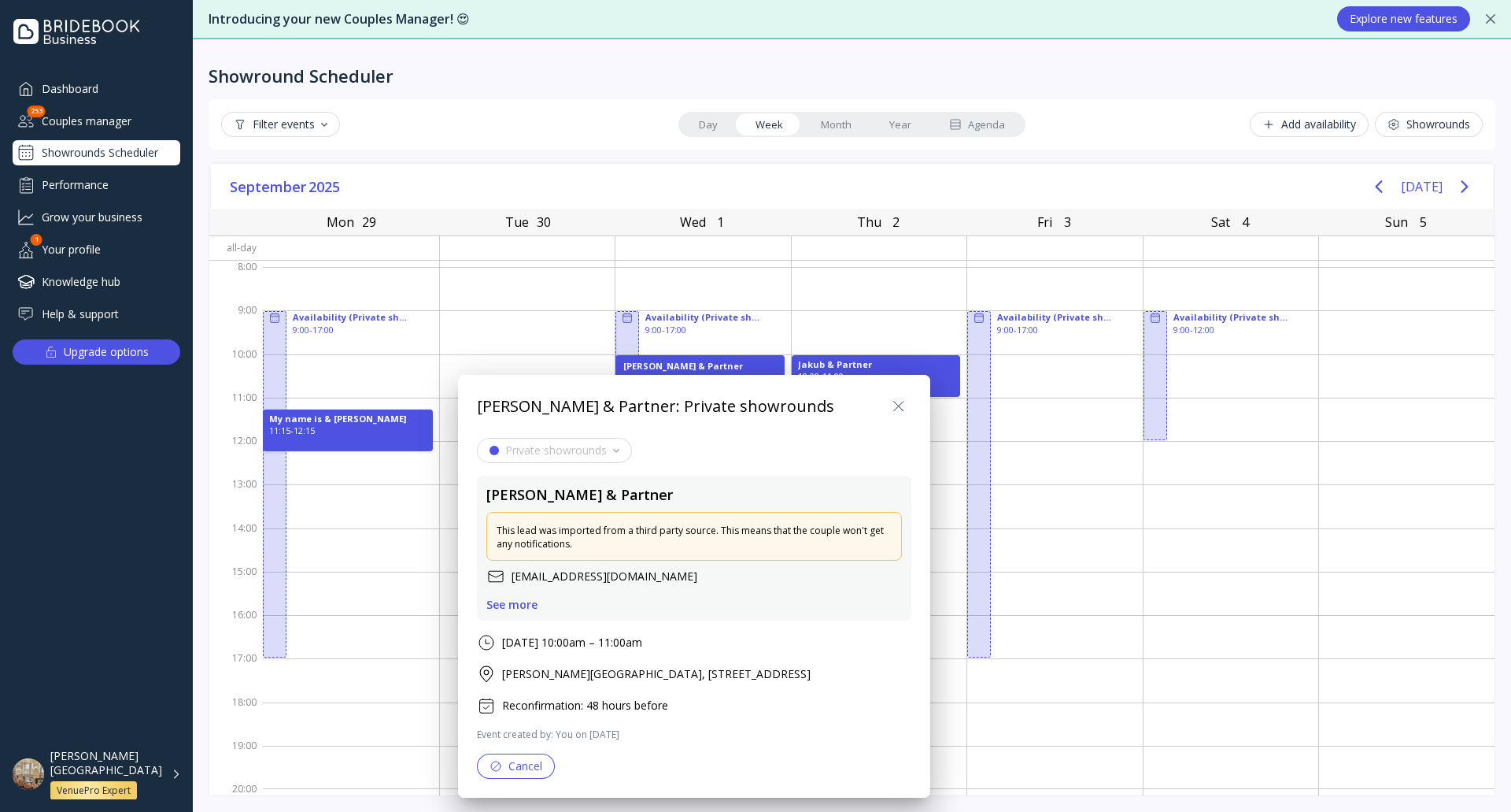
click at [898, 411] on icon at bounding box center [899, 406] width 19 height 19
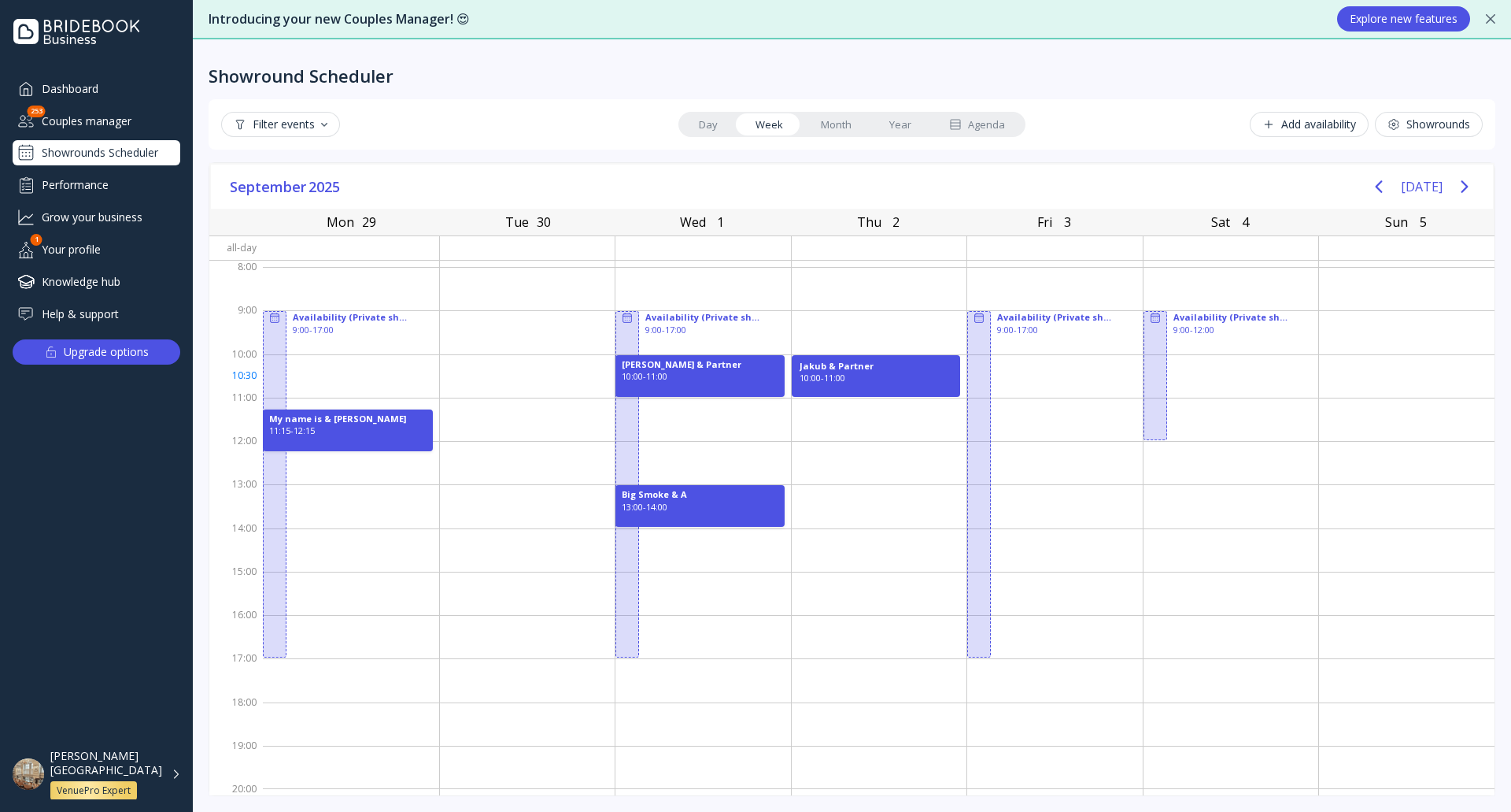
click at [853, 383] on div "10:00 - 11:00" at bounding box center [876, 377] width 153 height 12
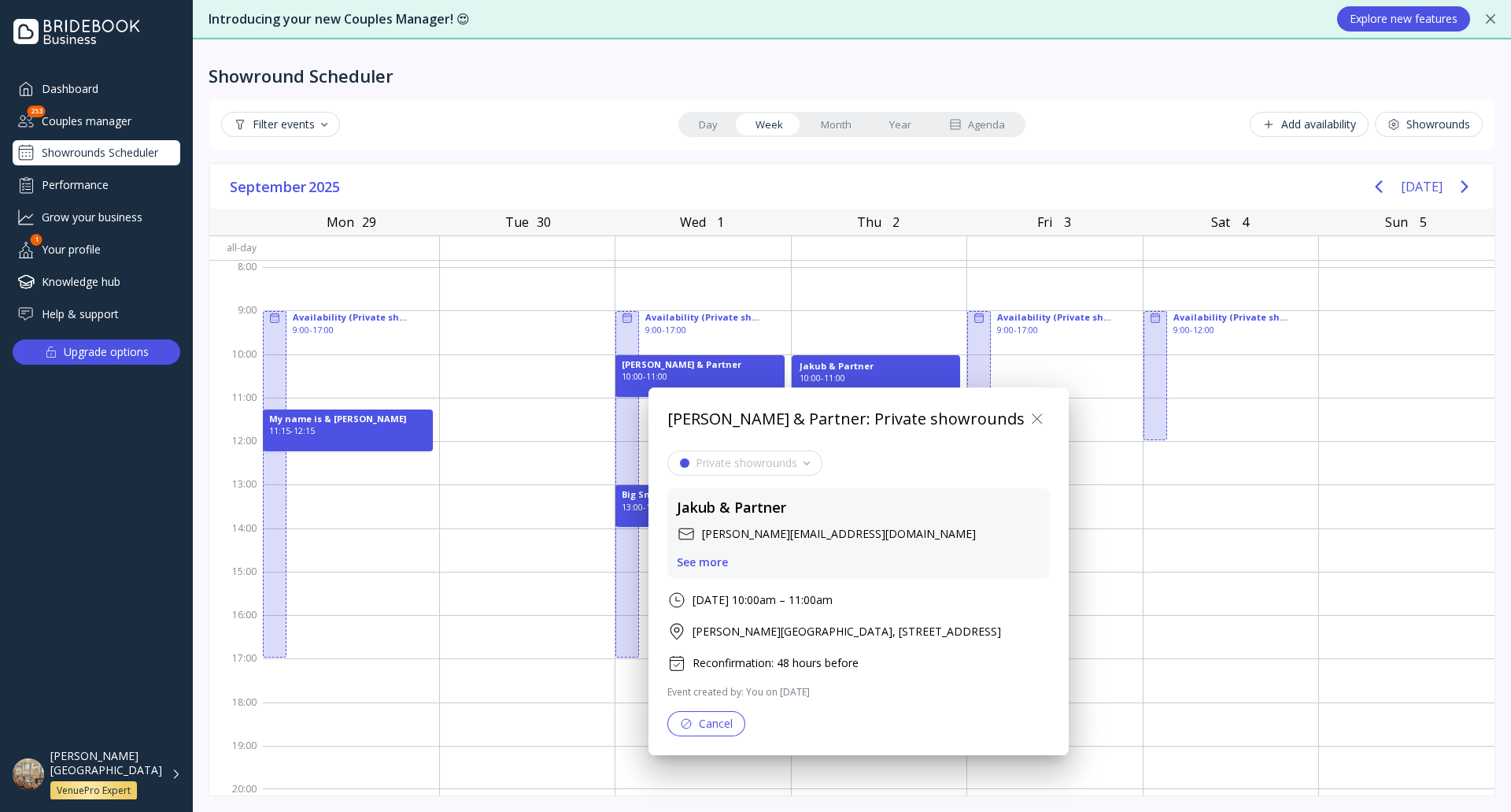
click at [1047, 423] on icon at bounding box center [1038, 418] width 19 height 19
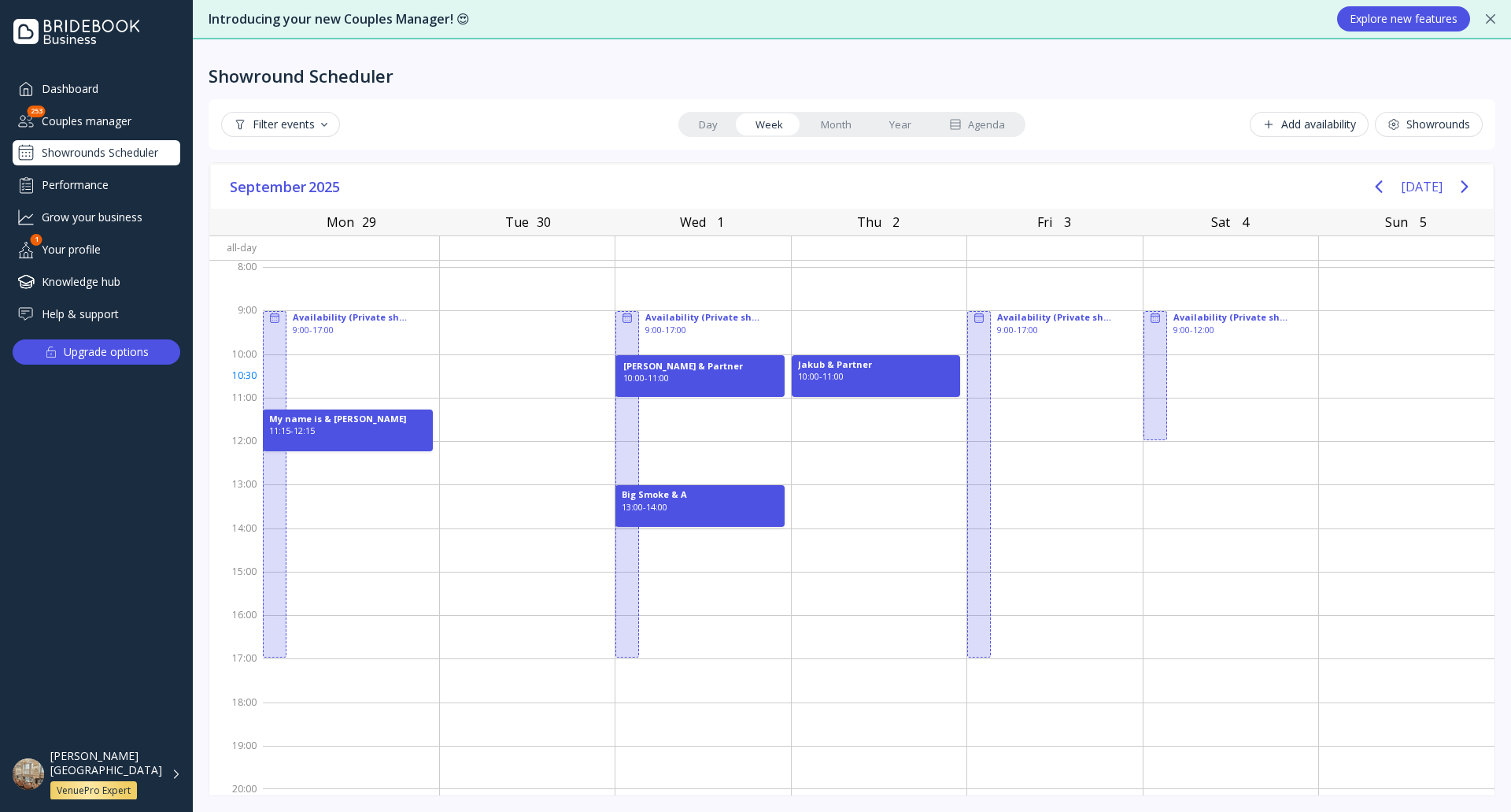
click at [719, 384] on div "10:00 - 11:00" at bounding box center [700, 377] width 153 height 12
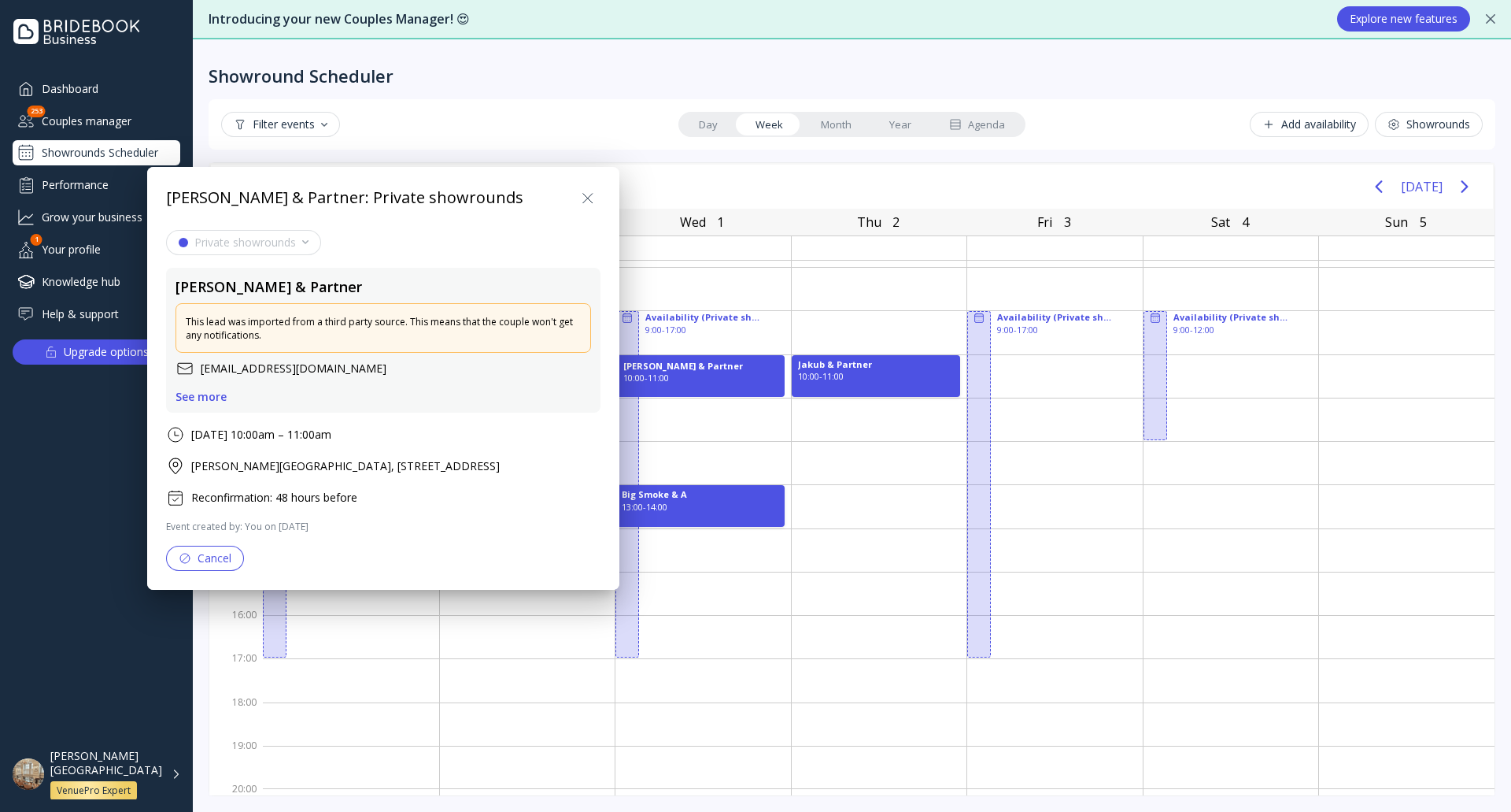
click at [219, 398] on div "See more" at bounding box center [200, 396] width 51 height 12
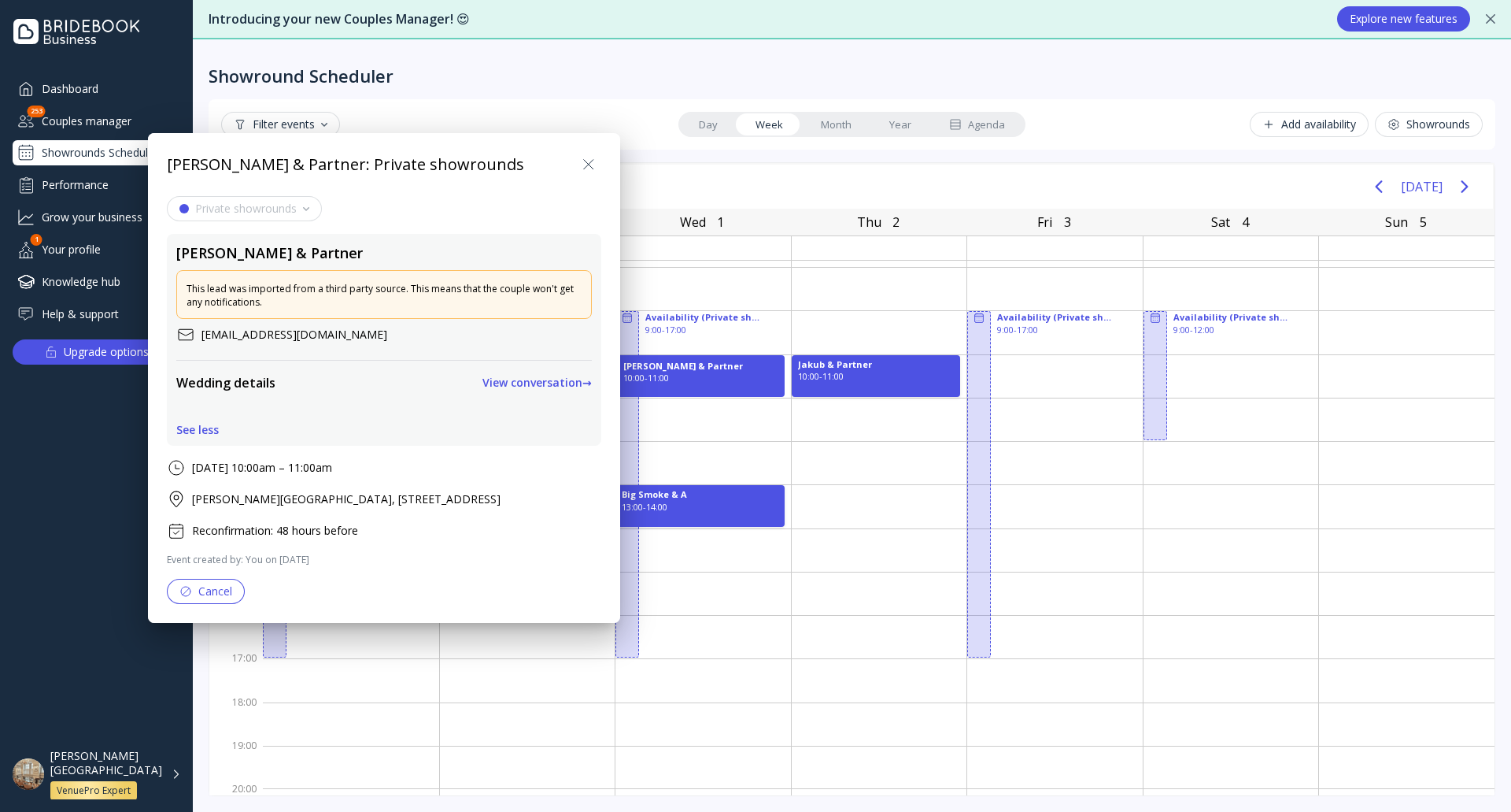
click at [586, 160] on icon at bounding box center [589, 165] width 19 height 19
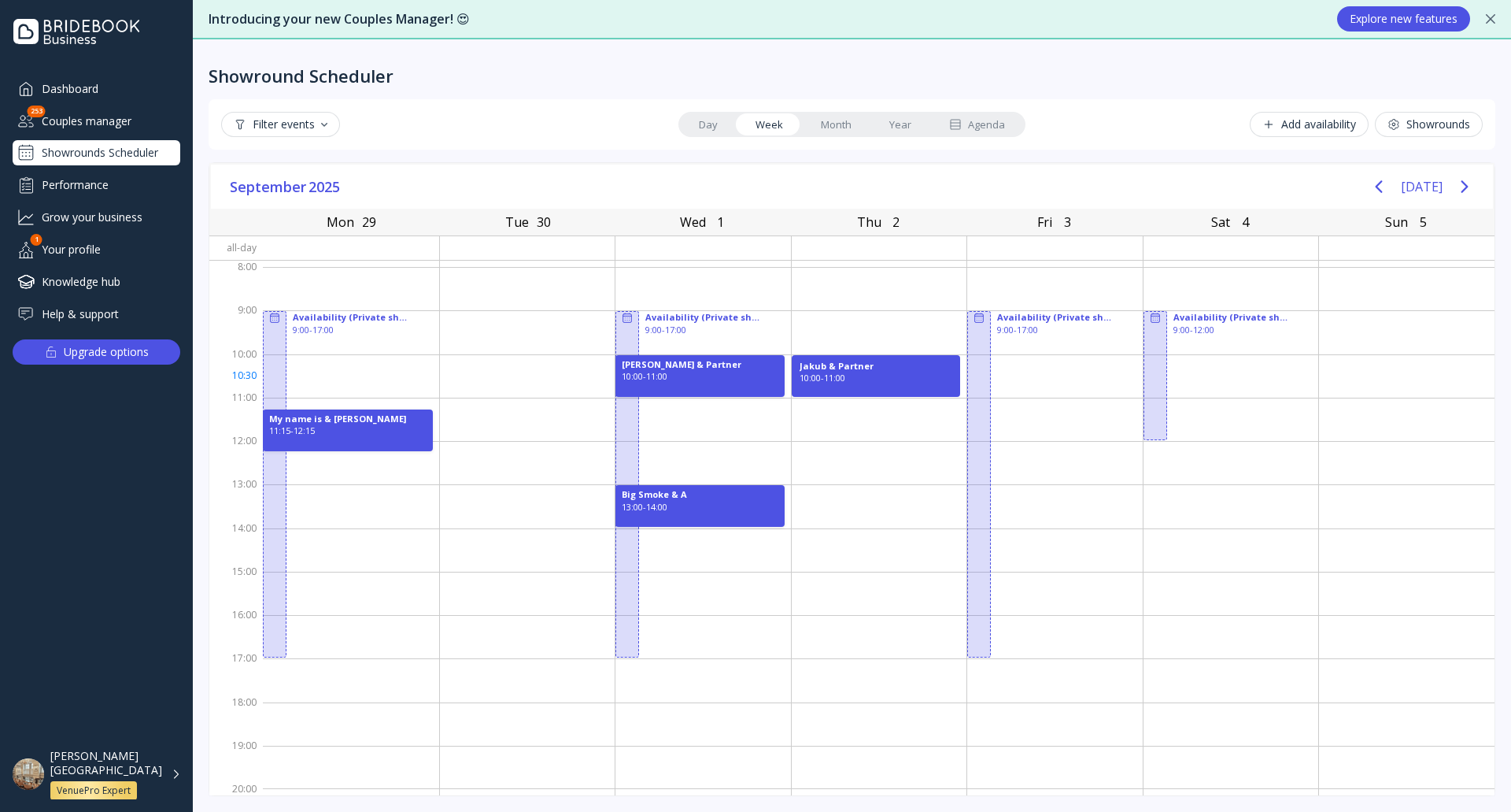
click at [880, 383] on div "10:00 - 11:00" at bounding box center [876, 377] width 153 height 12
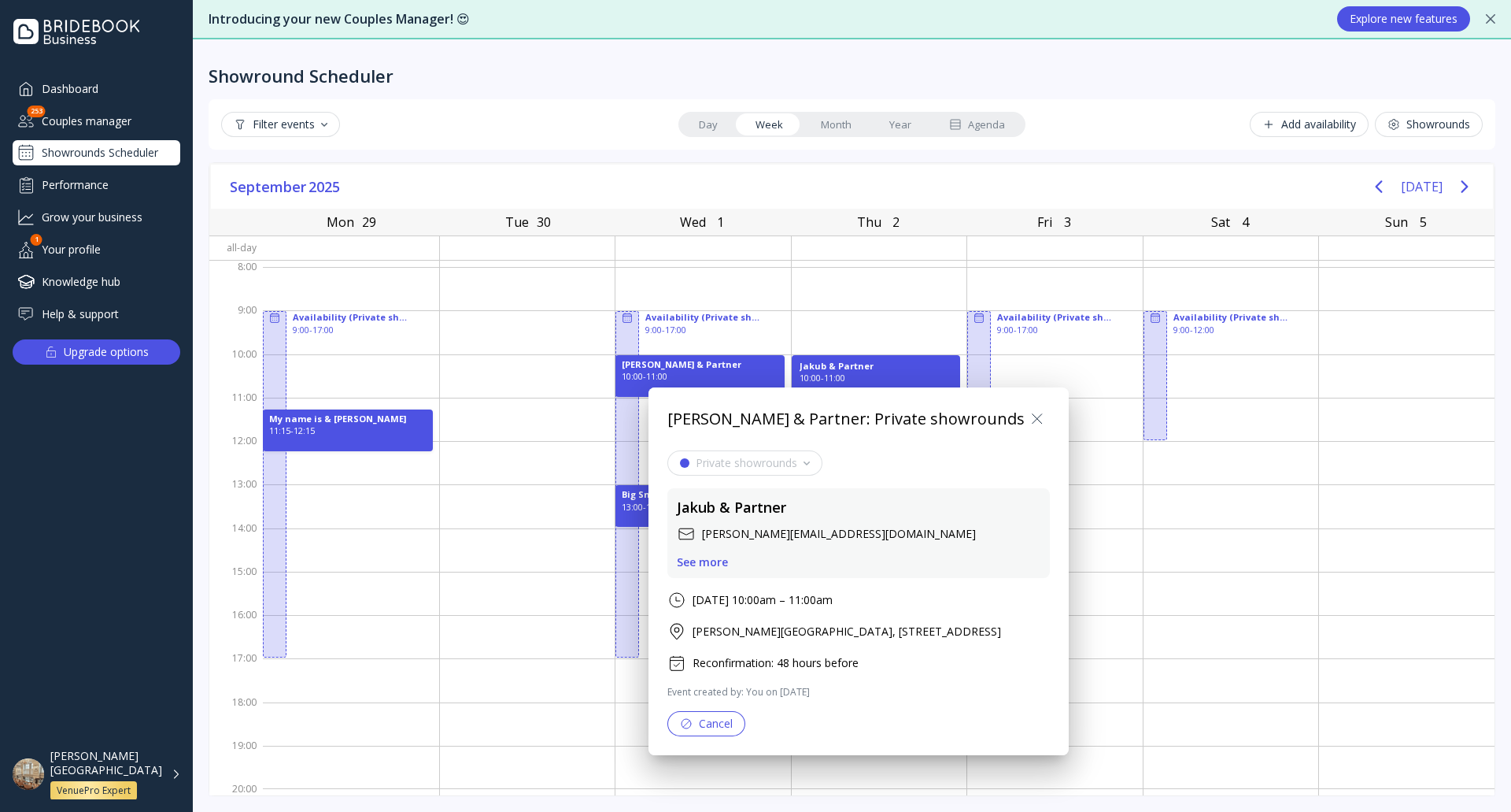
click at [702, 568] on div "See more" at bounding box center [702, 561] width 51 height 12
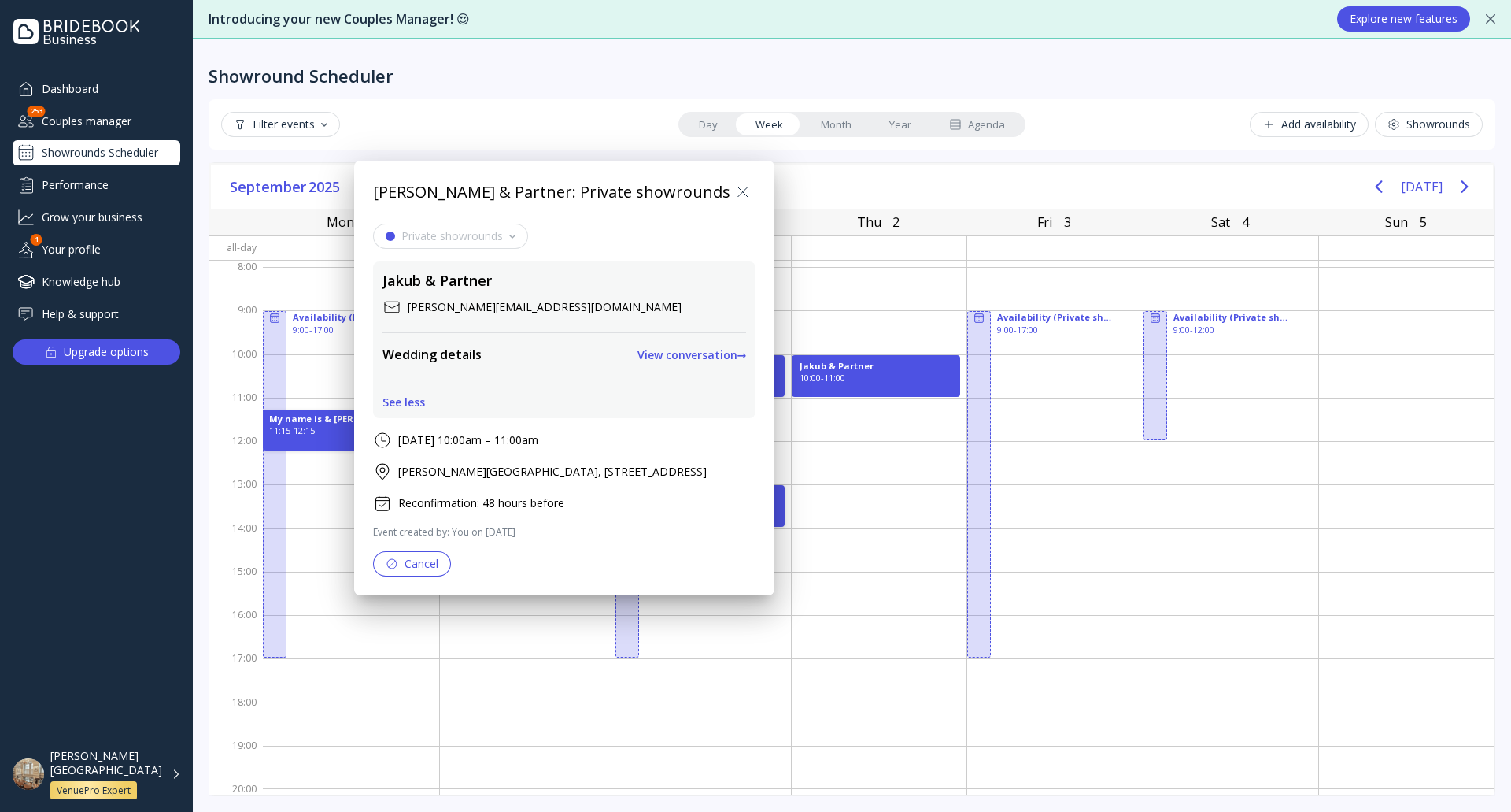
click at [753, 195] on icon at bounding box center [743, 192] width 19 height 19
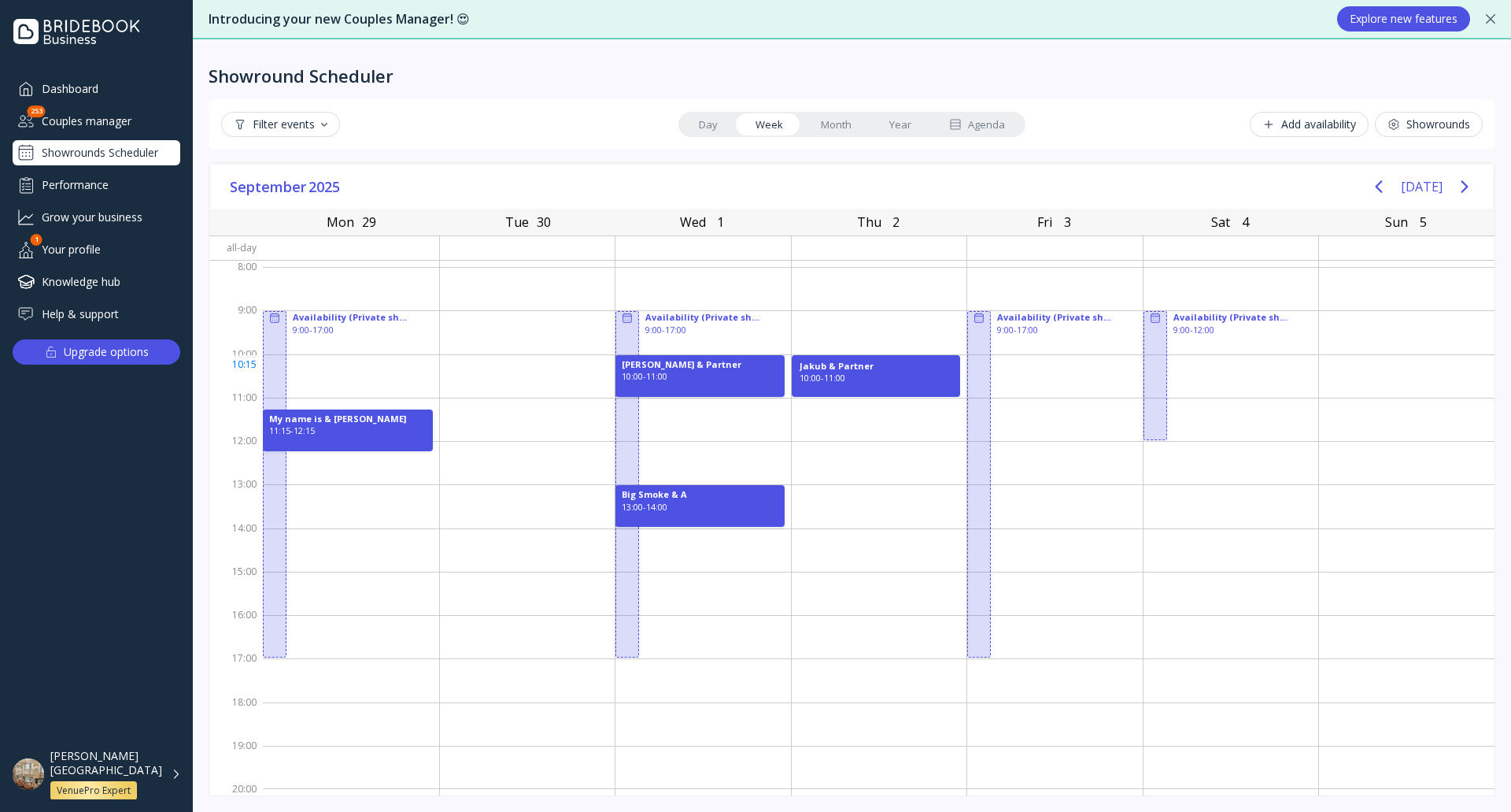
click at [865, 374] on div "10:00 - 11:00" at bounding box center [876, 377] width 153 height 12
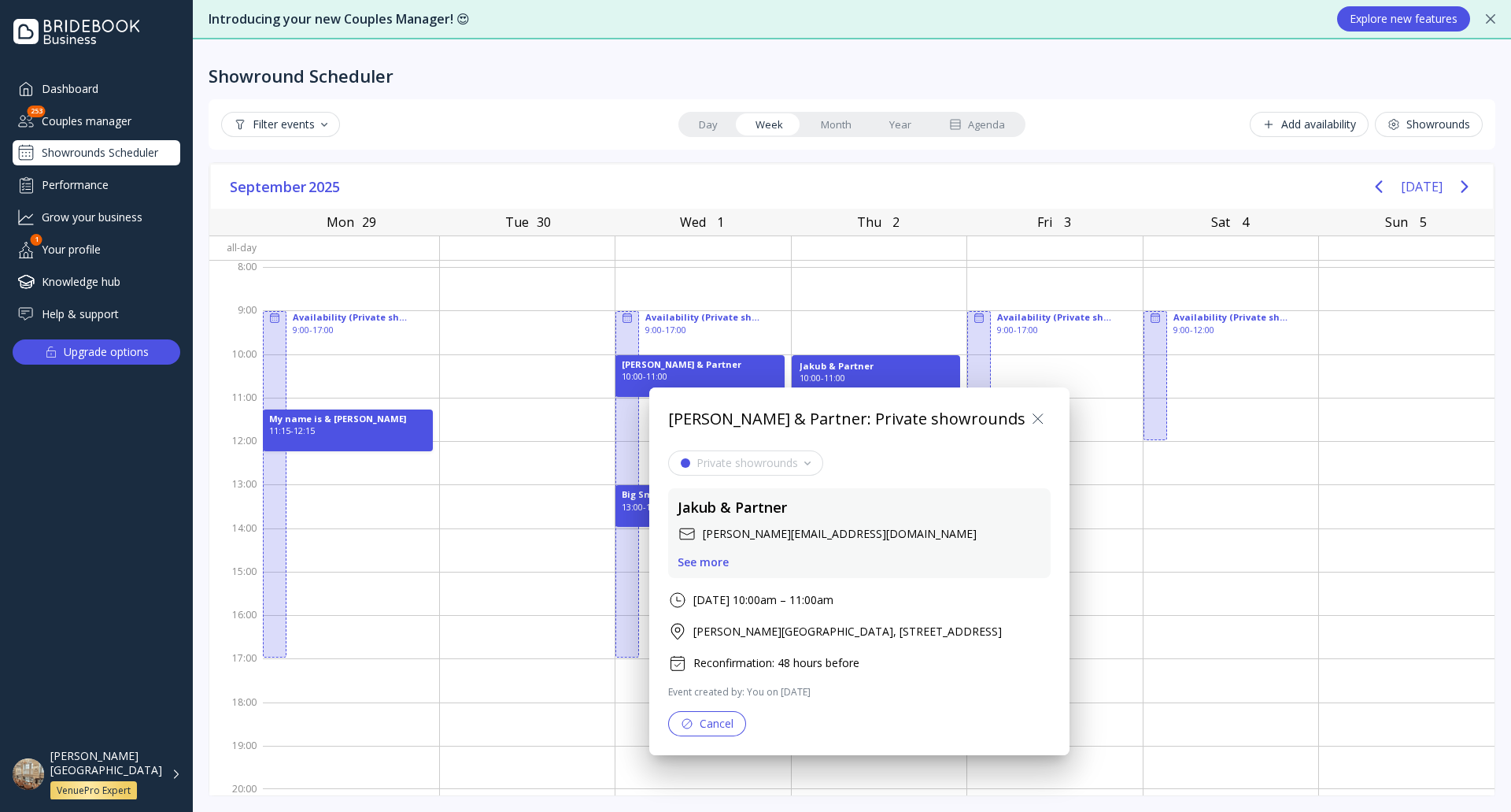
click at [709, 373] on div at bounding box center [755, 405] width 1763 height 1064
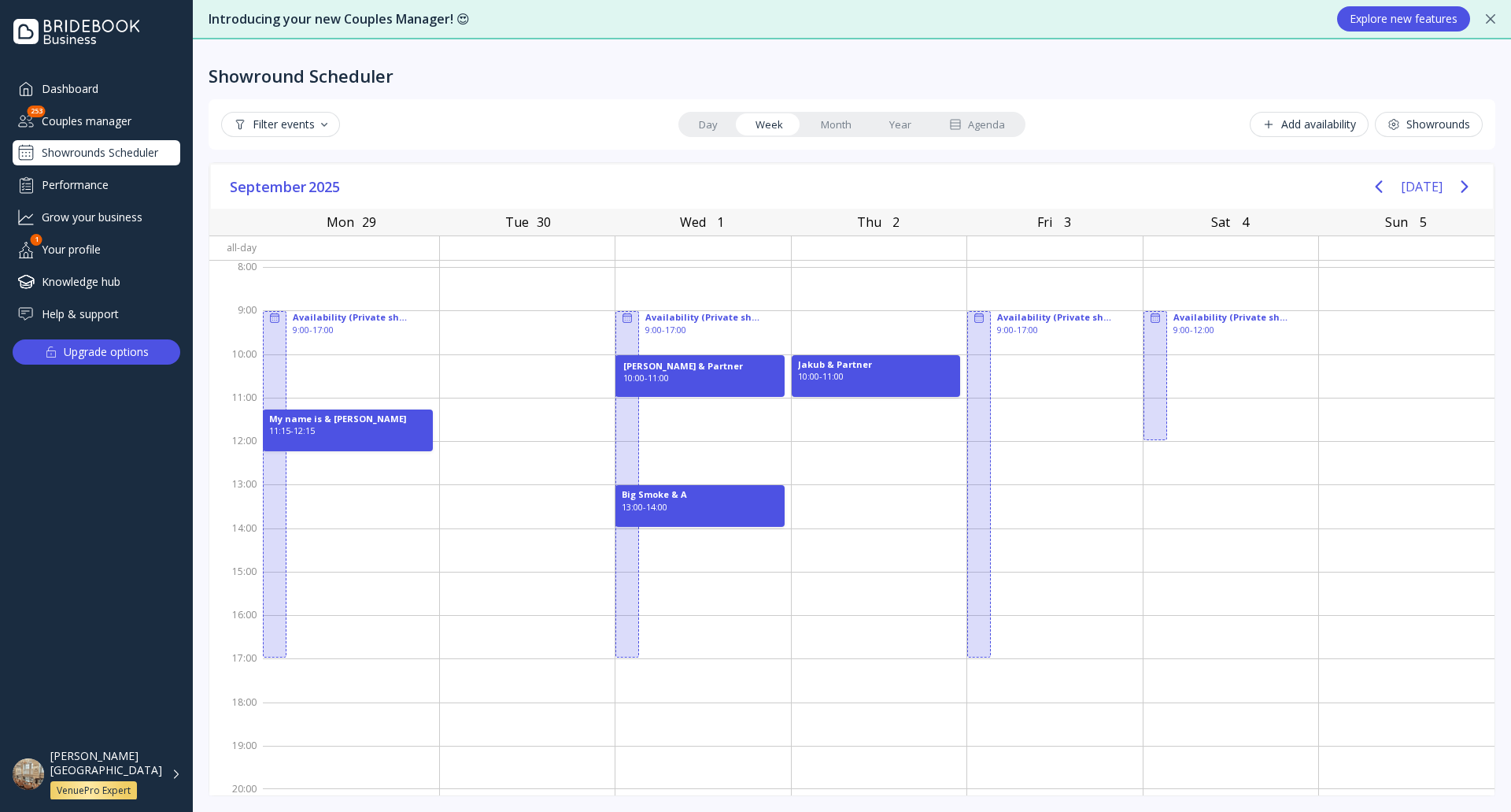
click at [709, 373] on div "10:00 - 11:00" at bounding box center [700, 377] width 153 height 12
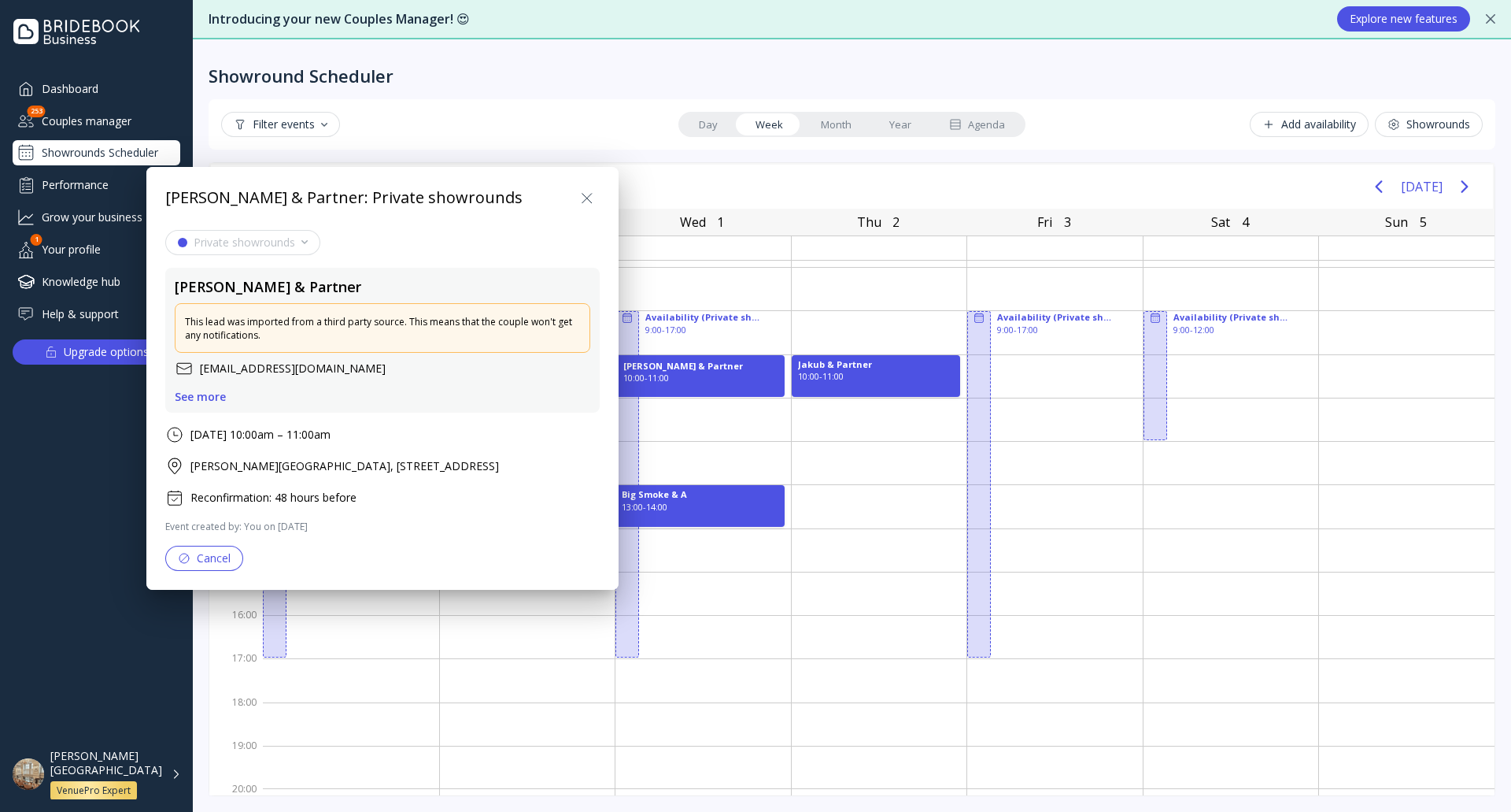
drag, startPoint x: 259, startPoint y: 334, endPoint x: 181, endPoint y: 317, distance: 79.8
click at [181, 317] on div "This lead was imported from a third party source. This means that the couple wo…" at bounding box center [383, 327] width 416 height 49
click at [192, 322] on div "This lead was imported from a third party source. This means that the couple wo…" at bounding box center [382, 328] width 395 height 27
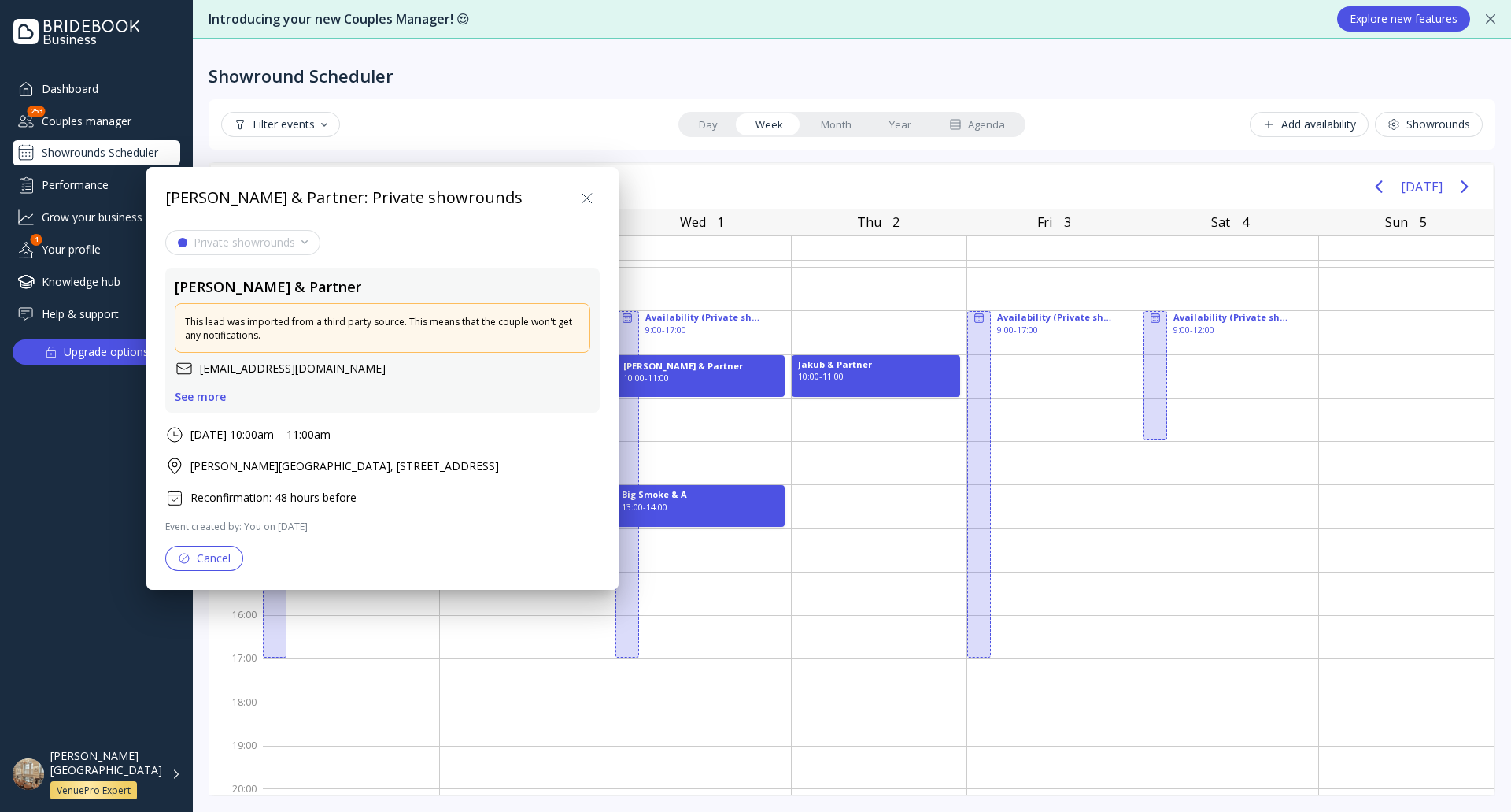
drag, startPoint x: 272, startPoint y: 343, endPoint x: 173, endPoint y: 310, distance: 104.4
click at [175, 311] on div "This lead was imported from a third party source. This means that the couple wo…" at bounding box center [383, 327] width 416 height 49
drag, startPoint x: 173, startPoint y: 310, endPoint x: 389, endPoint y: 399, distance: 233.6
click at [289, 348] on div "[PERSON_NAME] & Partner This lead was imported from a third party source. This …" at bounding box center [383, 340] width 435 height 145
drag, startPoint x: 422, startPoint y: 414, endPoint x: 430, endPoint y: 469, distance: 55.6
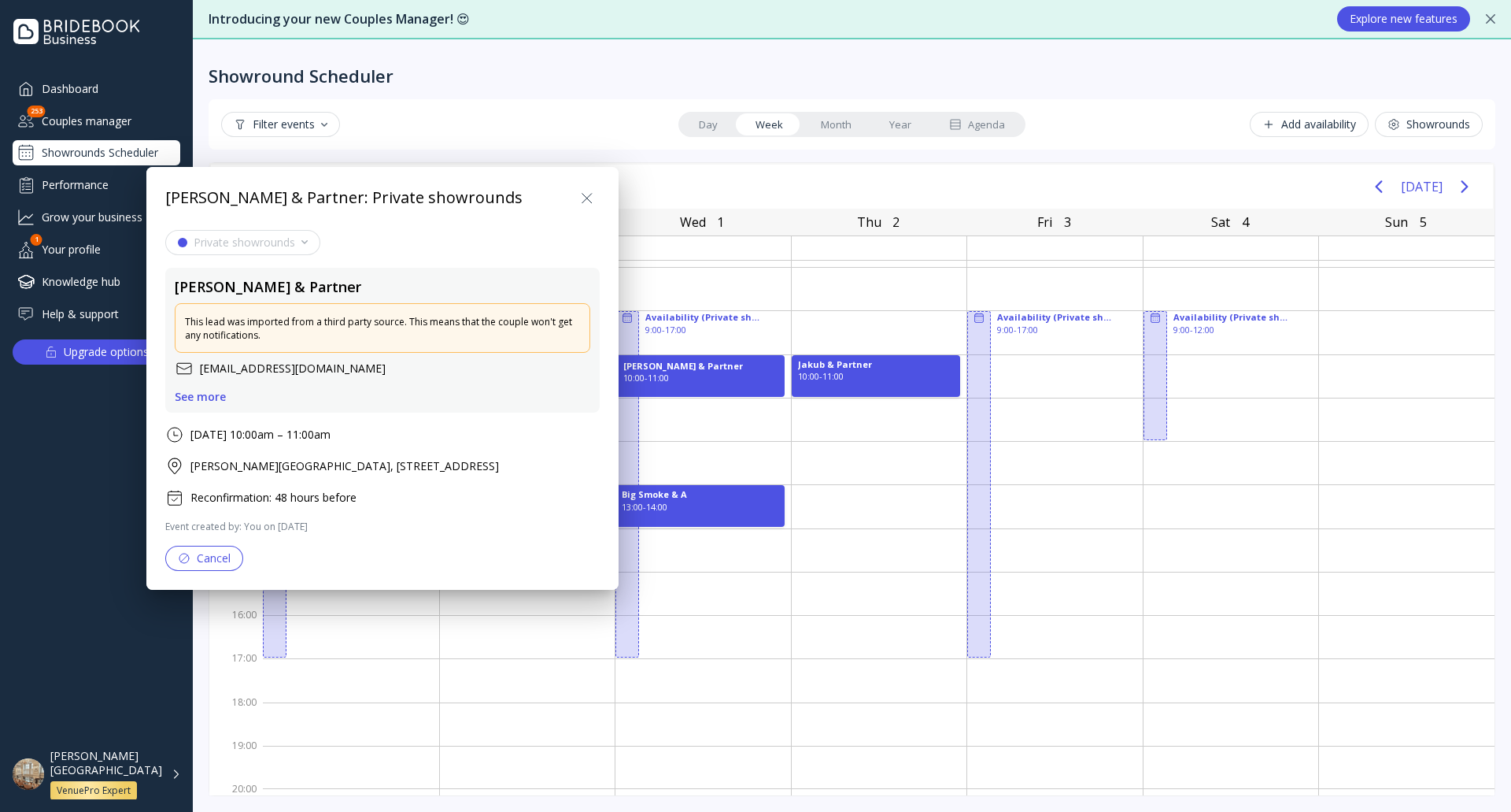
click at [426, 421] on div "Private showrounds [PERSON_NAME] & Partner This lead was imported from a third …" at bounding box center [383, 400] width 435 height 341
drag, startPoint x: 193, startPoint y: 197, endPoint x: 318, endPoint y: 197, distance: 125.0
click at [316, 197] on div "[PERSON_NAME] & Partner: Private showrounds" at bounding box center [344, 198] width 357 height 23
click at [346, 203] on div "[PERSON_NAME] & Partner: Private showrounds" at bounding box center [344, 198] width 357 height 23
click at [593, 197] on icon at bounding box center [587, 198] width 19 height 19
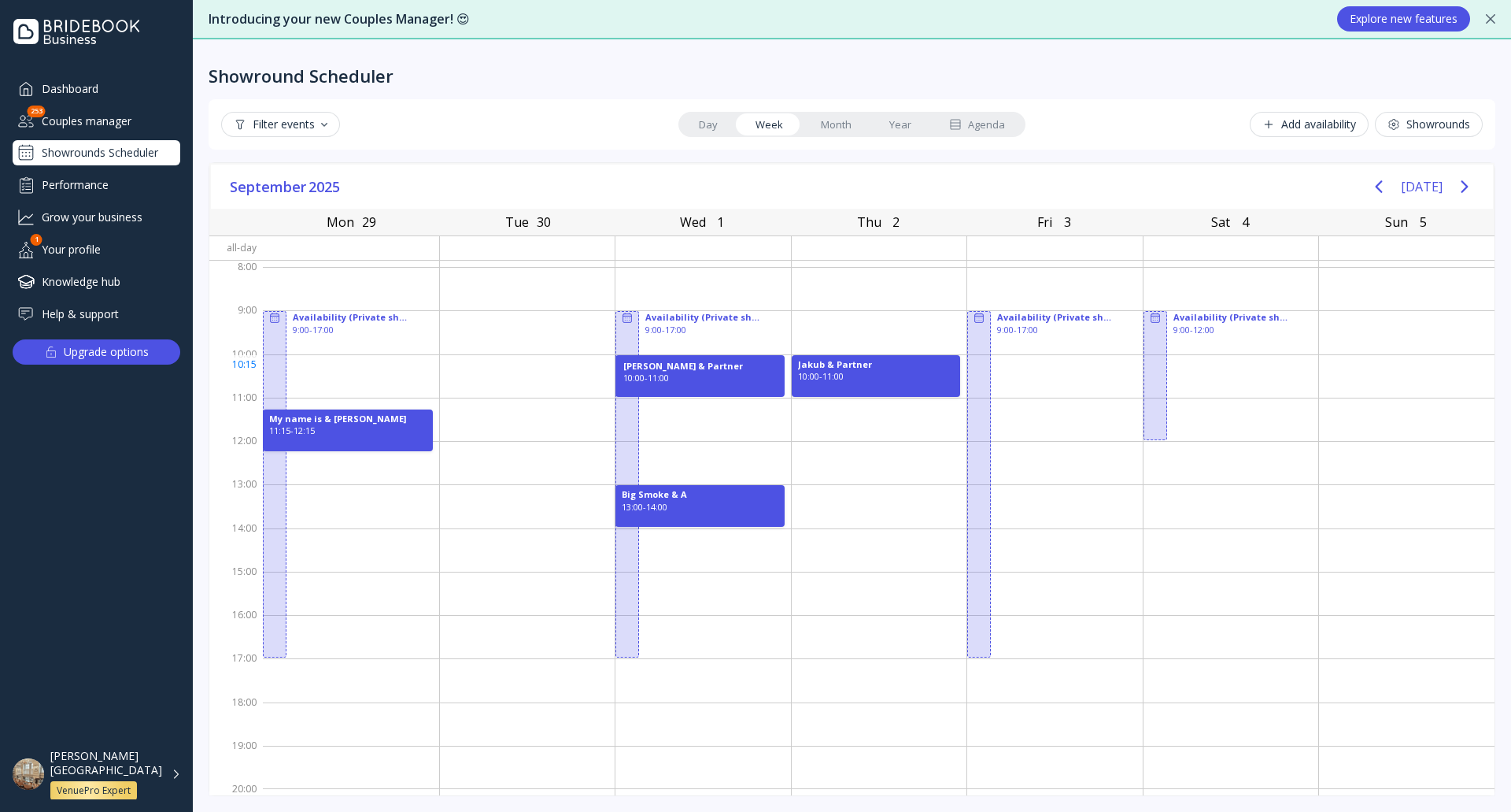
click at [704, 371] on div "[PERSON_NAME] & Partner" at bounding box center [700, 366] width 153 height 12
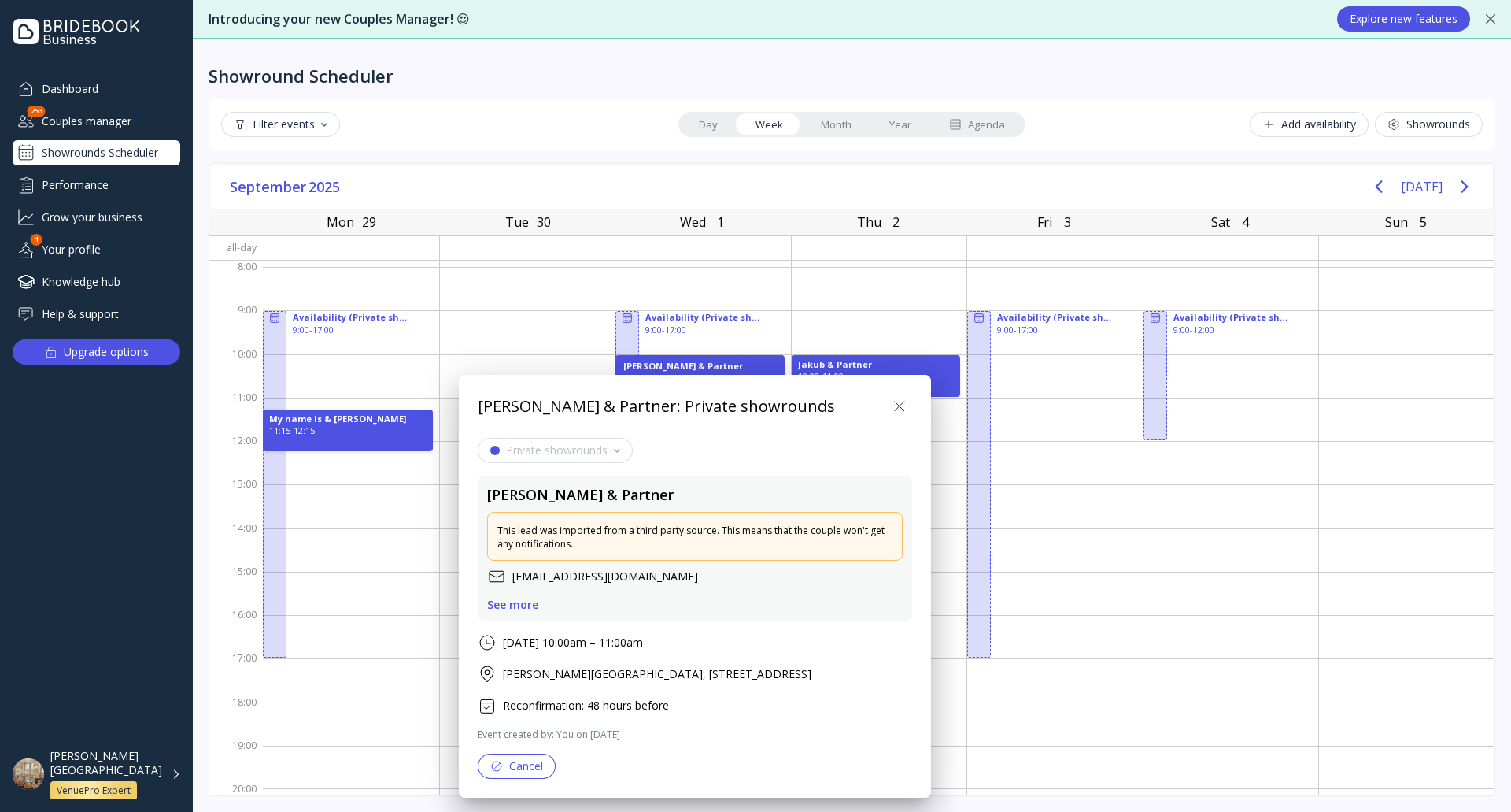
drag, startPoint x: 596, startPoint y: 551, endPoint x: 467, endPoint y: 511, distance: 135.1
click at [473, 515] on div "[PERSON_NAME] & Partner: Private showrounds Private showrounds [PERSON_NAME] & …" at bounding box center [694, 585] width 472 height 422
click at [507, 515] on div "This lead was imported from a third party source. This means that the couple wo…" at bounding box center [695, 535] width 416 height 49
click at [512, 524] on div "This lead was imported from a third party source. This means that the couple wo…" at bounding box center [695, 537] width 395 height 27
drag, startPoint x: 525, startPoint y: 546, endPoint x: 555, endPoint y: 573, distance: 40.4
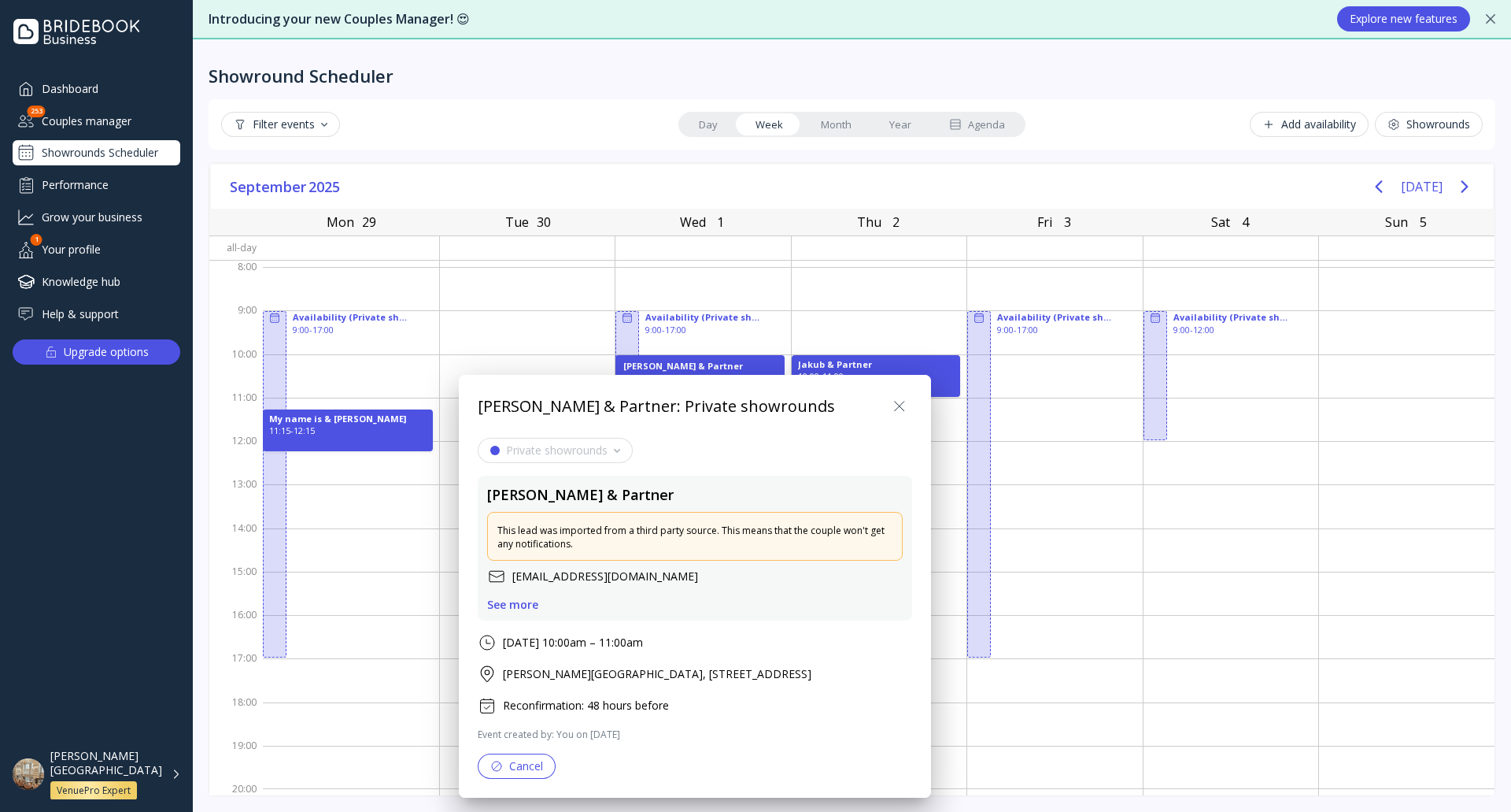
click at [560, 573] on div "[PERSON_NAME] & Partner This lead was imported from a third party source. This …" at bounding box center [695, 548] width 435 height 145
click at [522, 606] on div "See more" at bounding box center [512, 604] width 51 height 12
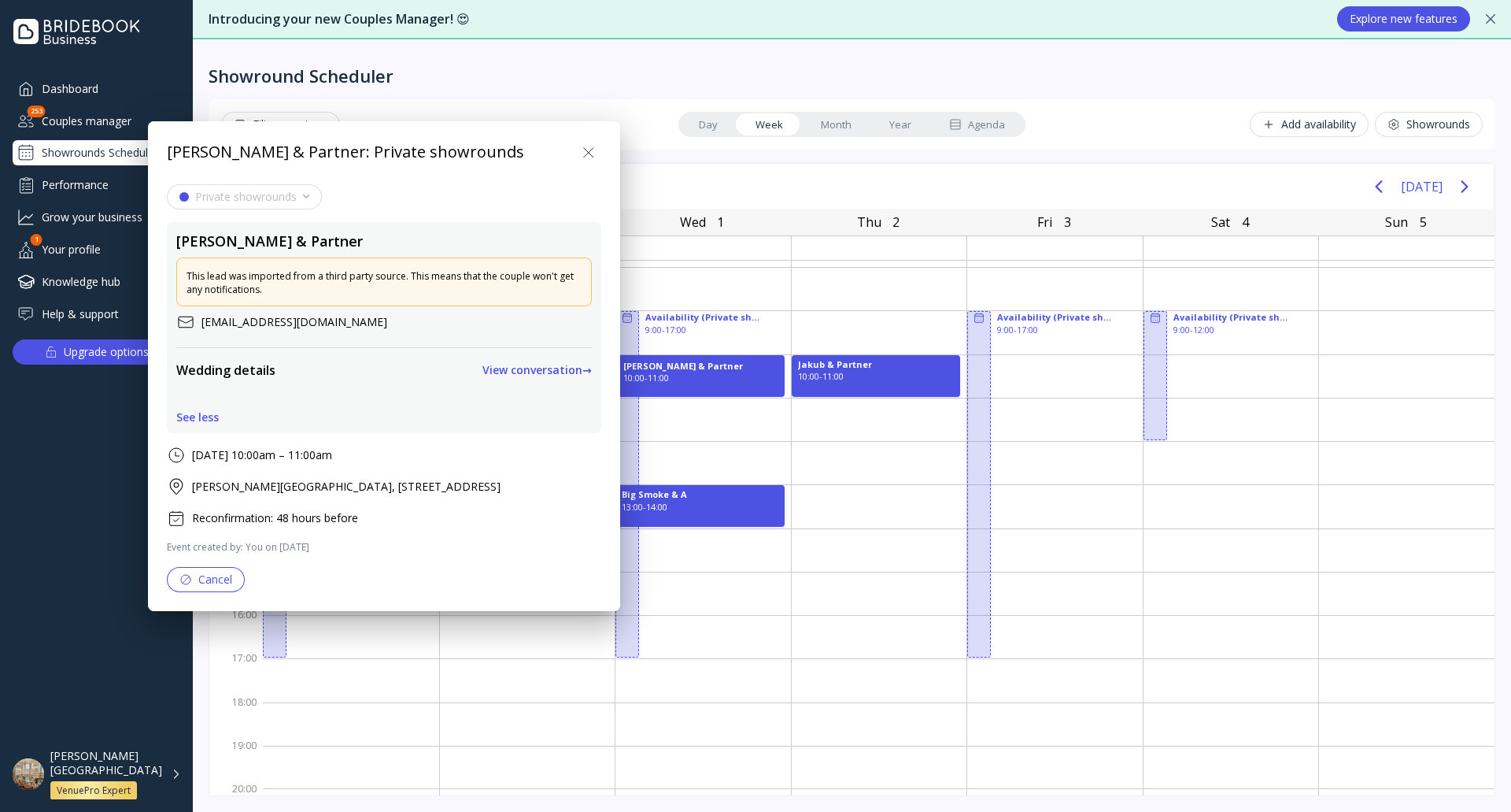
drag, startPoint x: 228, startPoint y: 279, endPoint x: 278, endPoint y: 291, distance: 51.4
click at [277, 291] on div "This lead was imported from a third party source. This means that the couple wo…" at bounding box center [384, 282] width 395 height 27
drag, startPoint x: 255, startPoint y: 287, endPoint x: 156, endPoint y: 280, distance: 99.2
click at [157, 280] on div "[PERSON_NAME] & Partner: Private showrounds Private showrounds [PERSON_NAME] & …" at bounding box center [384, 366] width 472 height 489
drag, startPoint x: 175, startPoint y: 279, endPoint x: 294, endPoint y: 307, distance: 122.2
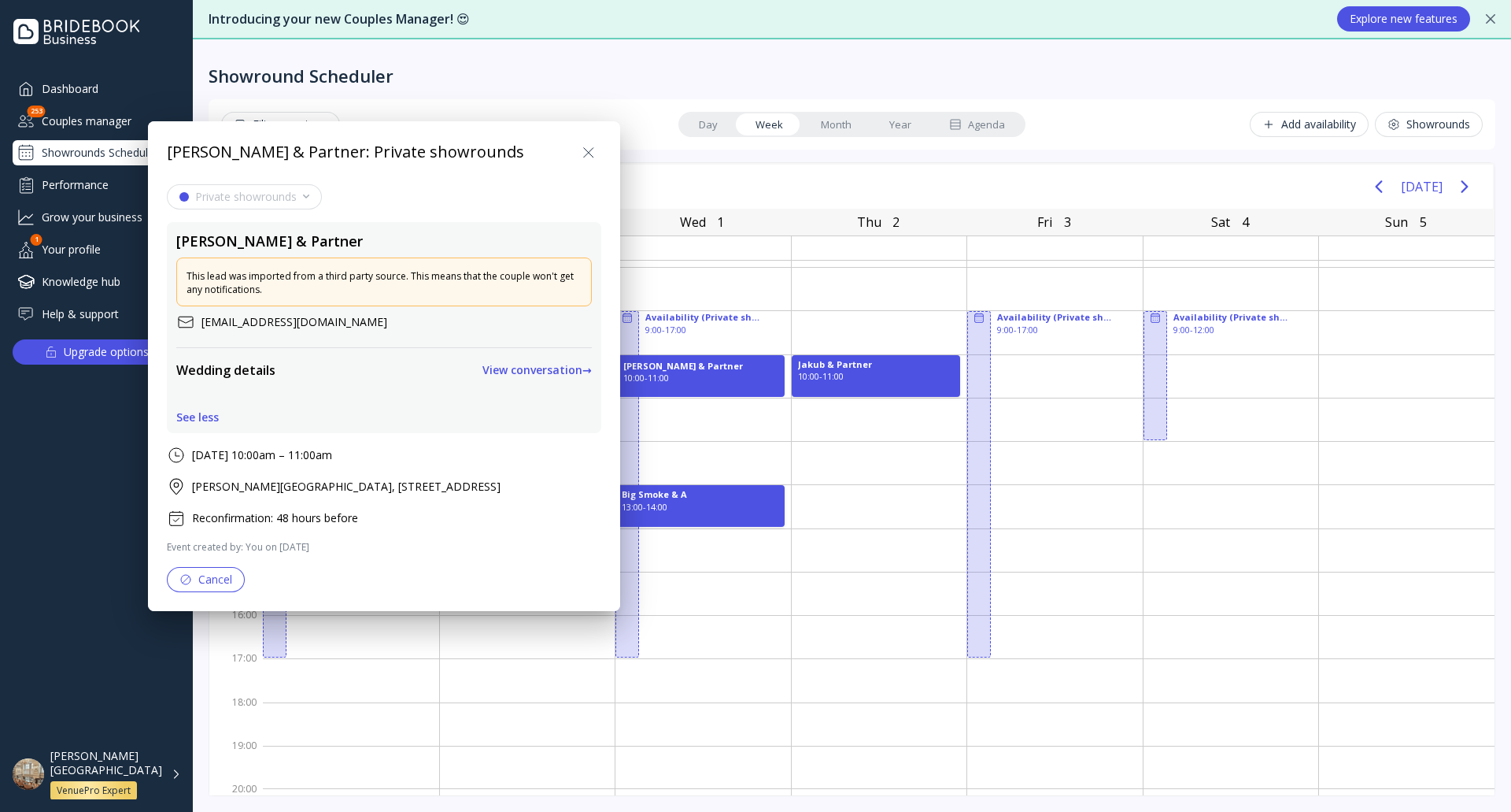
click at [290, 306] on div "[PERSON_NAME] & Partner This lead was imported from a third party source. This …" at bounding box center [384, 327] width 435 height 212
drag, startPoint x: 307, startPoint y: 308, endPoint x: 148, endPoint y: 266, distance: 164.5
click at [148, 266] on div "[PERSON_NAME] & Partner: Private showrounds Private showrounds [PERSON_NAME] & …" at bounding box center [384, 366] width 472 height 489
click at [249, 278] on div "This lead was imported from a third party source. This means that the couple wo…" at bounding box center [384, 282] width 395 height 27
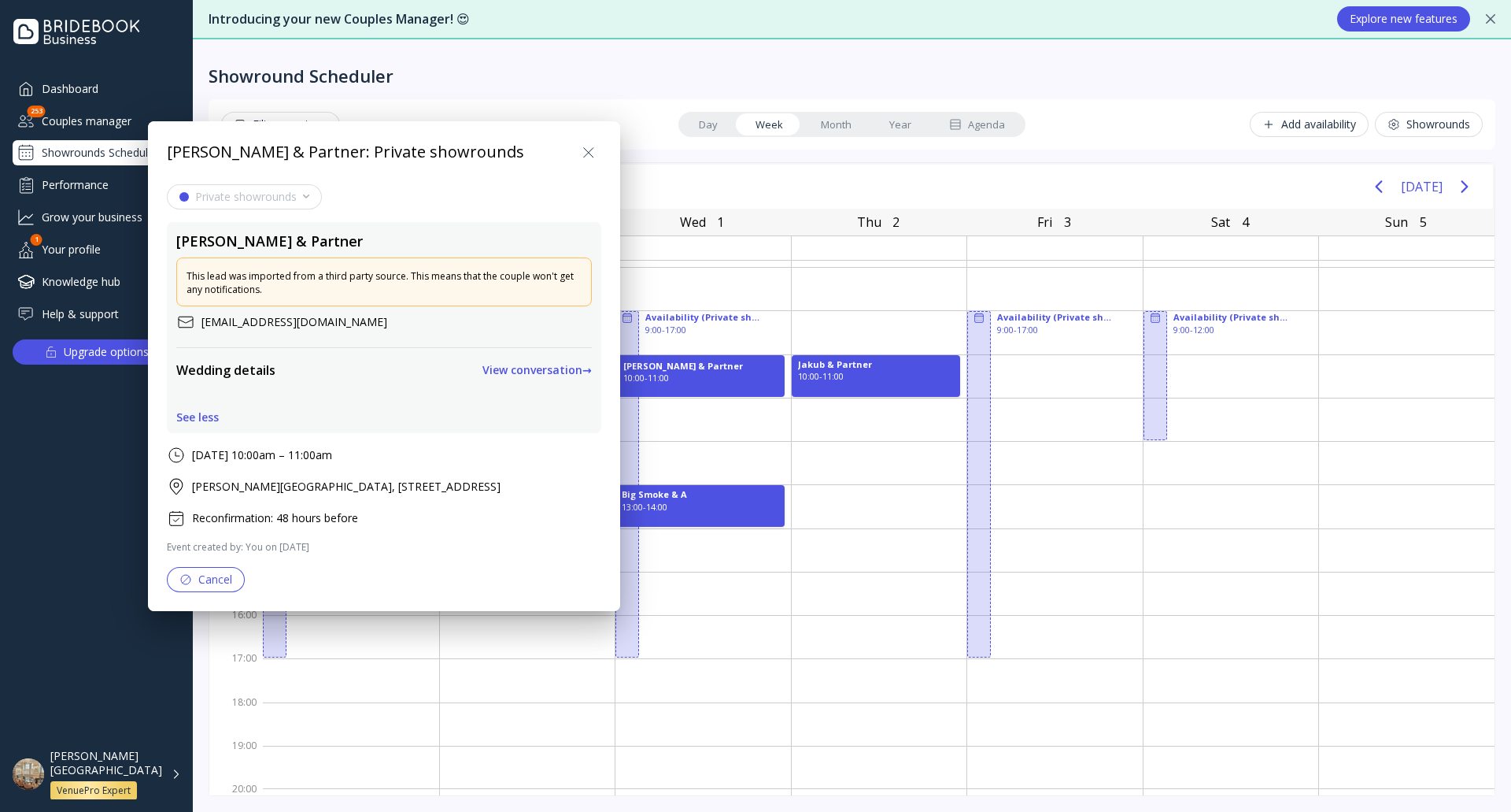
drag, startPoint x: 166, startPoint y: 262, endPoint x: 261, endPoint y: 302, distance: 103.1
click at [259, 302] on div "[PERSON_NAME] & Partner This lead was imported from a third party source. This …" at bounding box center [384, 327] width 435 height 212
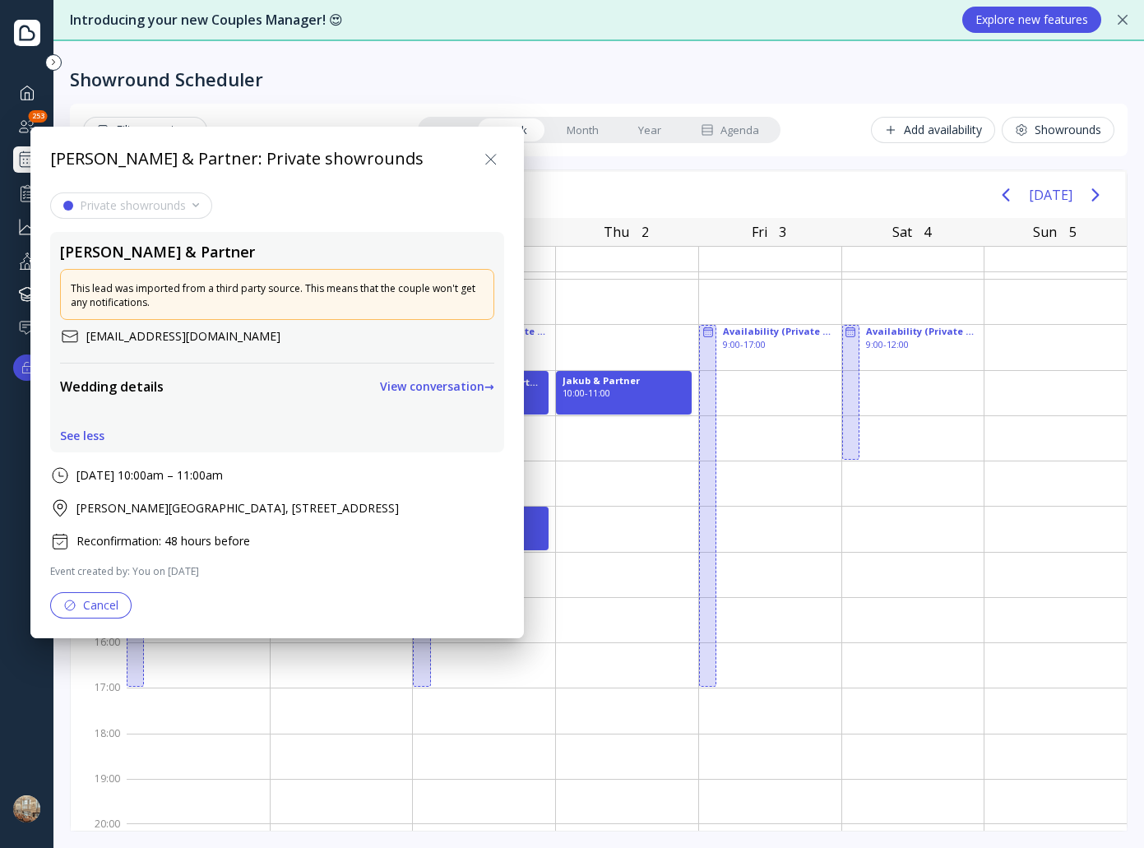
click at [488, 164] on icon at bounding box center [491, 160] width 20 height 20
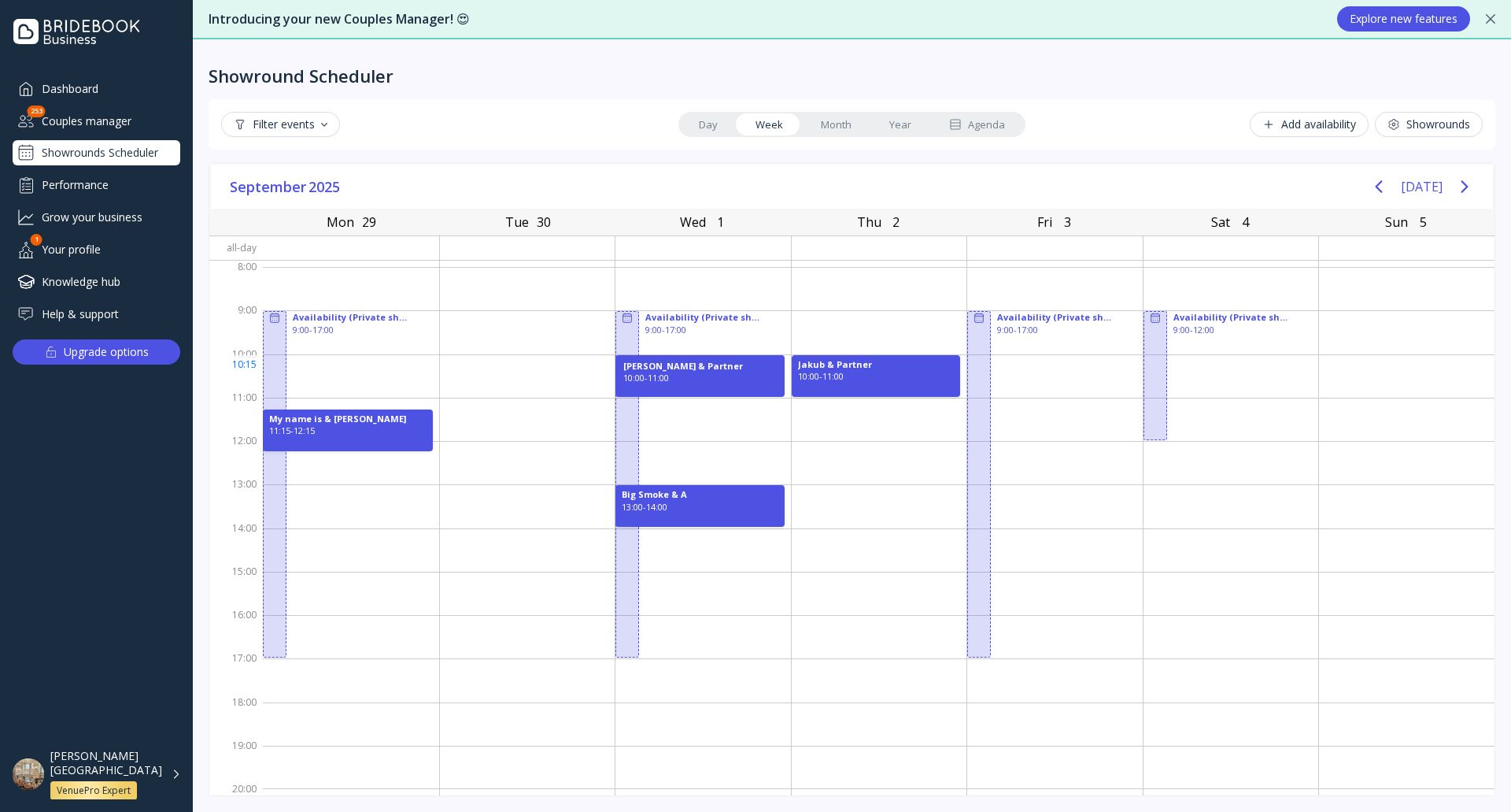
click at [741, 373] on div "10:00 - 11:00" at bounding box center [700, 377] width 153 height 12
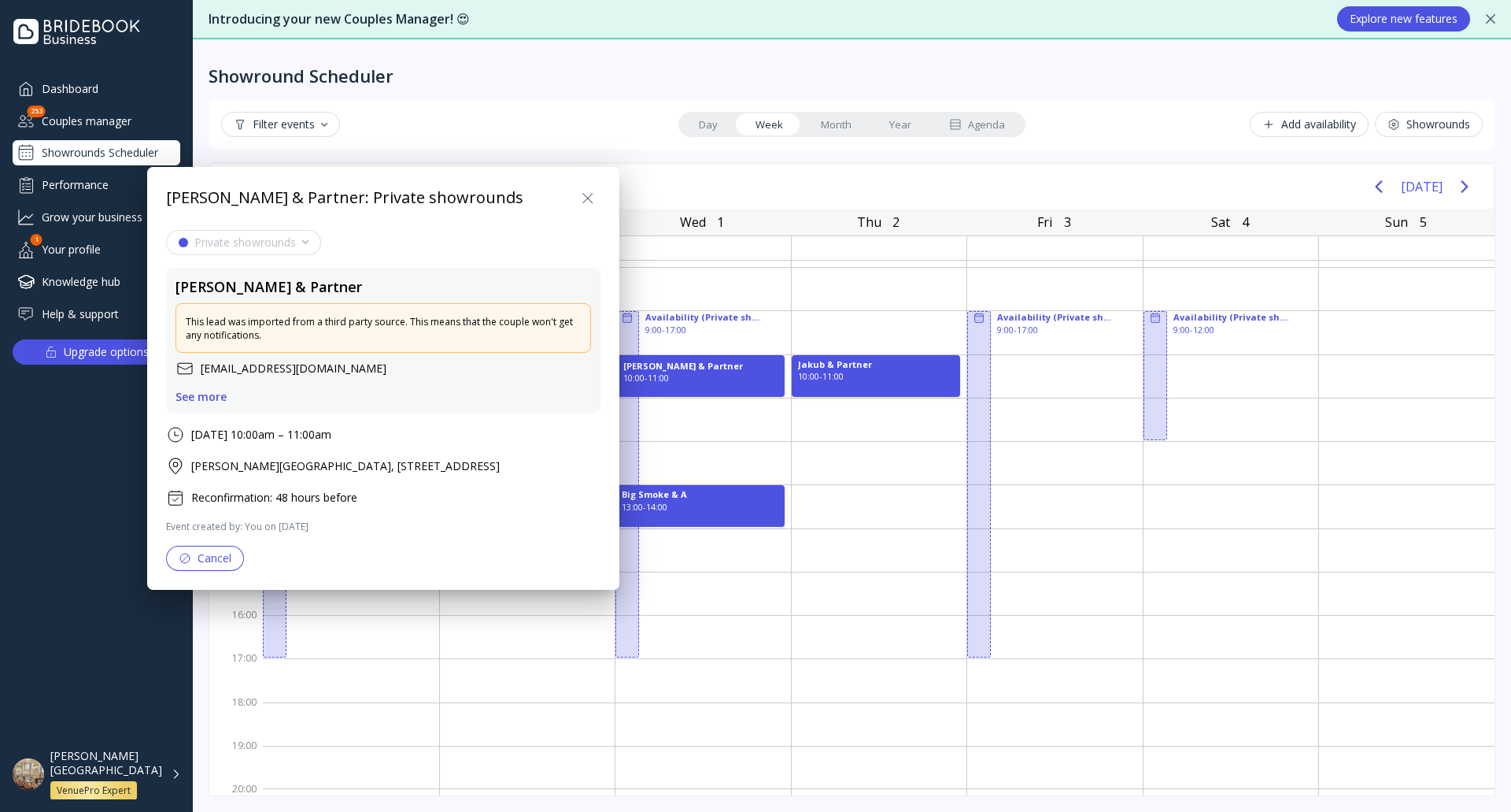
click at [837, 361] on div at bounding box center [755, 405] width 1763 height 1064
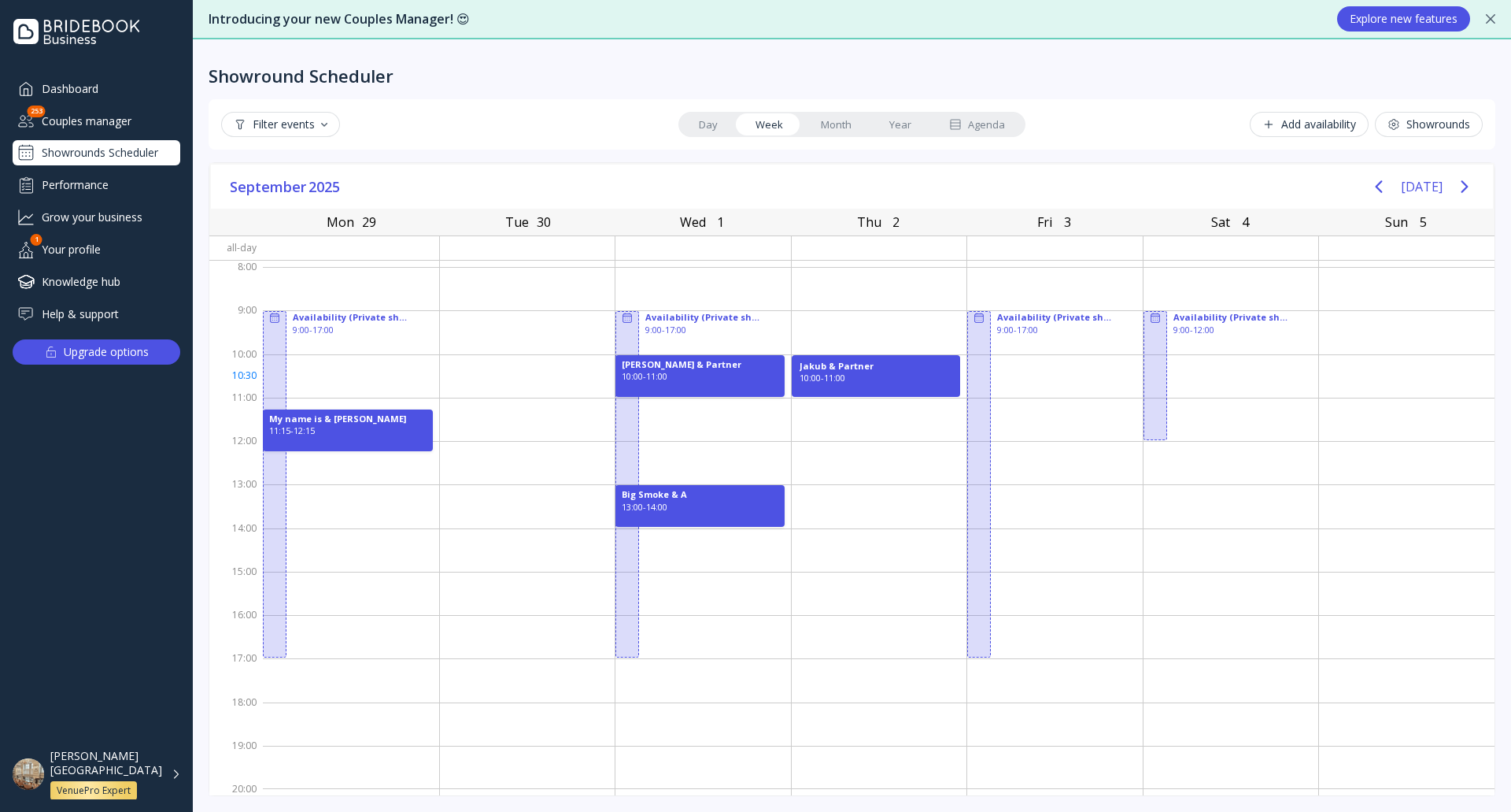
click at [846, 378] on div "10:00 - 11:00" at bounding box center [876, 377] width 153 height 12
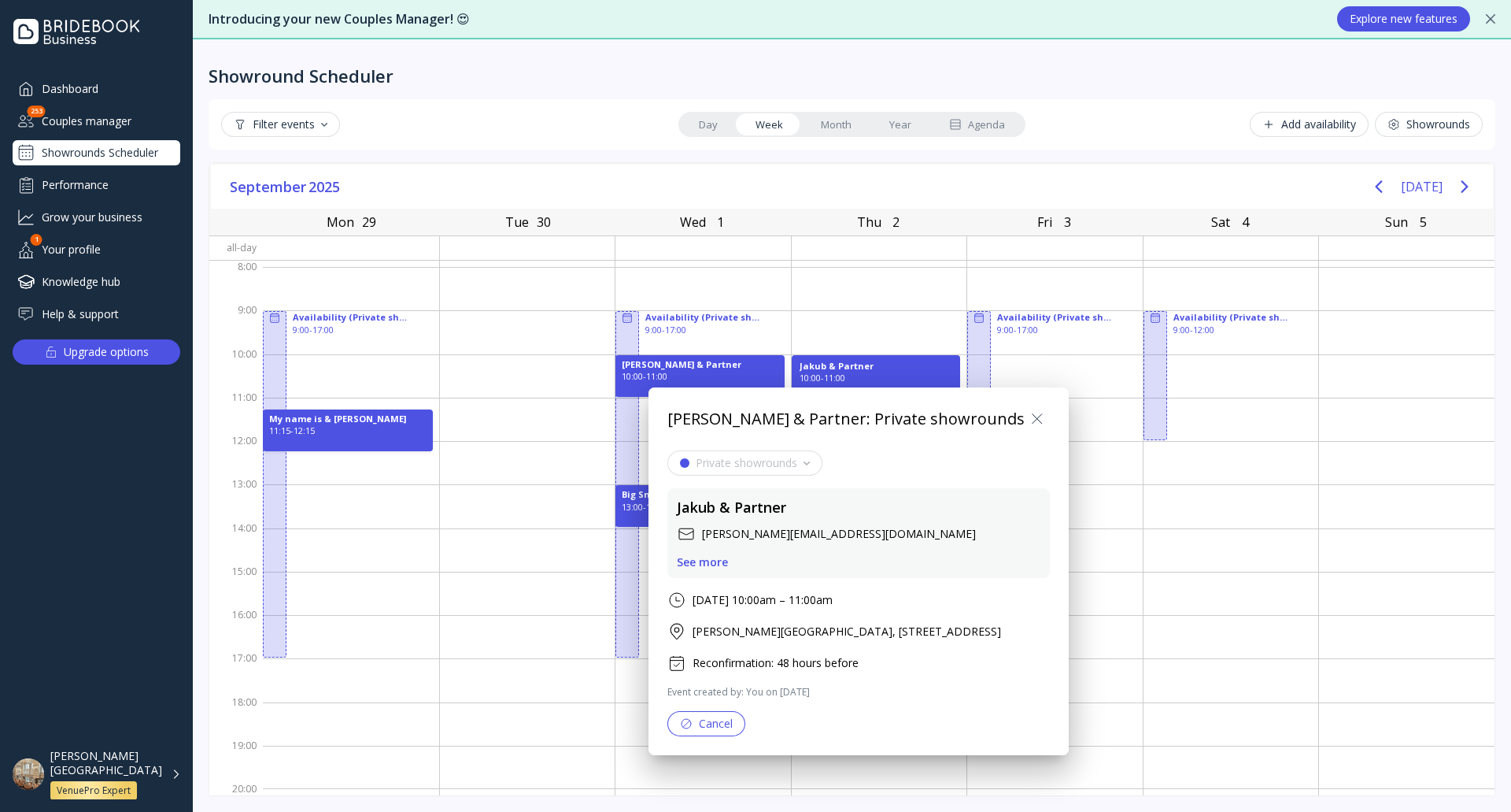
click at [714, 560] on div "See more" at bounding box center [702, 561] width 51 height 12
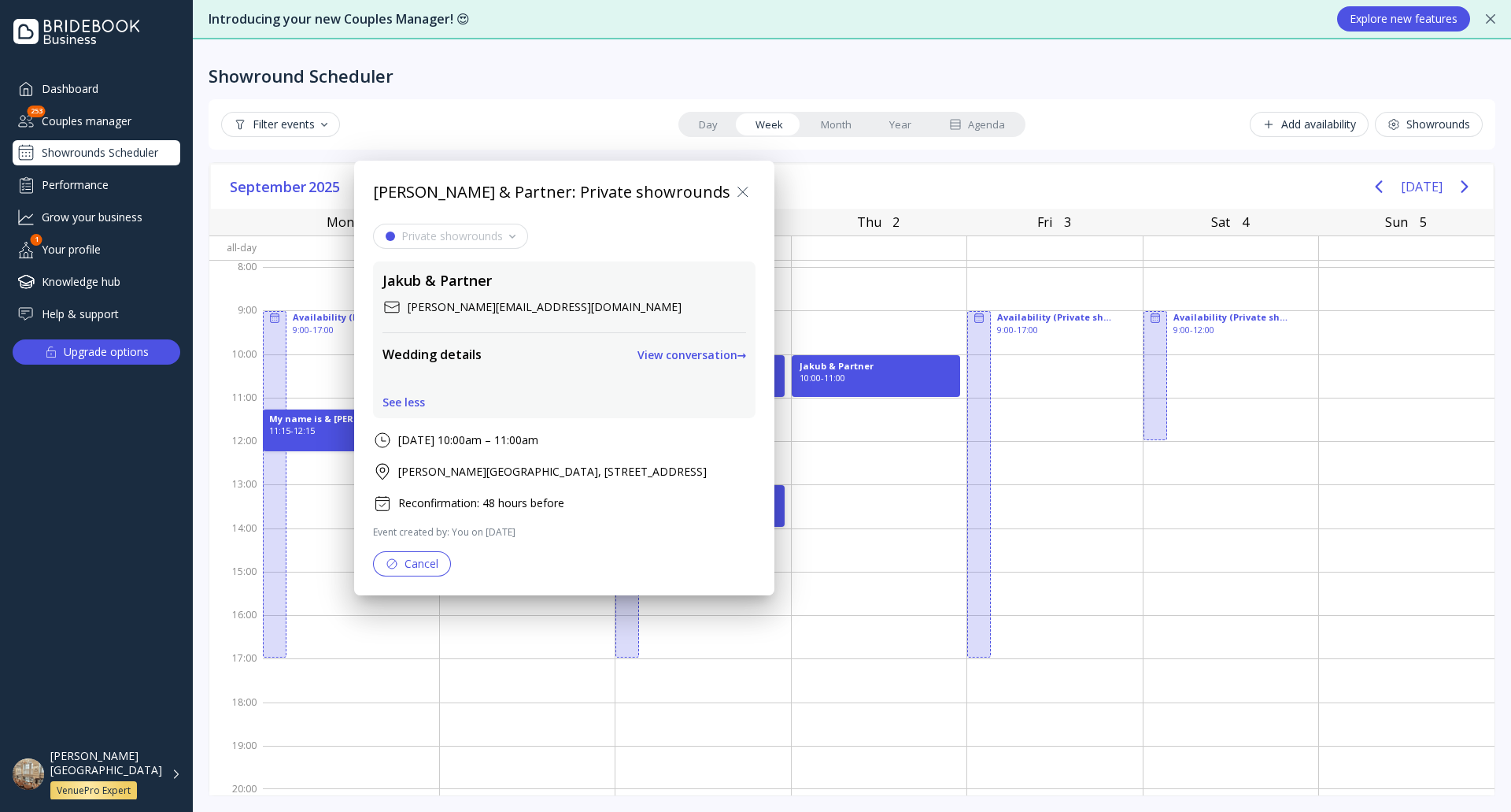
click at [753, 186] on icon at bounding box center [743, 192] width 19 height 19
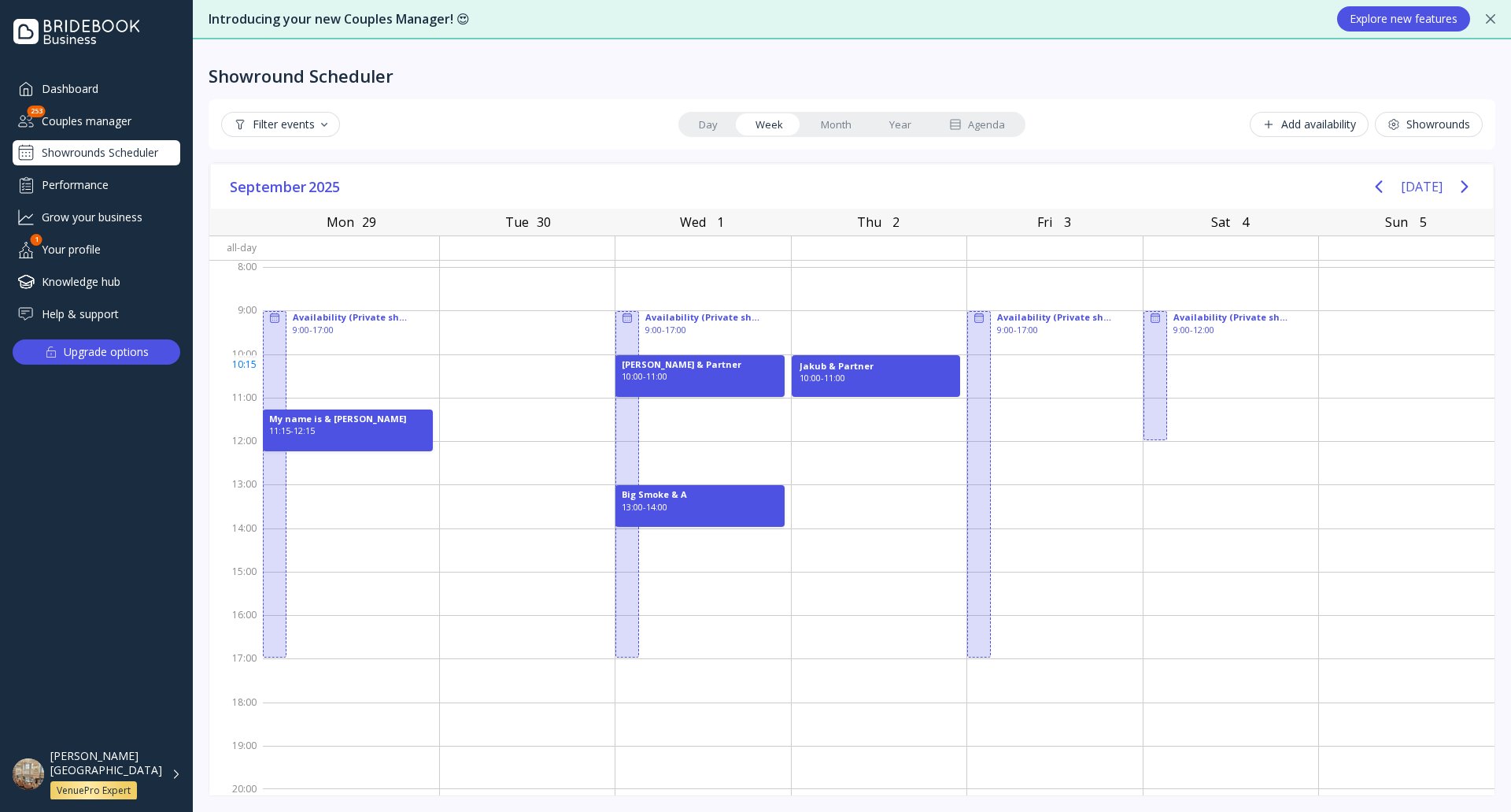
click at [874, 369] on div "Jakub & Partner" at bounding box center [876, 366] width 153 height 12
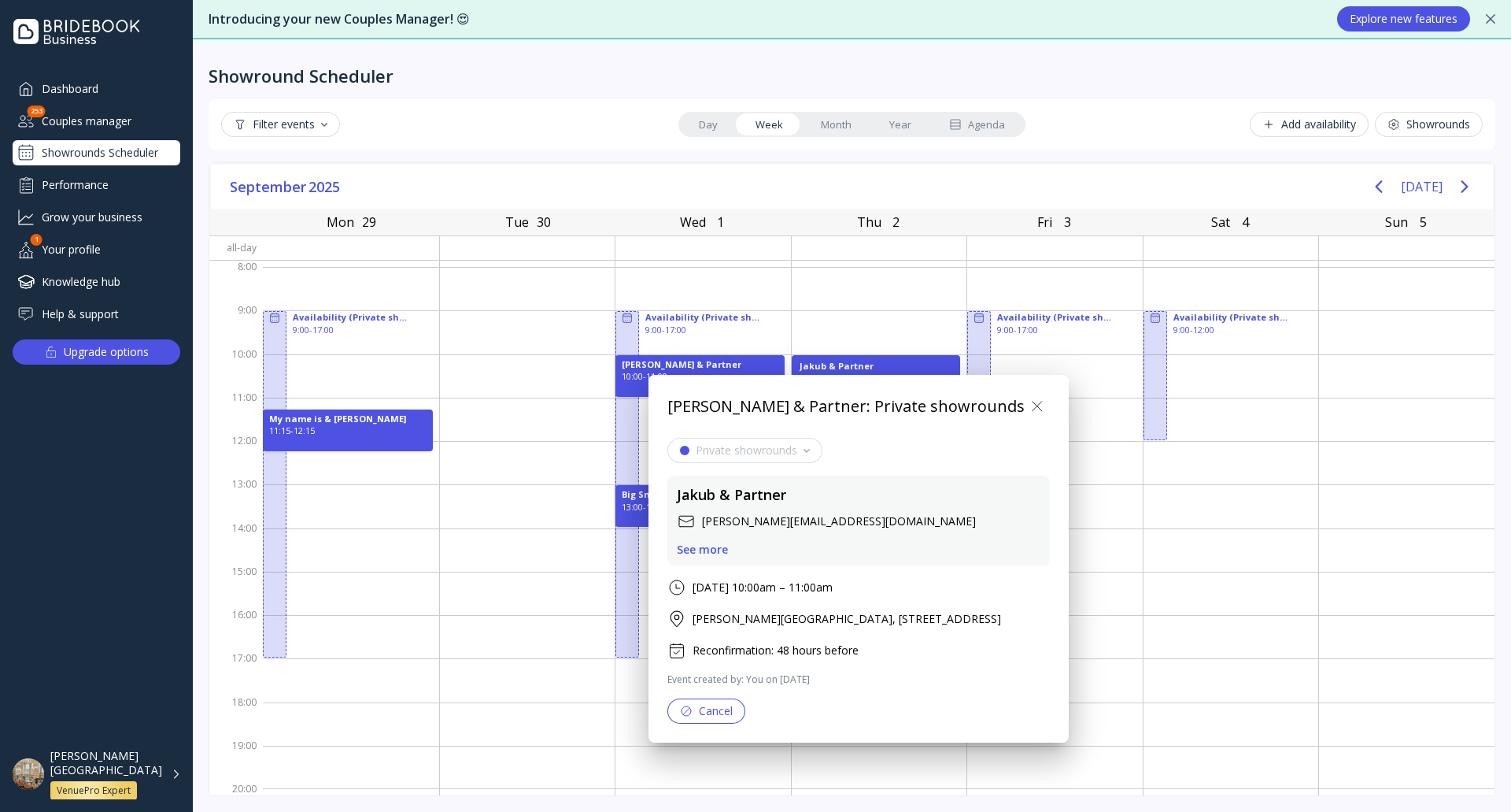
click at [1047, 410] on icon at bounding box center [1038, 406] width 19 height 19
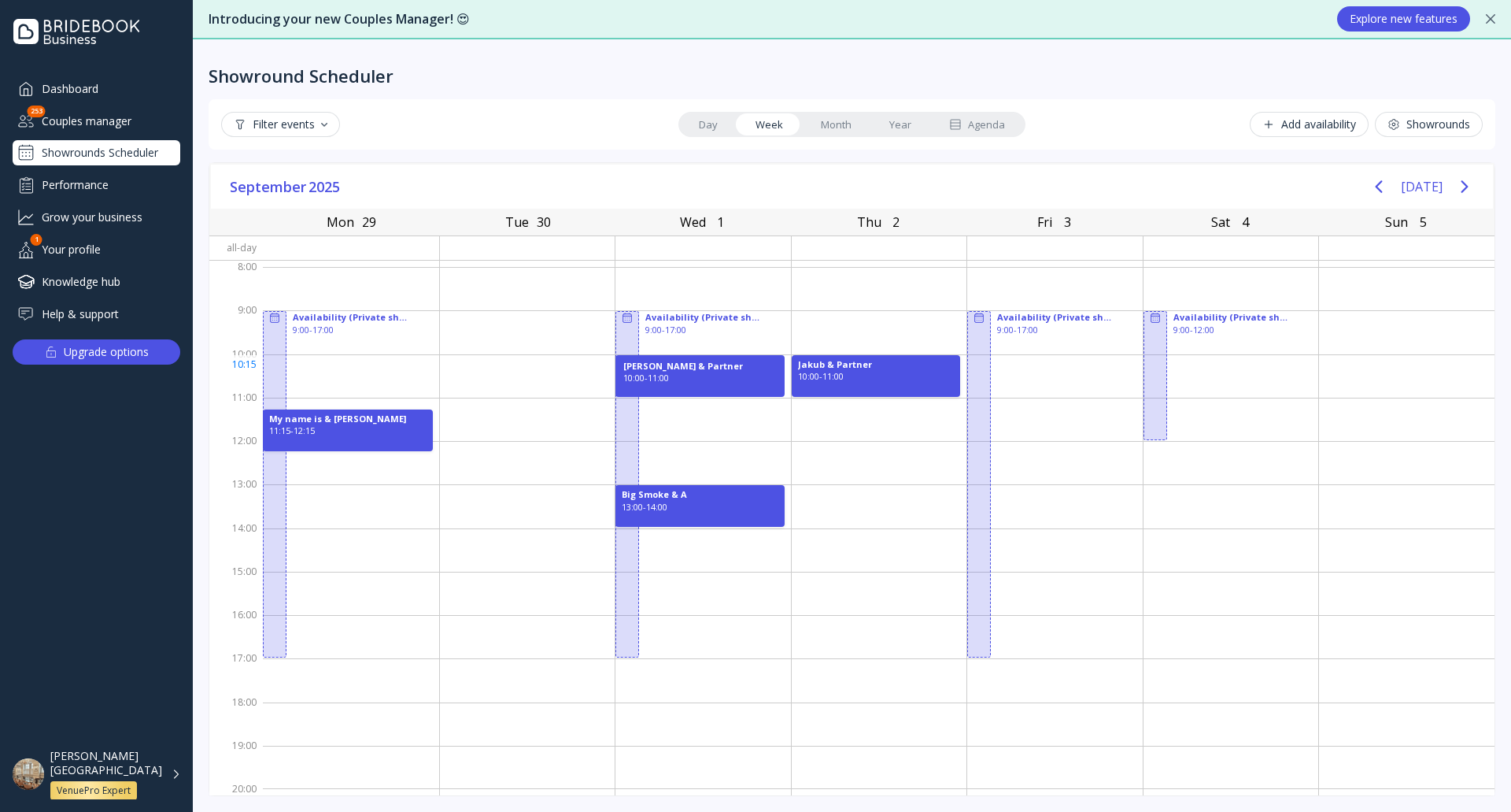
click at [733, 372] on div "10:00 - 11:00" at bounding box center [700, 377] width 153 height 12
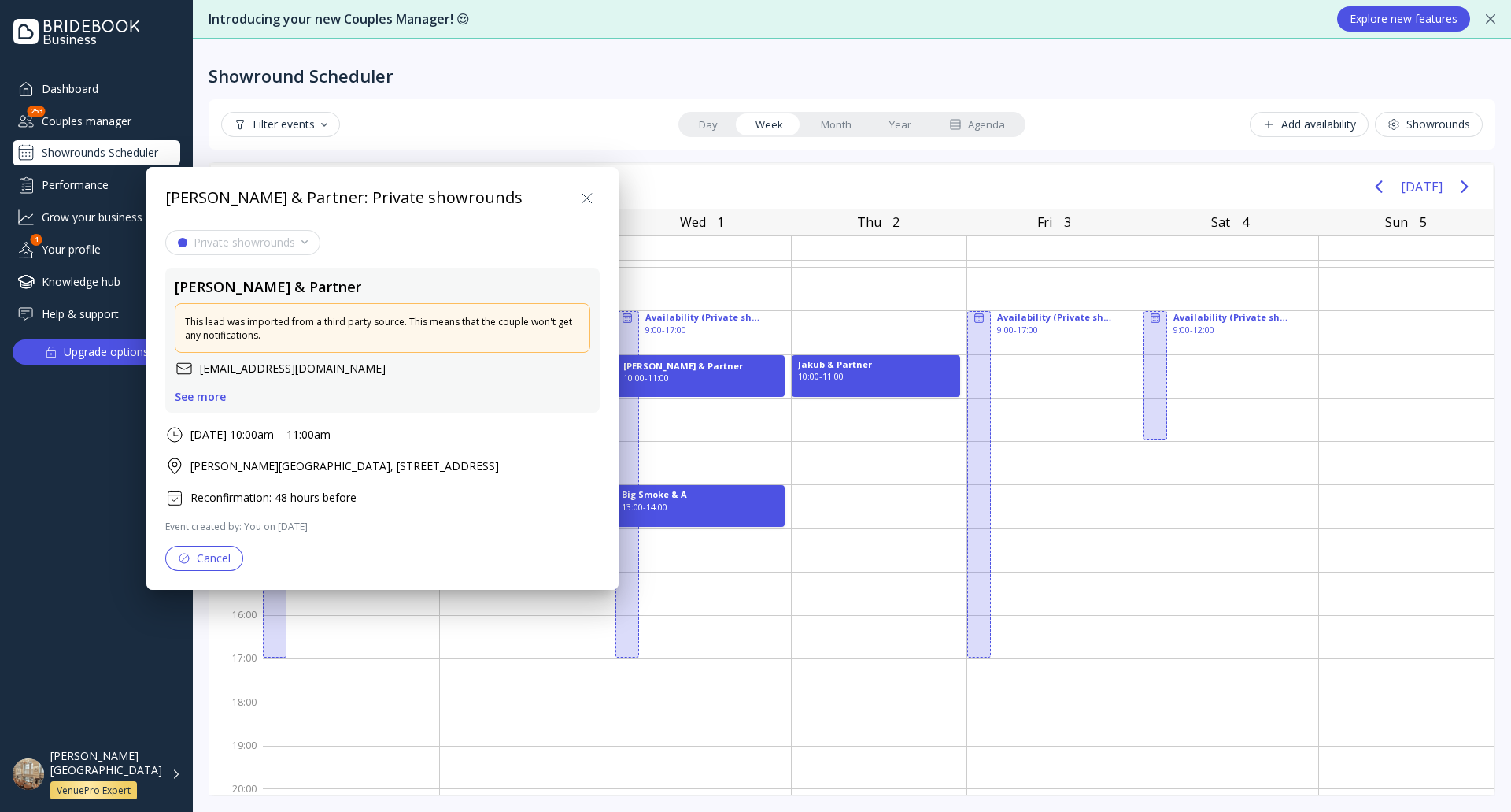
click at [591, 194] on icon at bounding box center [587, 197] width 10 height 10
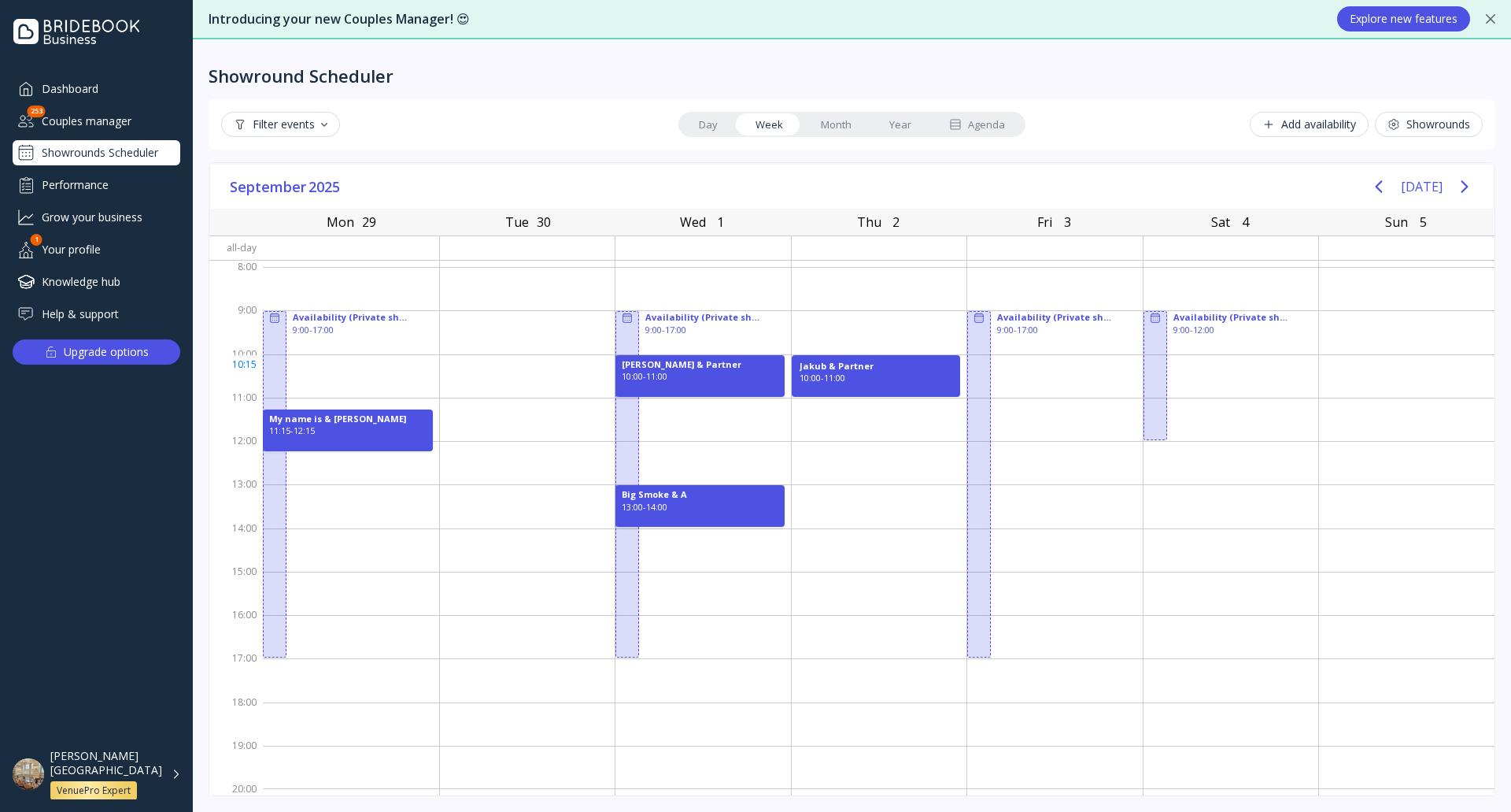
click at [871, 375] on div "10:00 - 11:00" at bounding box center [876, 377] width 153 height 12
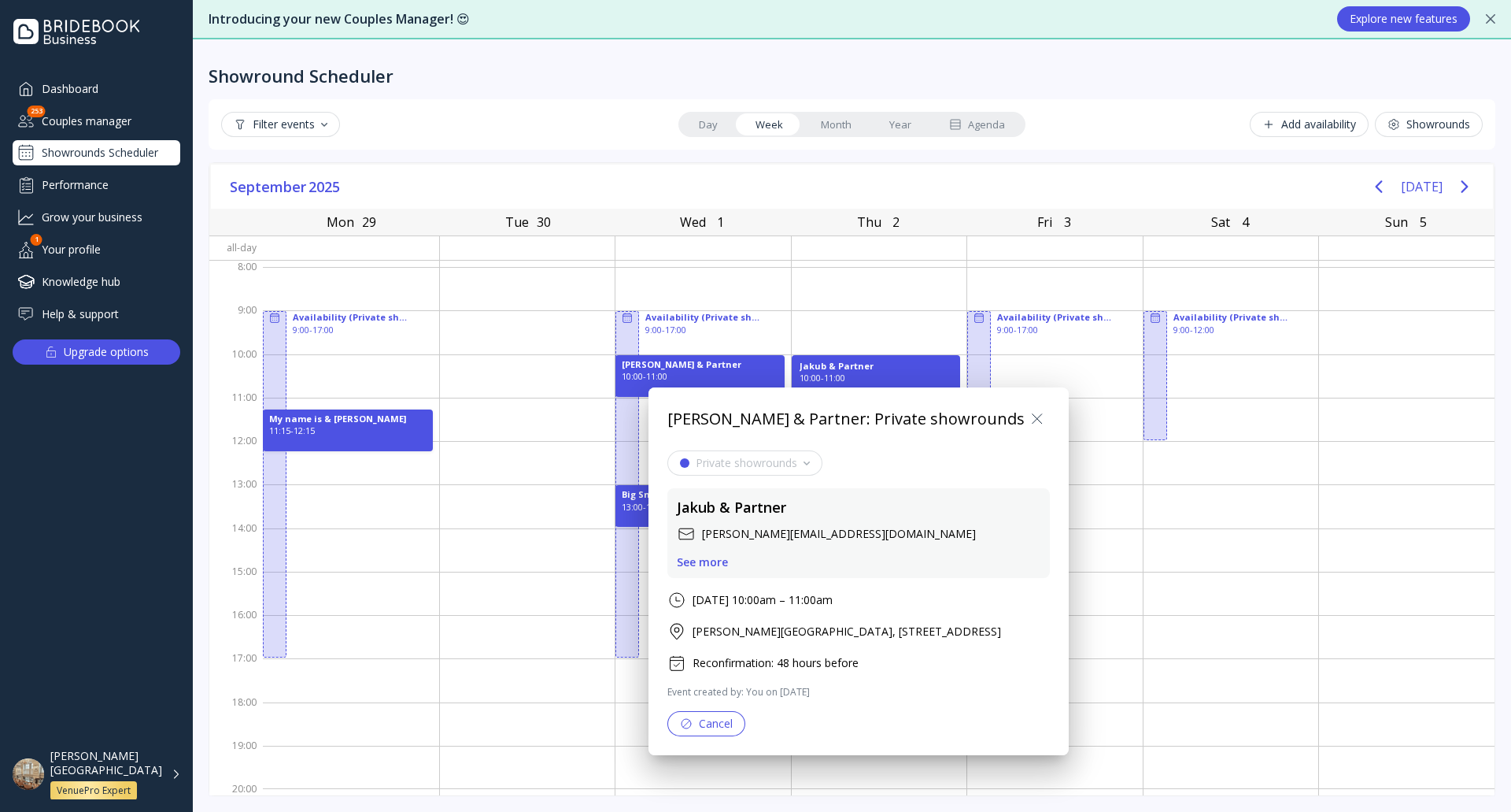
click at [1047, 413] on icon at bounding box center [1038, 418] width 19 height 19
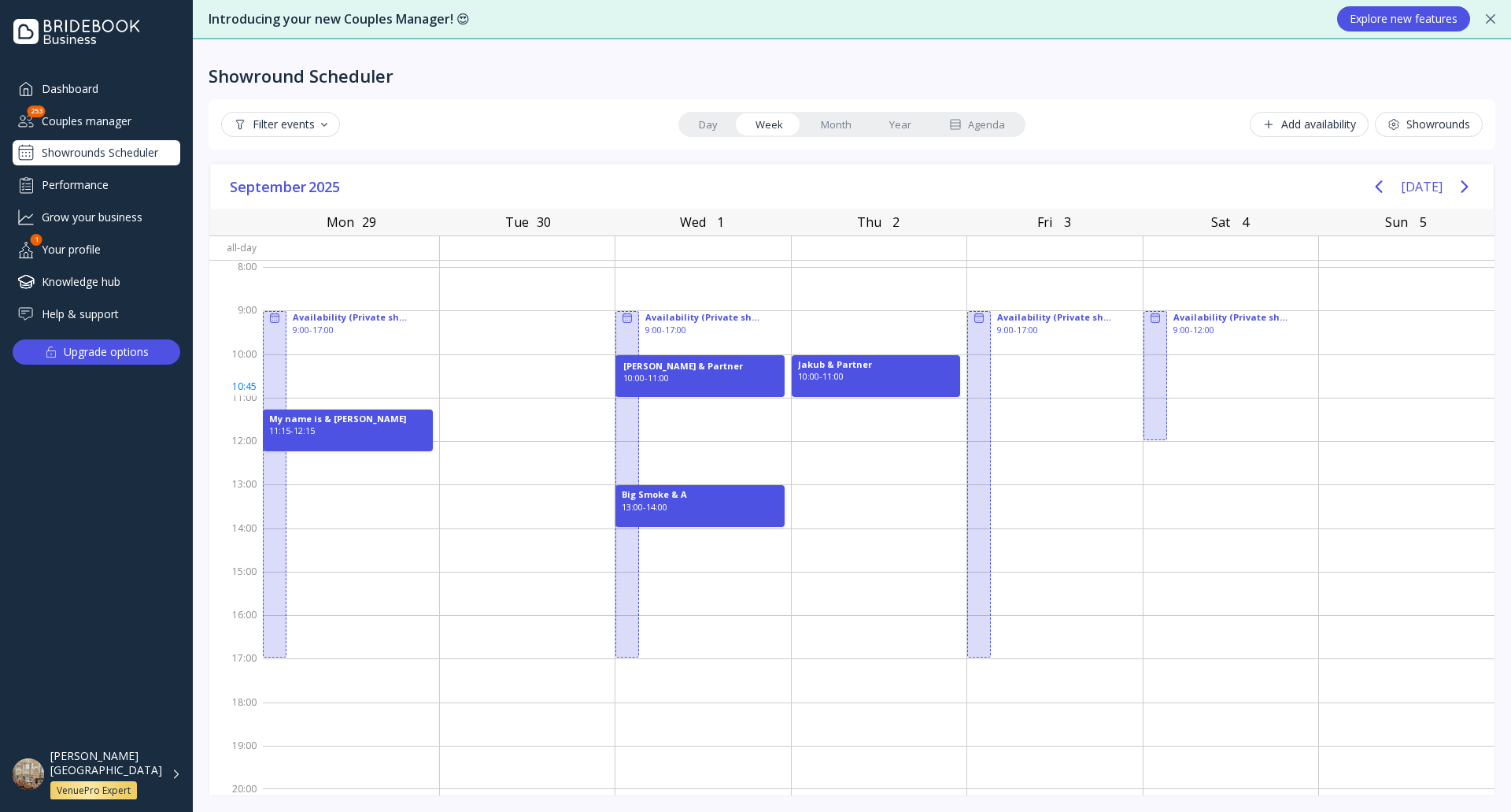
click at [707, 395] on div "[PERSON_NAME] & Partner 10:00 - 11:00" at bounding box center [700, 376] width 169 height 42
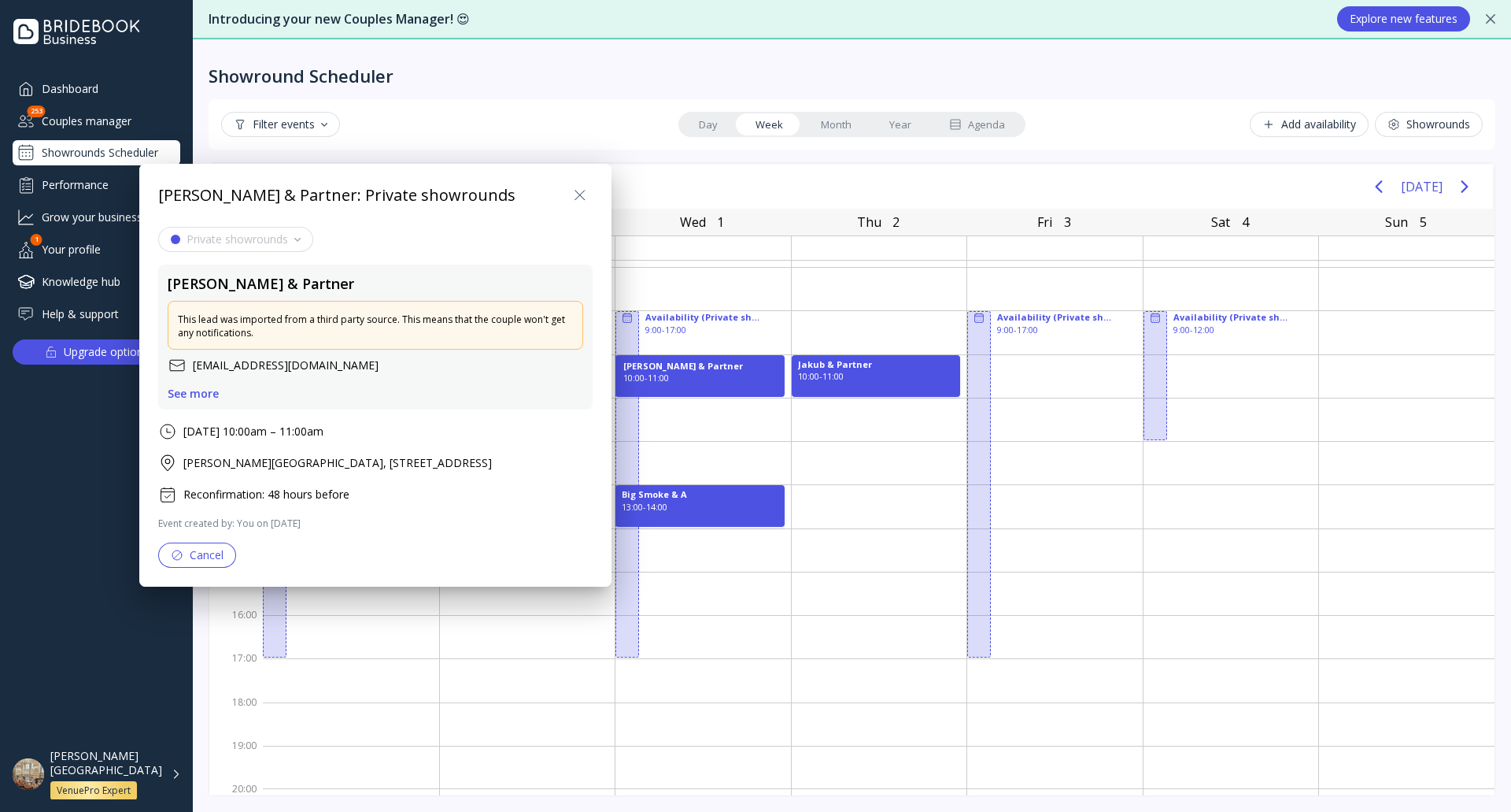
click at [580, 192] on icon at bounding box center [580, 195] width 19 height 19
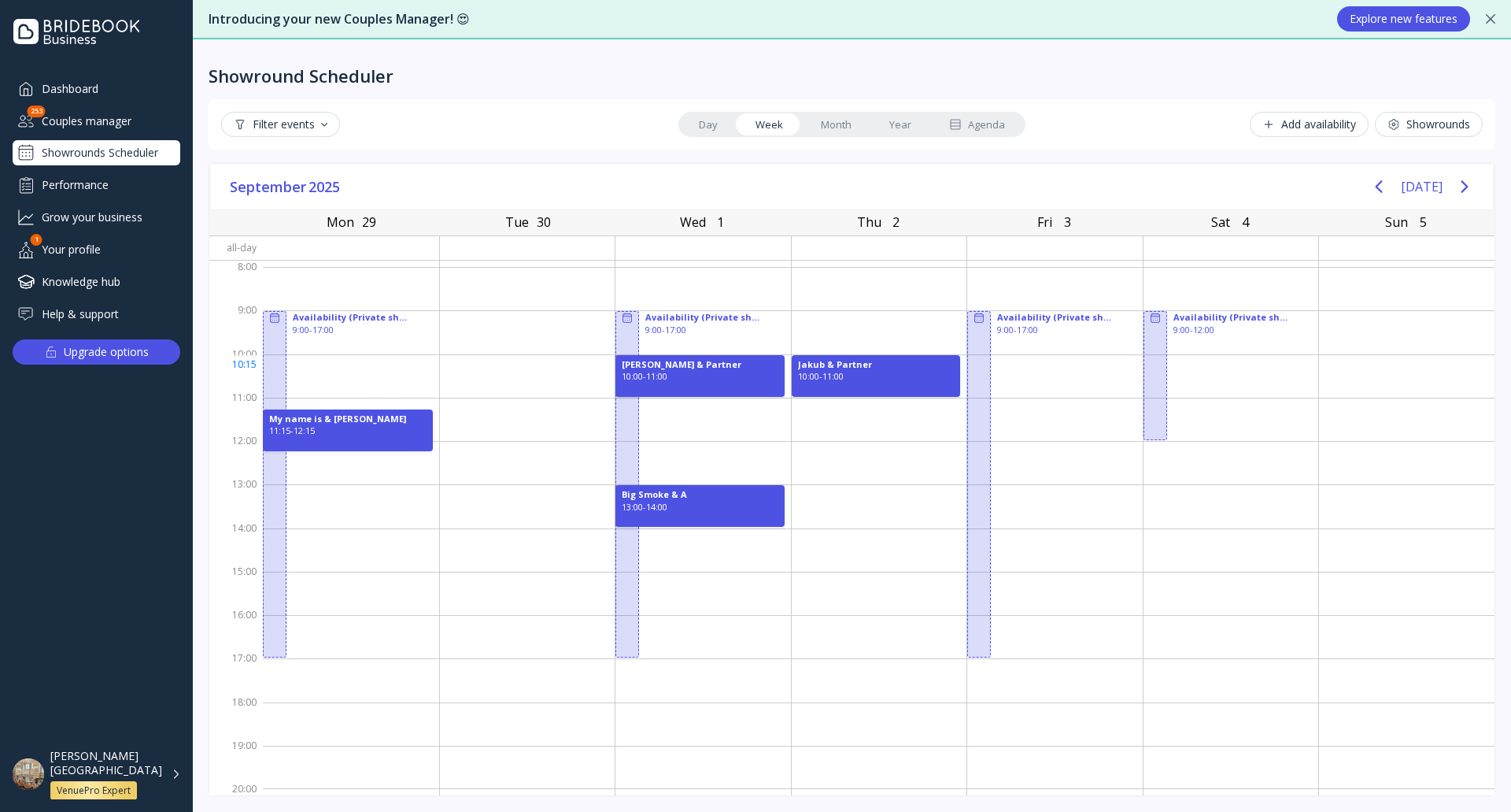
click at [880, 374] on div "10:00 - 11:00" at bounding box center [877, 375] width 157 height 12
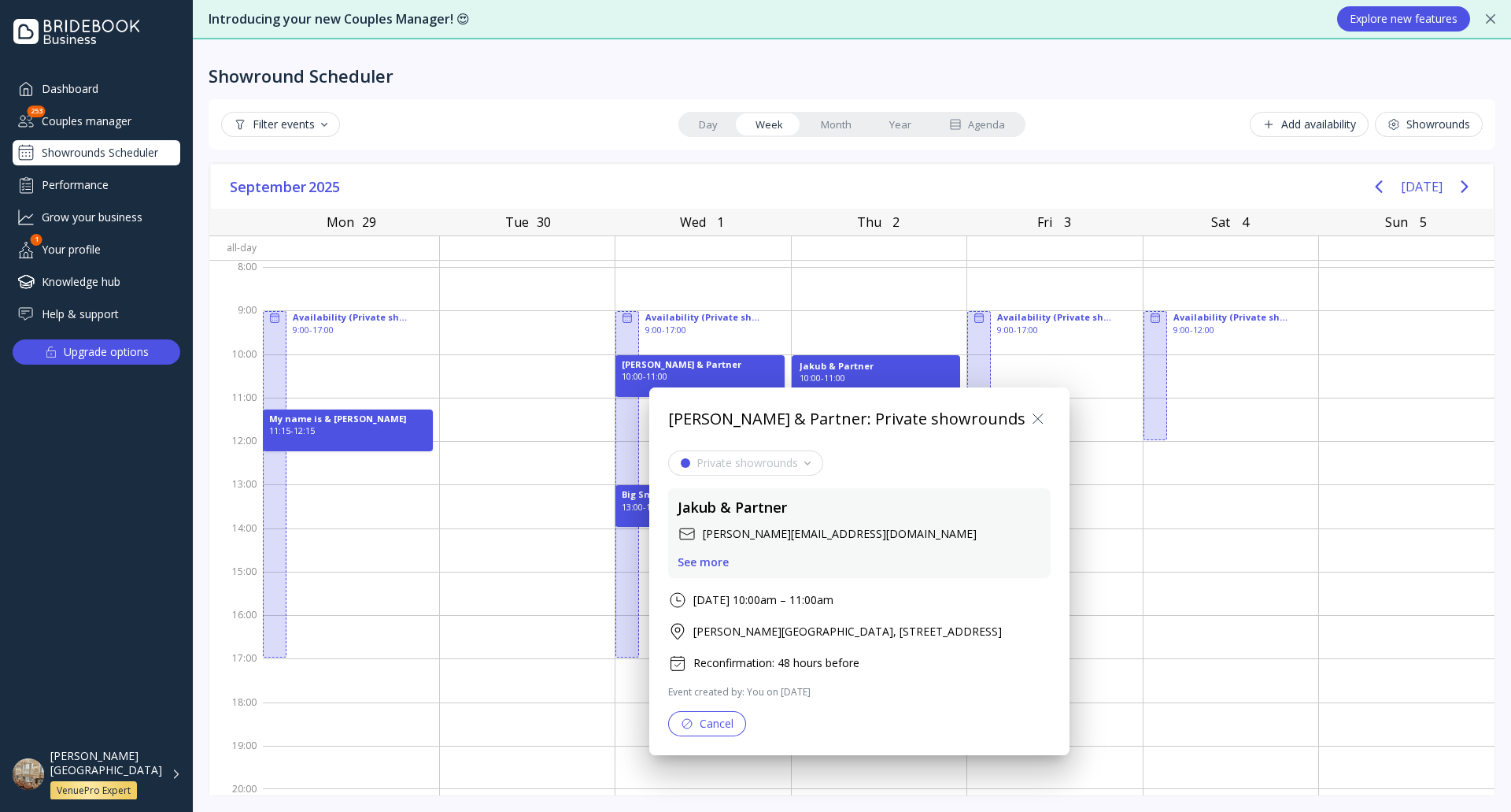
click at [1048, 417] on icon at bounding box center [1038, 418] width 19 height 19
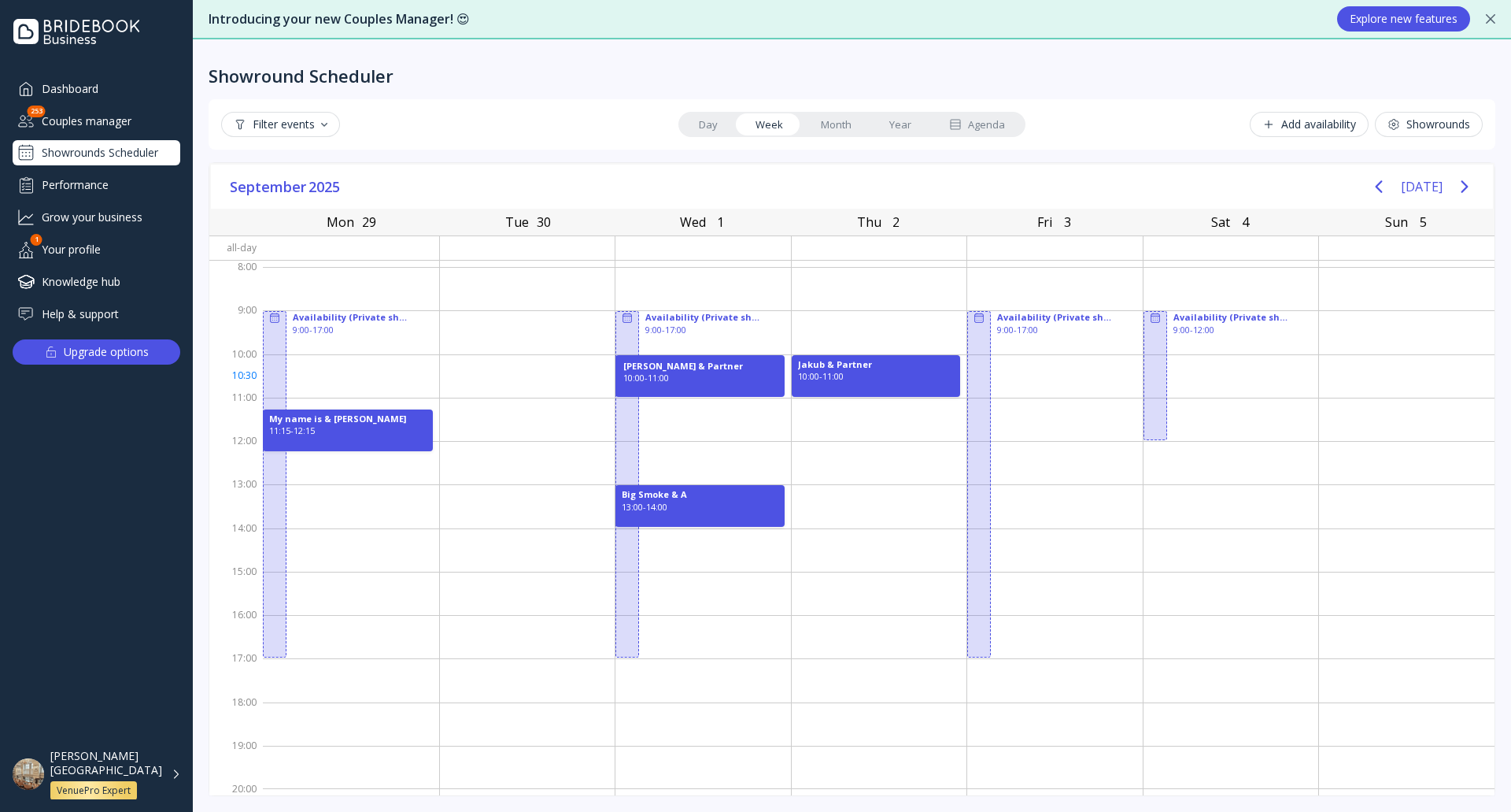
click at [713, 378] on div "10:00 - 11:00" at bounding box center [700, 377] width 153 height 12
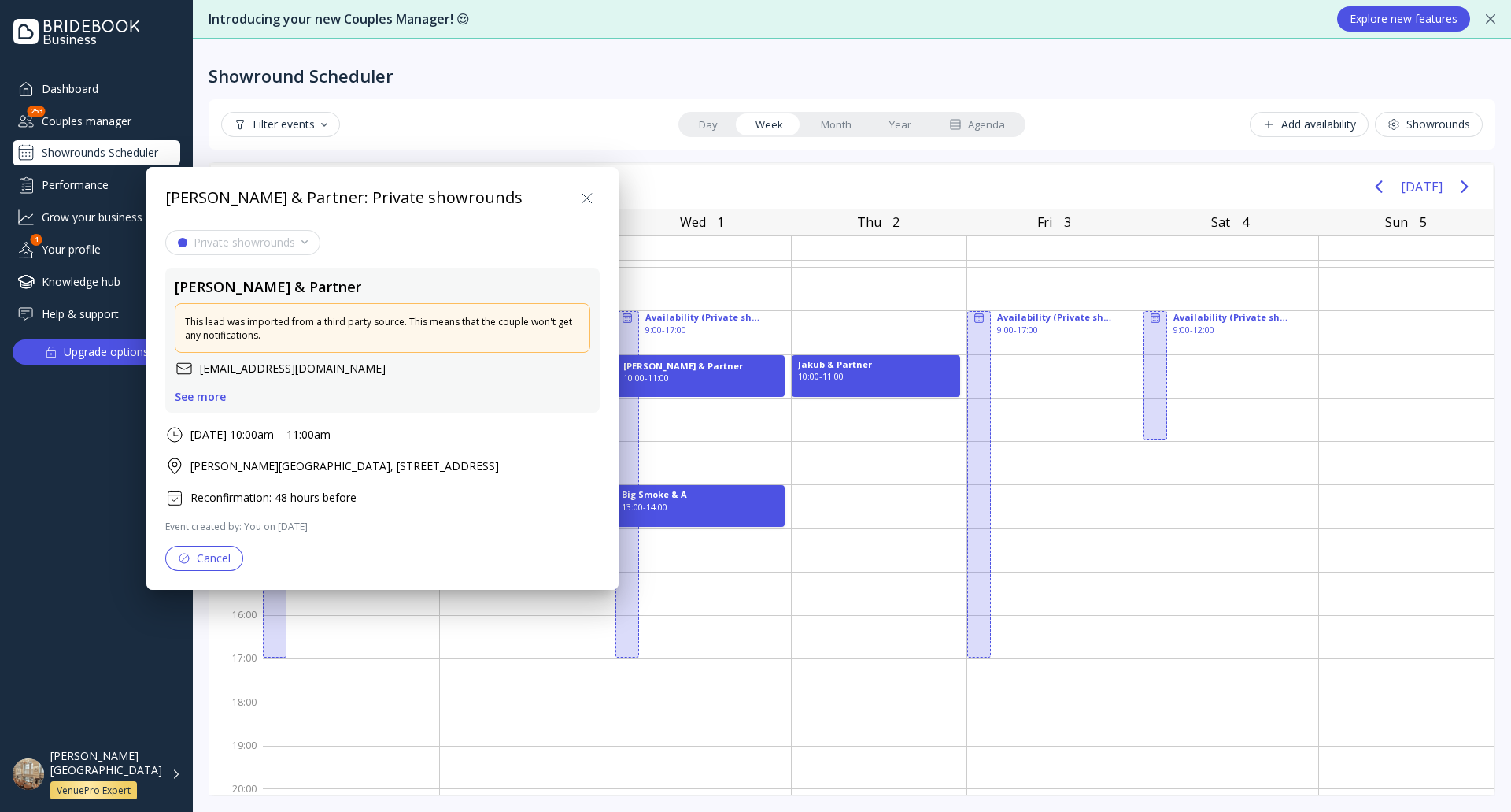
click at [210, 397] on div "See more" at bounding box center [200, 396] width 51 height 12
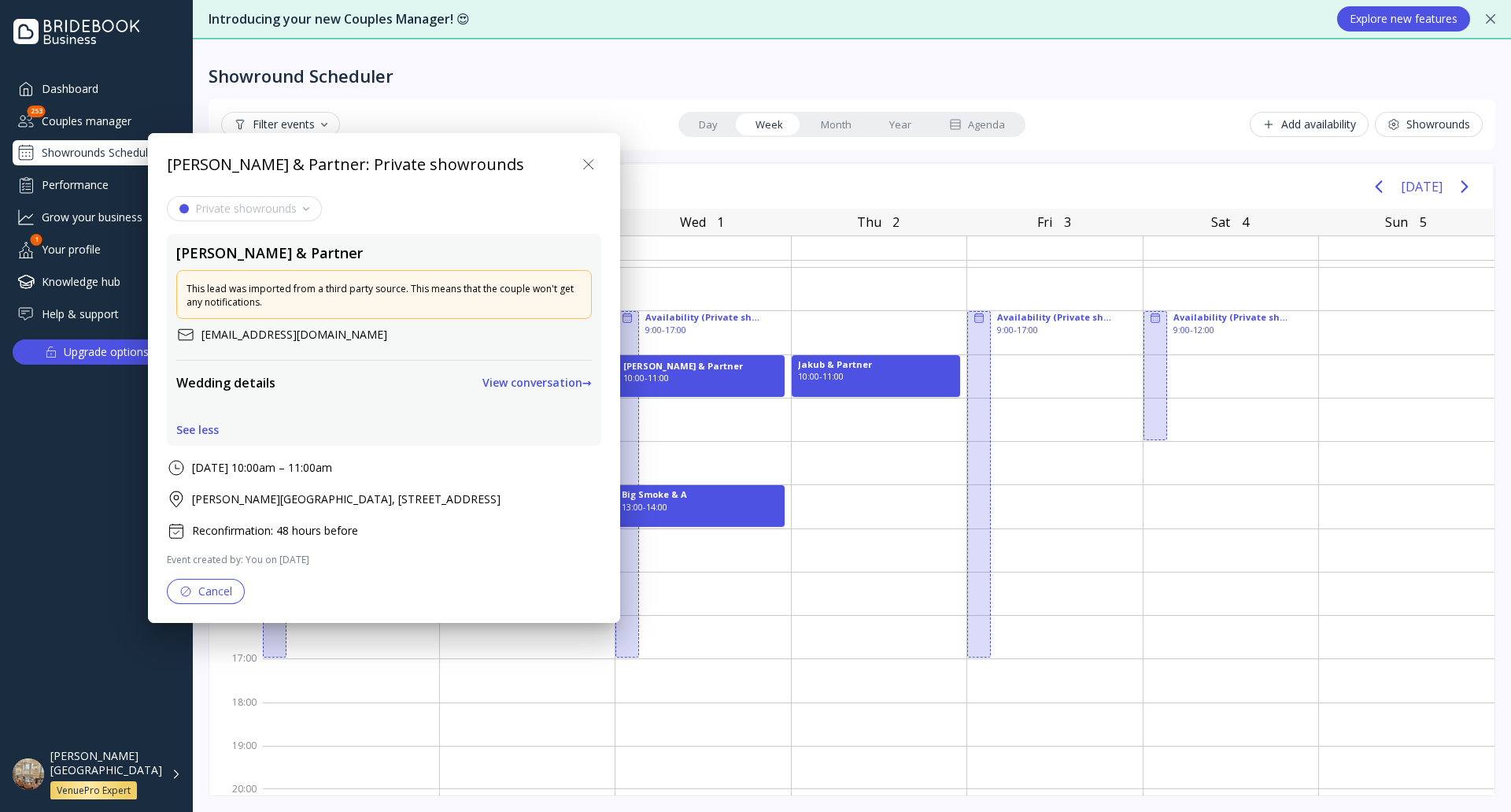
click at [533, 389] on div "View conversation →" at bounding box center [537, 382] width 109 height 12
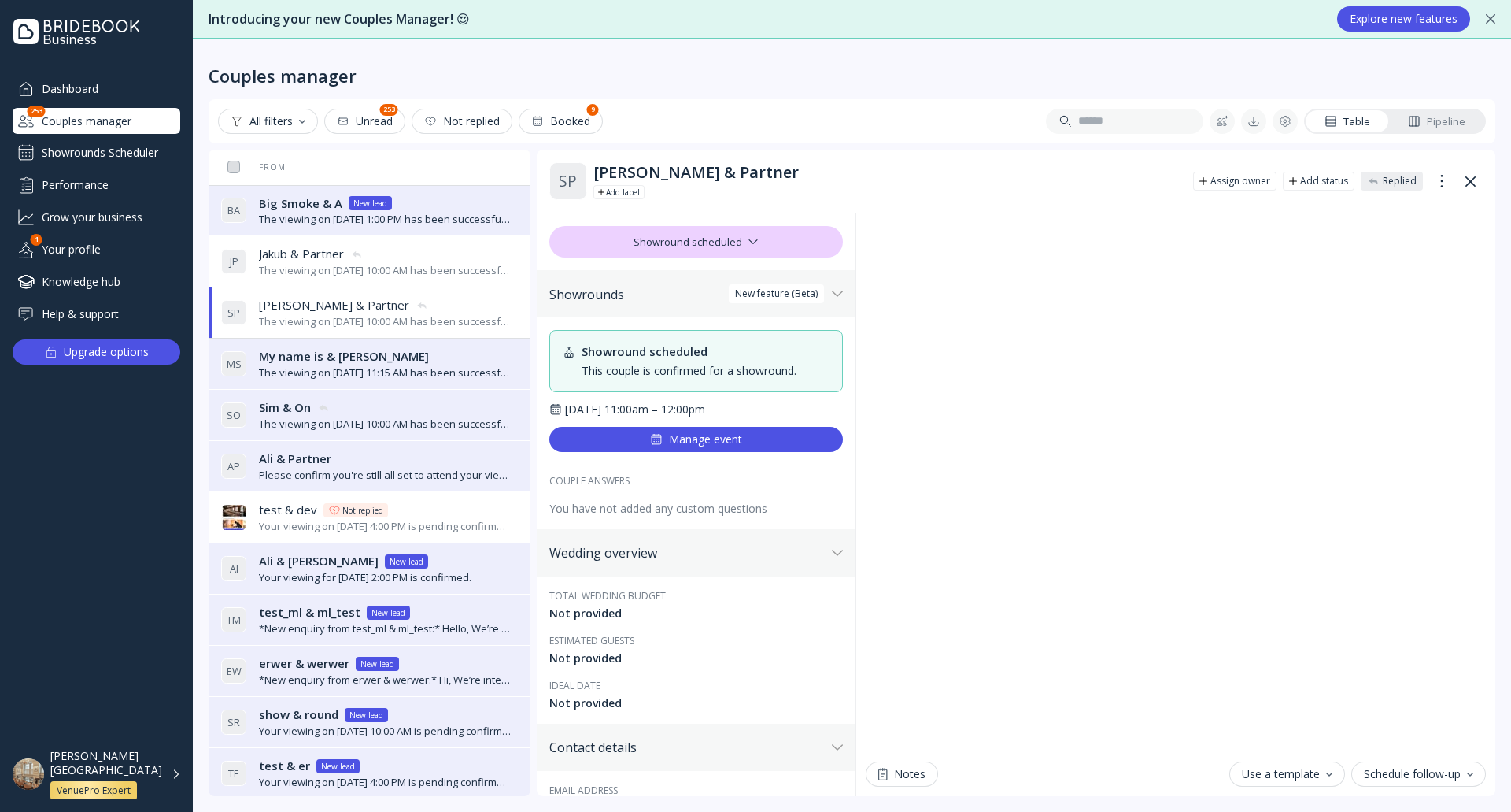
click at [440, 254] on div "Jakub & Partner Jakub & Partner" at bounding box center [385, 253] width 253 height 16
click at [440, 303] on div "[PERSON_NAME] & Partner [PERSON_NAME] & Partner" at bounding box center [385, 304] width 253 height 16
click at [454, 214] on div "The viewing on [DATE] 1:00 PM has been successfully created by [PERSON_NAME][GE…" at bounding box center [385, 219] width 253 height 15
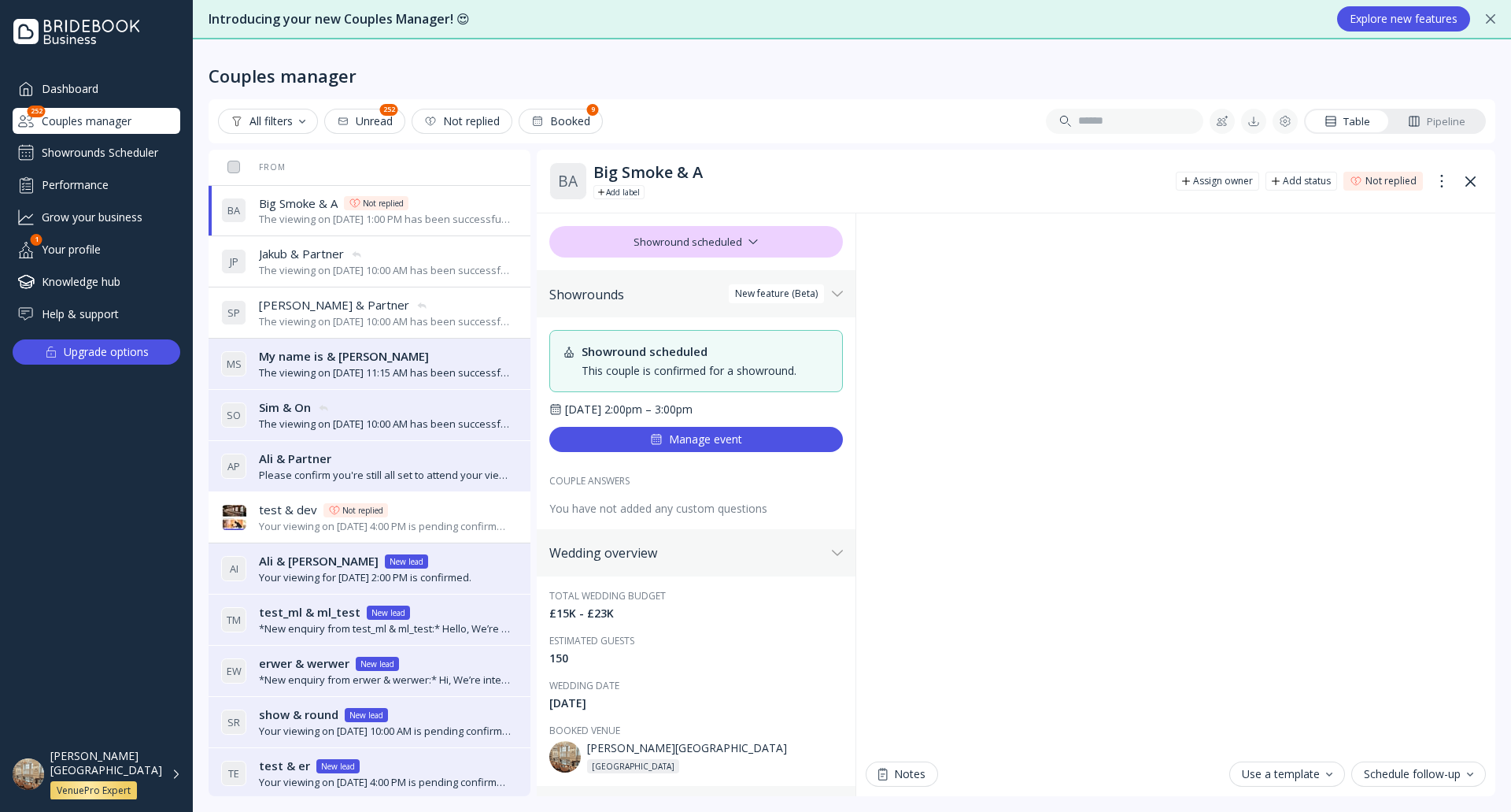
click at [114, 153] on div "Showrounds Scheduler" at bounding box center [96, 152] width 168 height 25
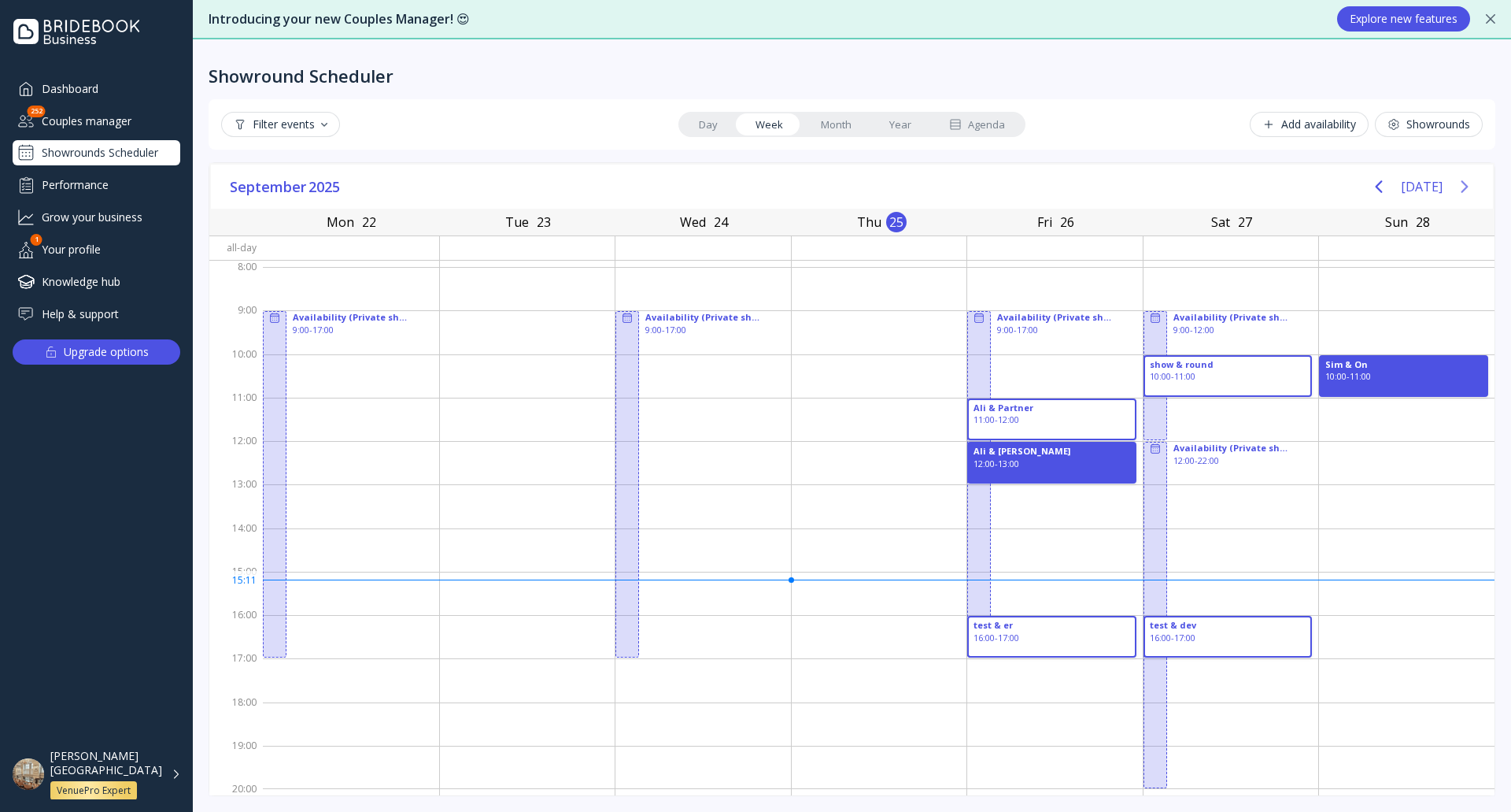
click at [1472, 181] on icon "Next page" at bounding box center [1465, 187] width 19 height 19
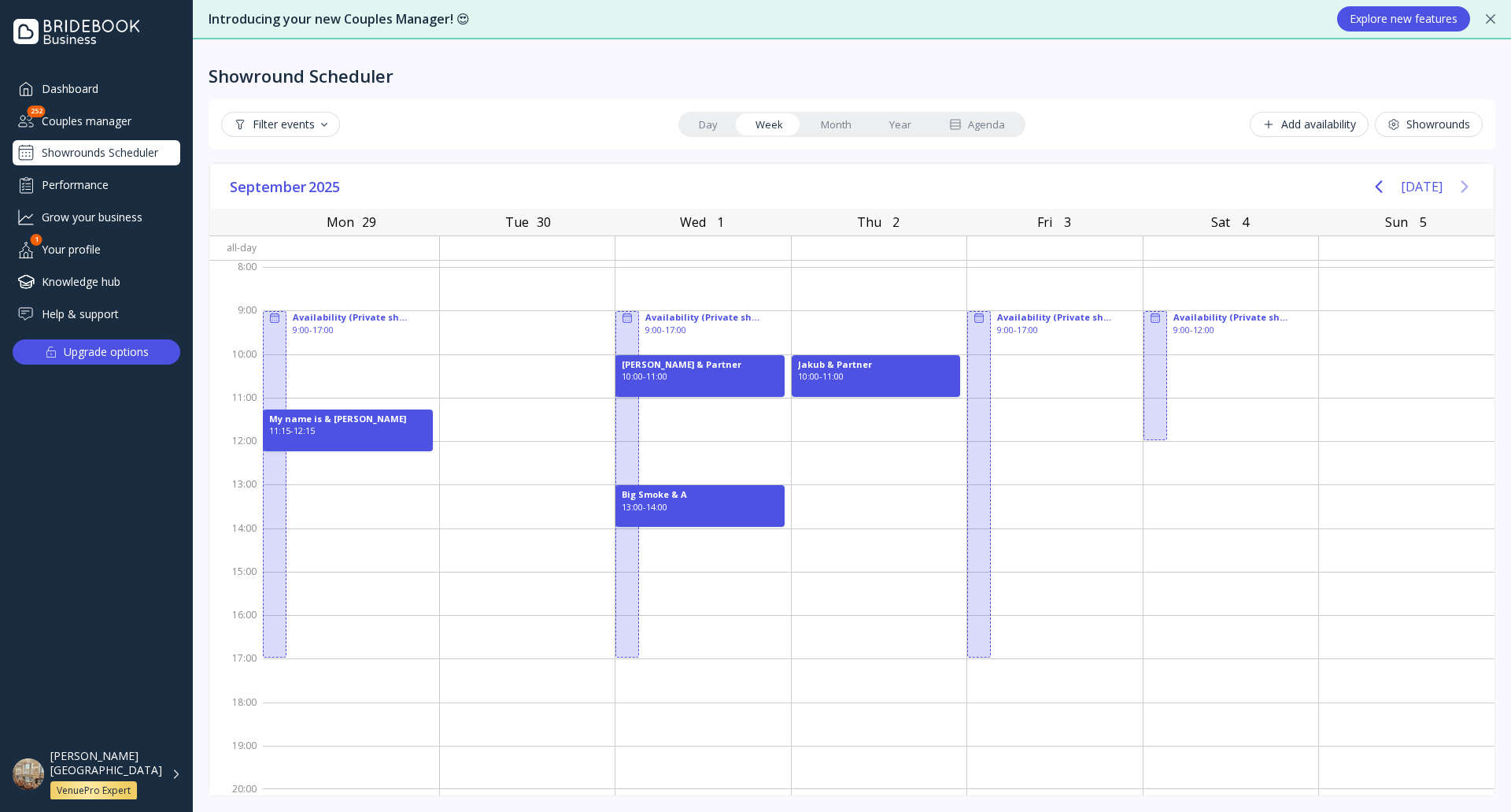
click at [1472, 181] on icon "Next page" at bounding box center [1465, 187] width 19 height 19
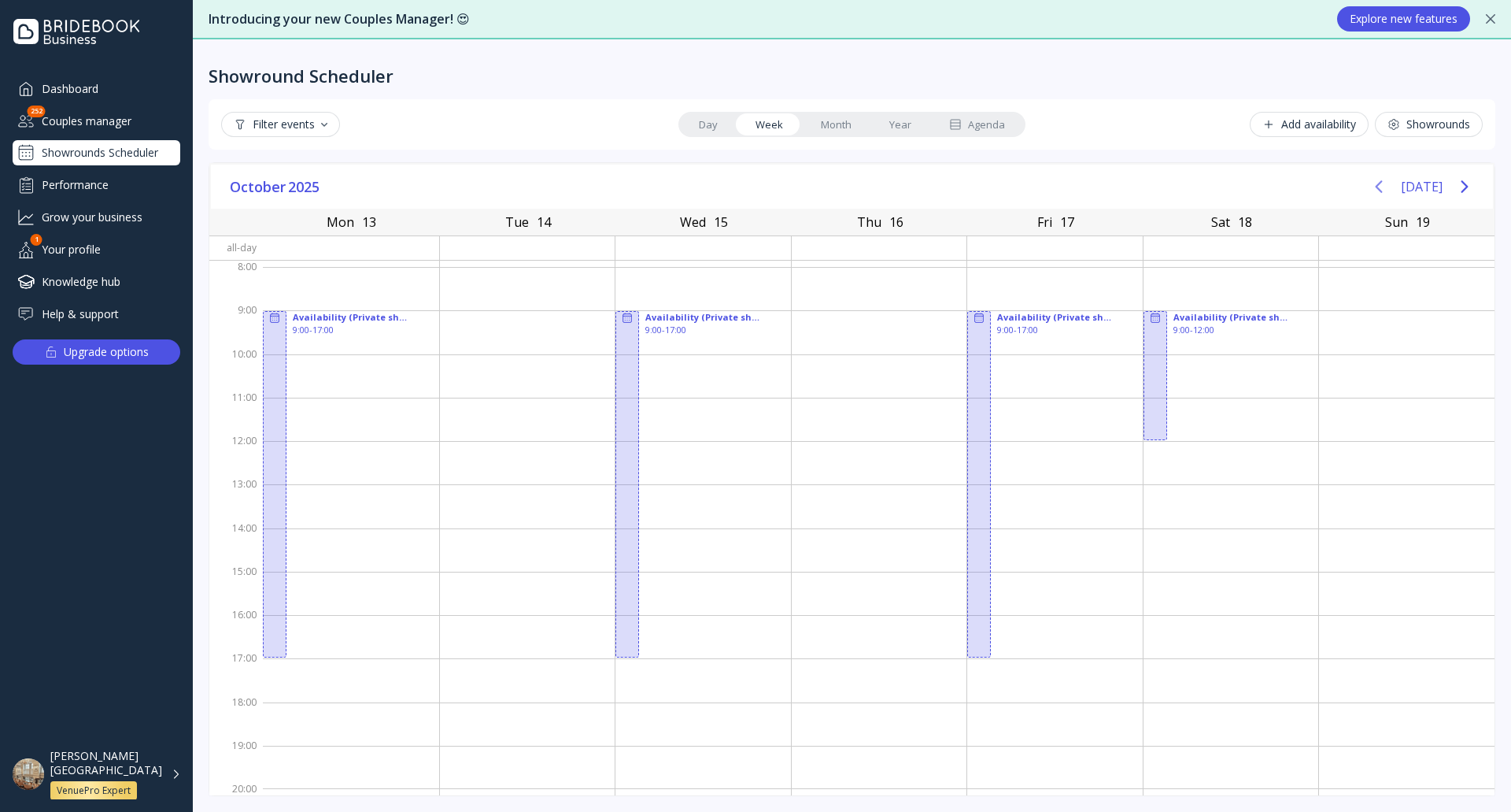
click at [1388, 185] on icon "Previous page" at bounding box center [1379, 187] width 19 height 19
drag, startPoint x: 680, startPoint y: 369, endPoint x: 727, endPoint y: 386, distance: 50.0
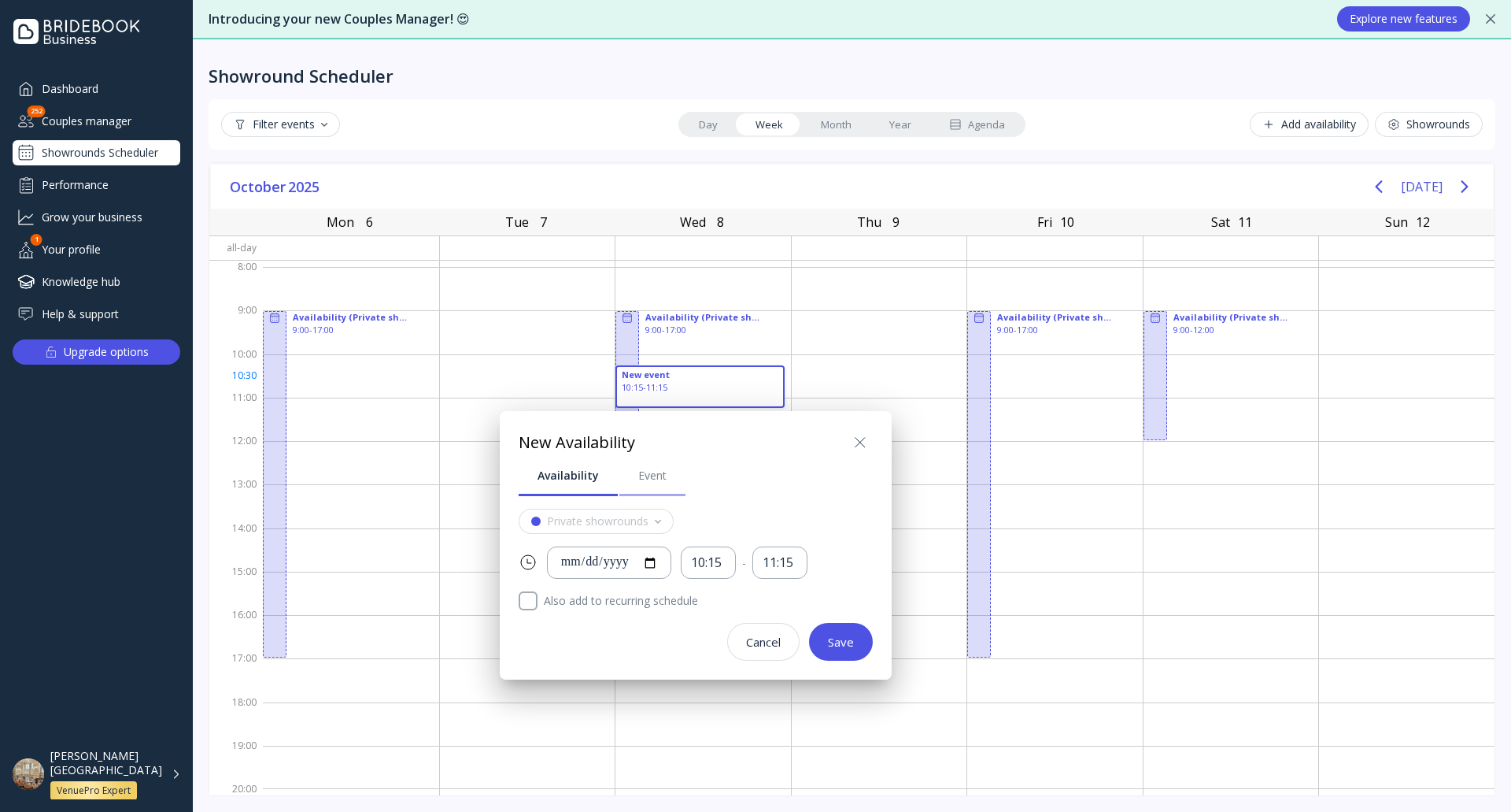
click at [647, 485] on link "Event" at bounding box center [652, 475] width 66 height 41
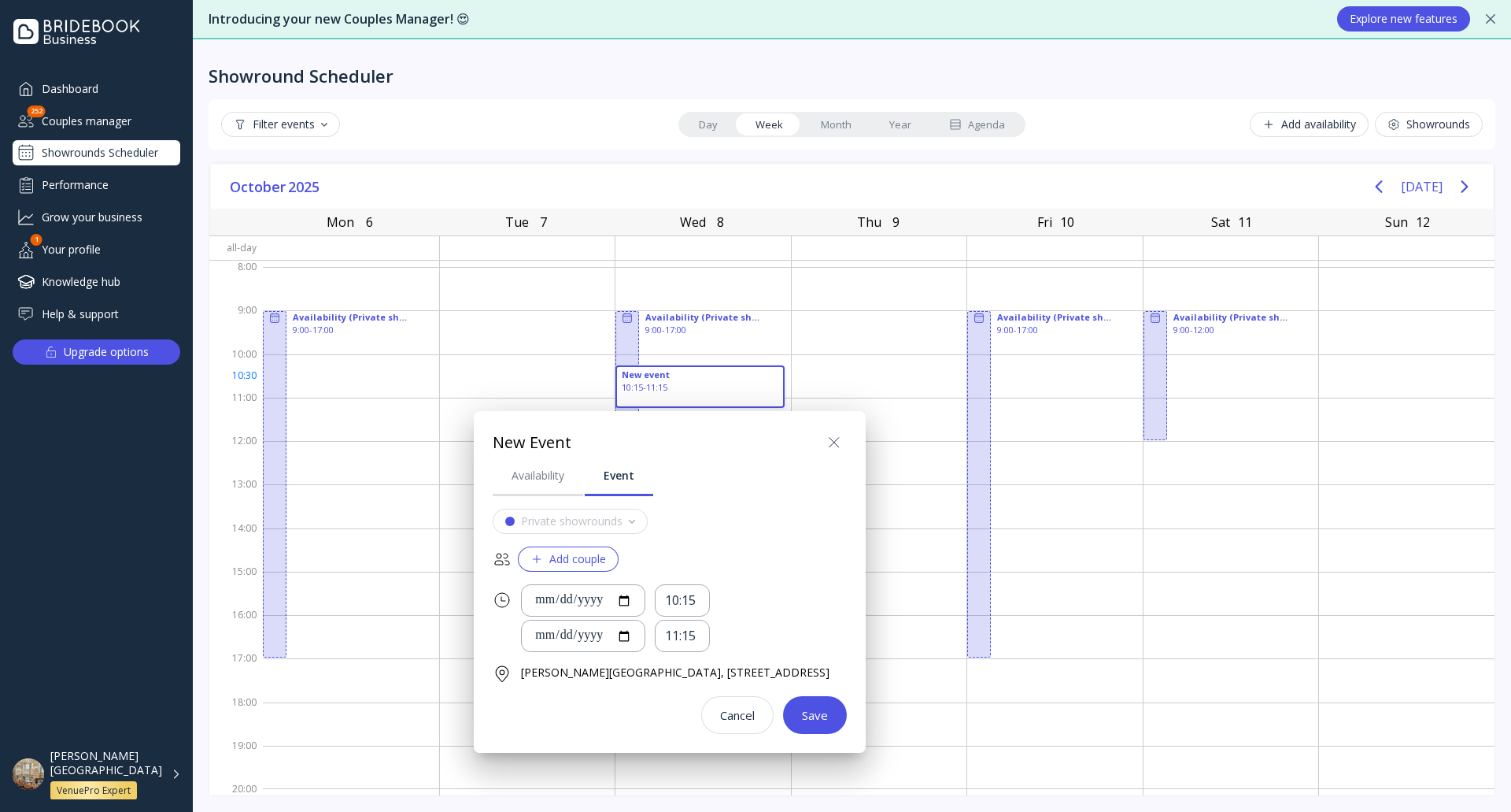
click at [598, 560] on div "Add couple" at bounding box center [568, 558] width 76 height 12
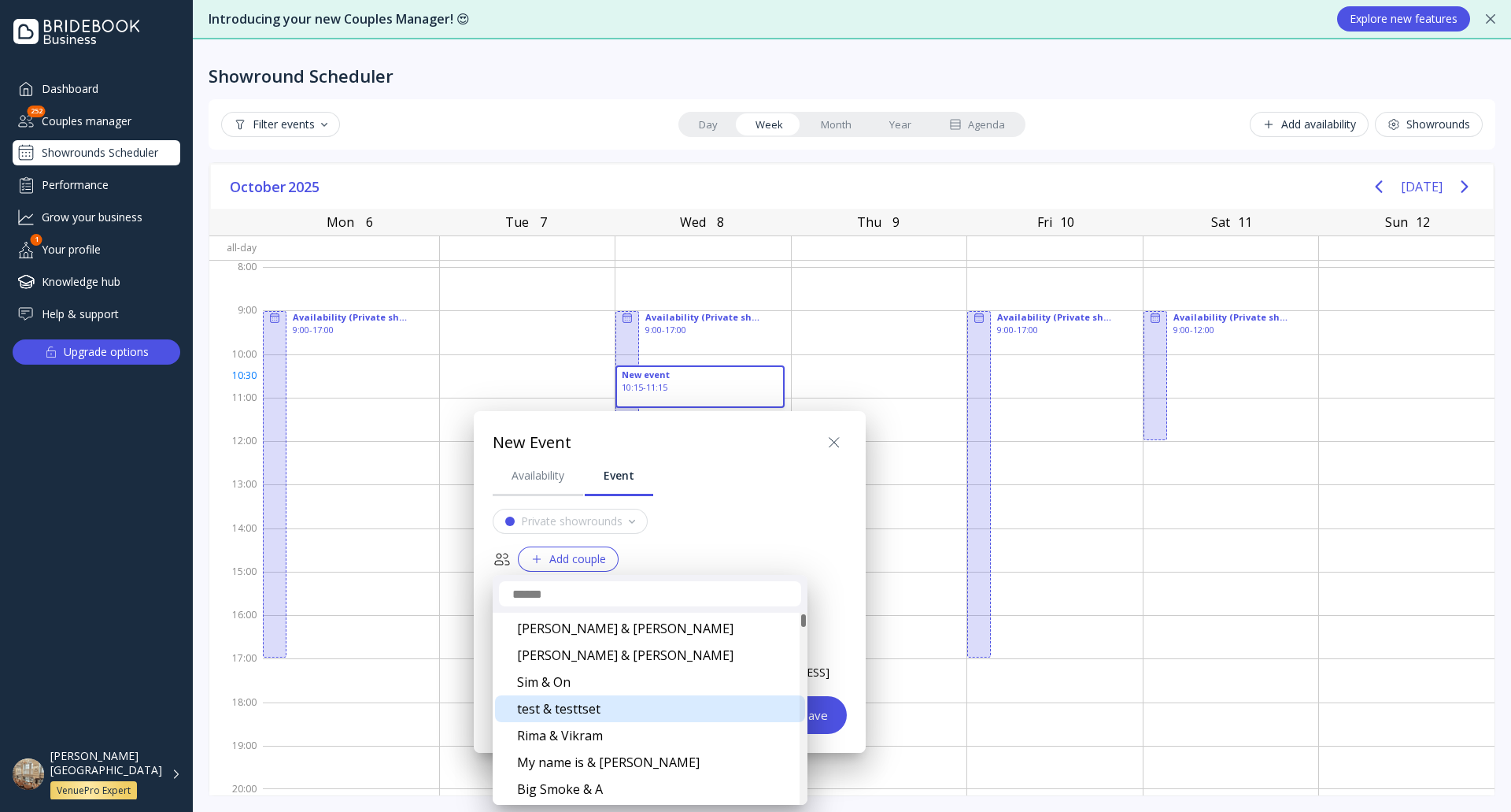
click at [615, 723] on div "Rima & Vikram" at bounding box center [650, 735] width 310 height 27
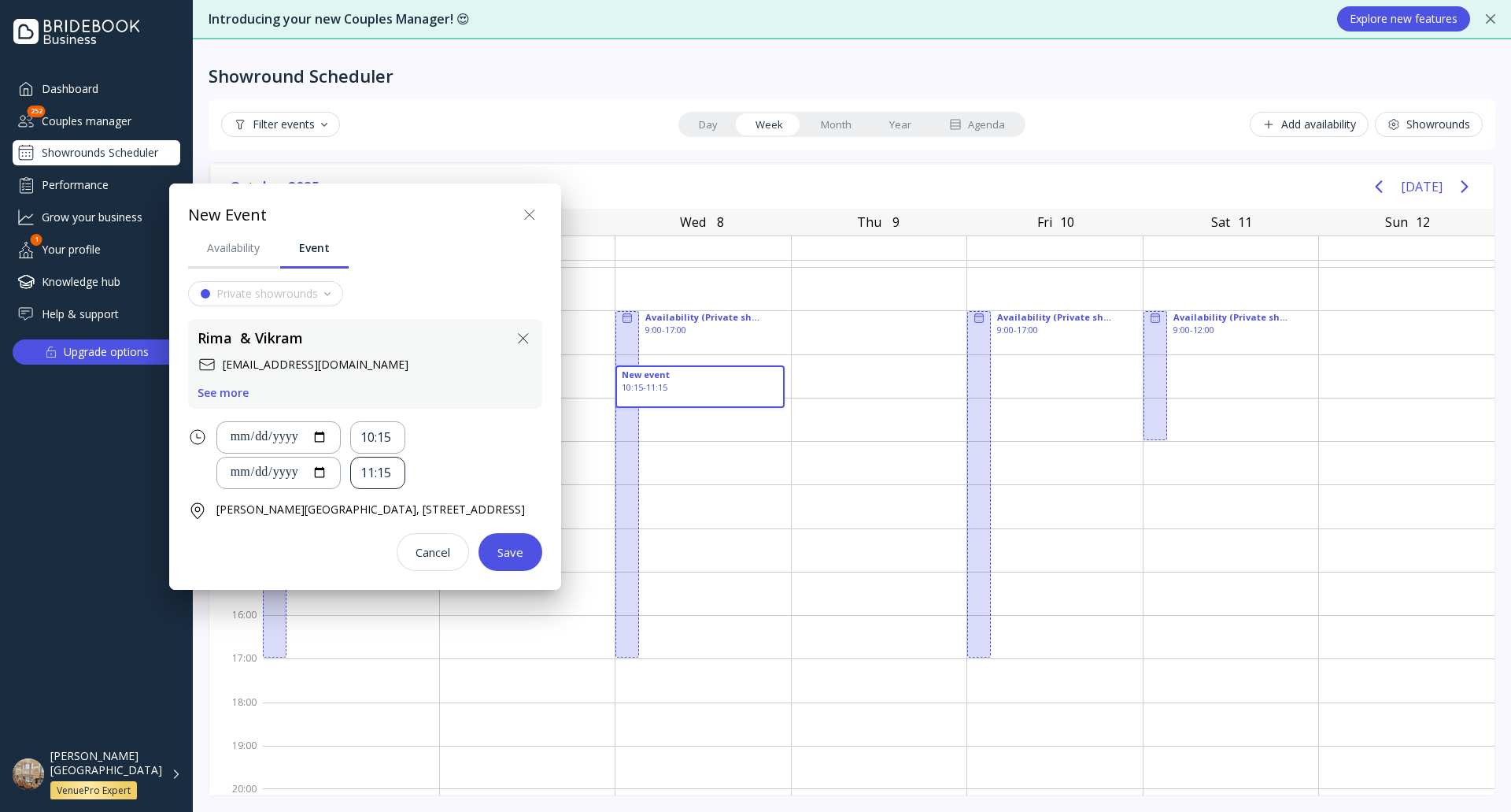
click at [392, 476] on div "11:15" at bounding box center [378, 472] width 34 height 18
click at [405, 621] on div "03:00" at bounding box center [411, 620] width 59 height 14
click at [524, 553] on div "Save" at bounding box center [510, 552] width 26 height 12
click at [524, 552] on div "Save" at bounding box center [510, 552] width 26 height 12
click at [524, 558] on div "Save" at bounding box center [510, 552] width 26 height 12
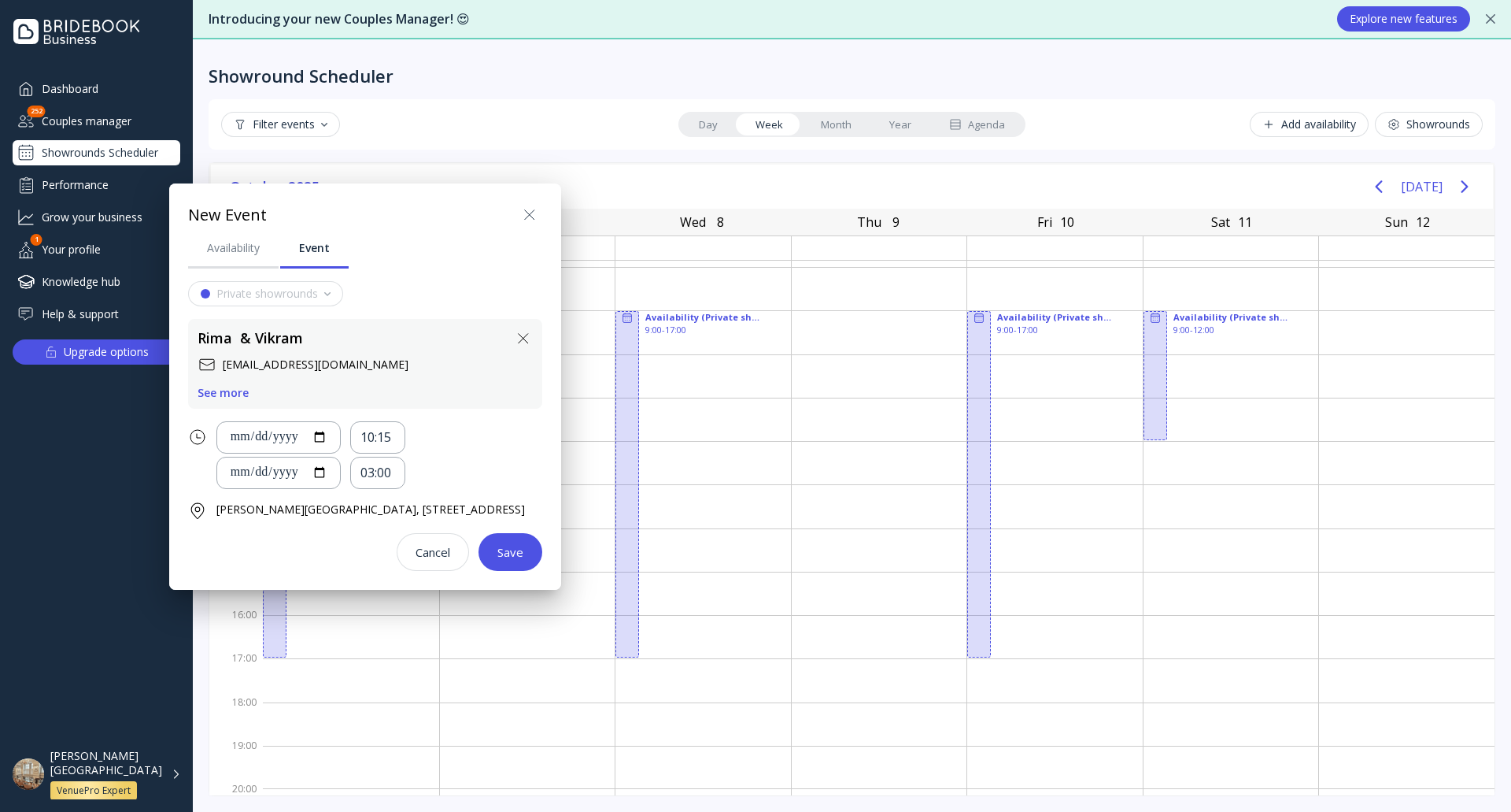
click at [524, 558] on div "Save" at bounding box center [510, 552] width 26 height 12
